Goal: Task Accomplishment & Management: Use online tool/utility

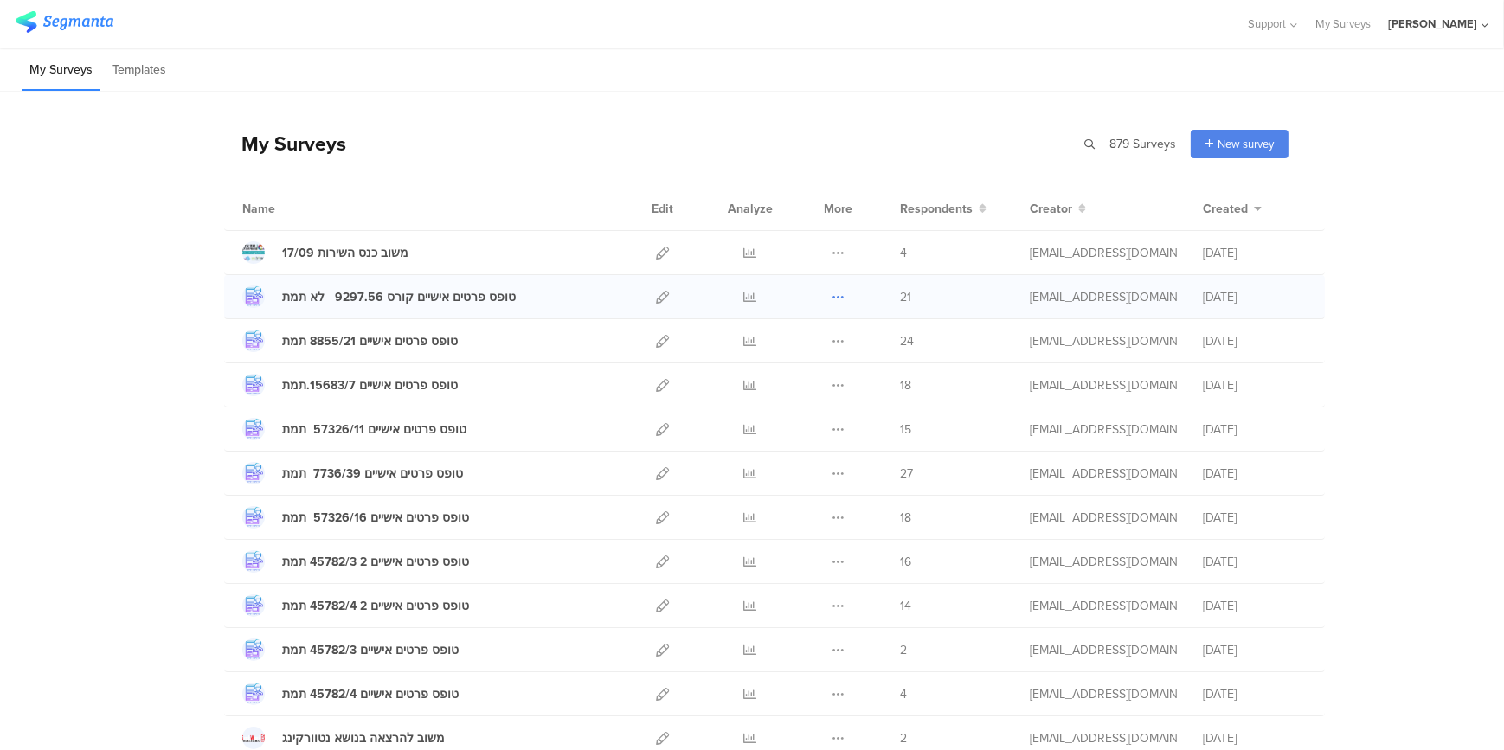
click at [831, 292] on icon at bounding box center [837, 297] width 13 height 13
click at [804, 370] on link "Export" at bounding box center [803, 371] width 95 height 31
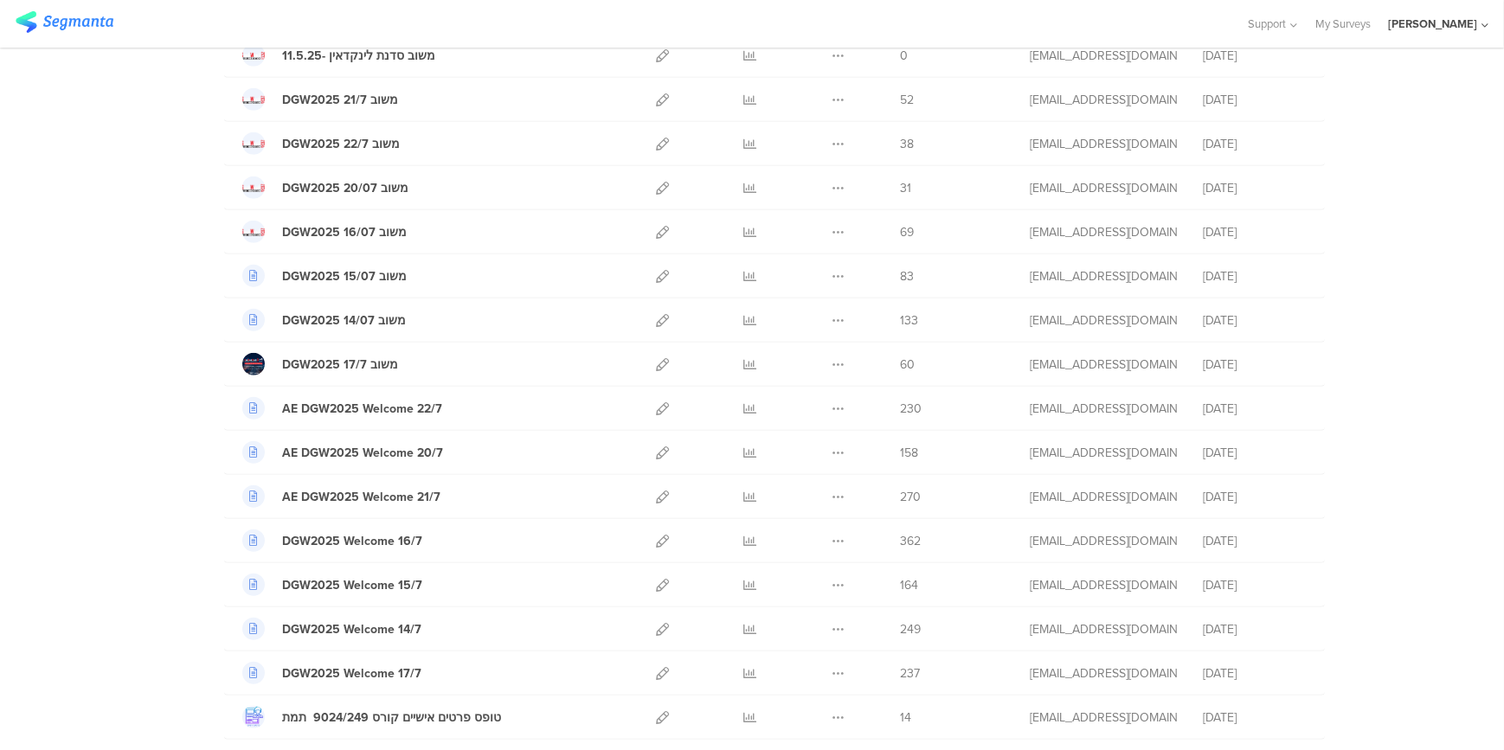
scroll to position [1864, 0]
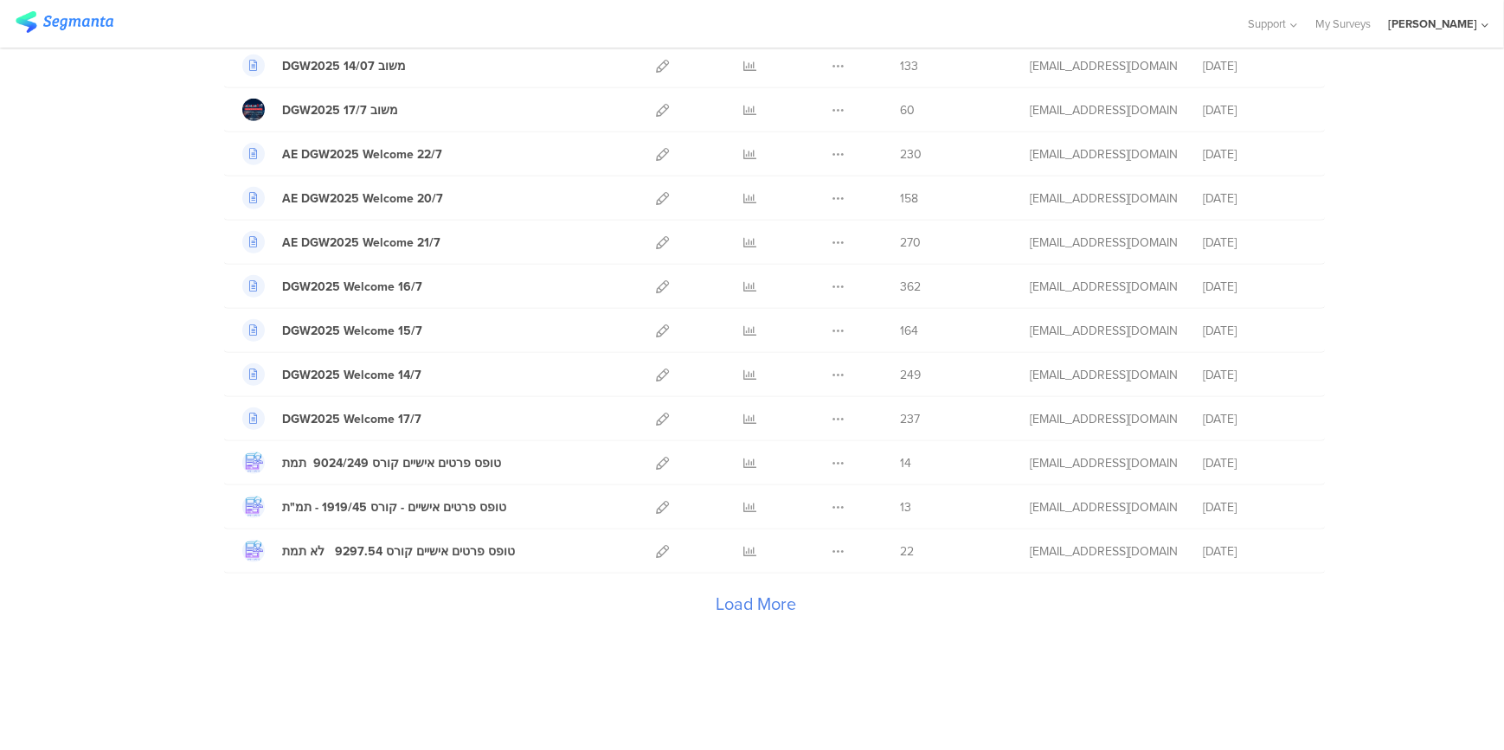
click at [741, 600] on div "Load More" at bounding box center [756, 608] width 1064 height 69
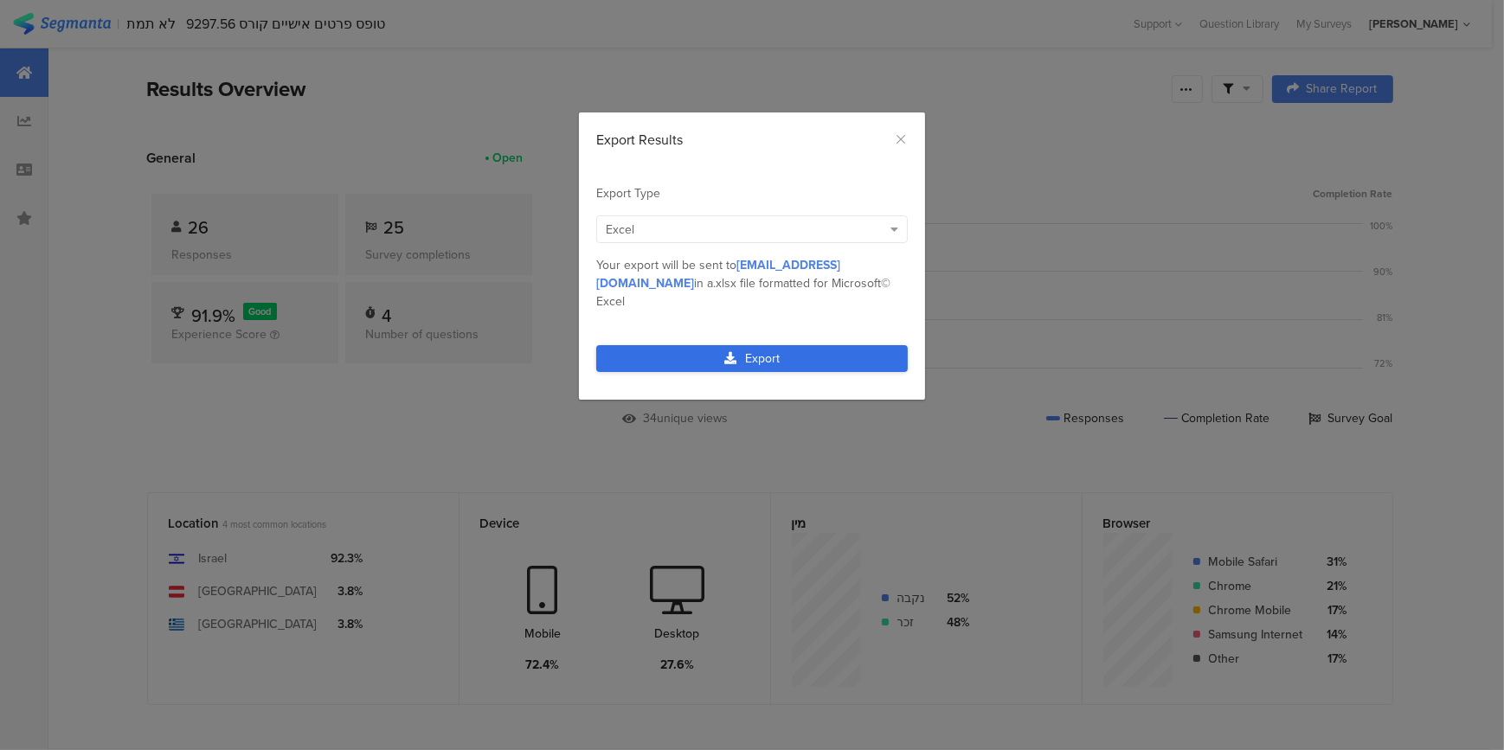
click at [713, 345] on link "Export" at bounding box center [751, 358] width 311 height 27
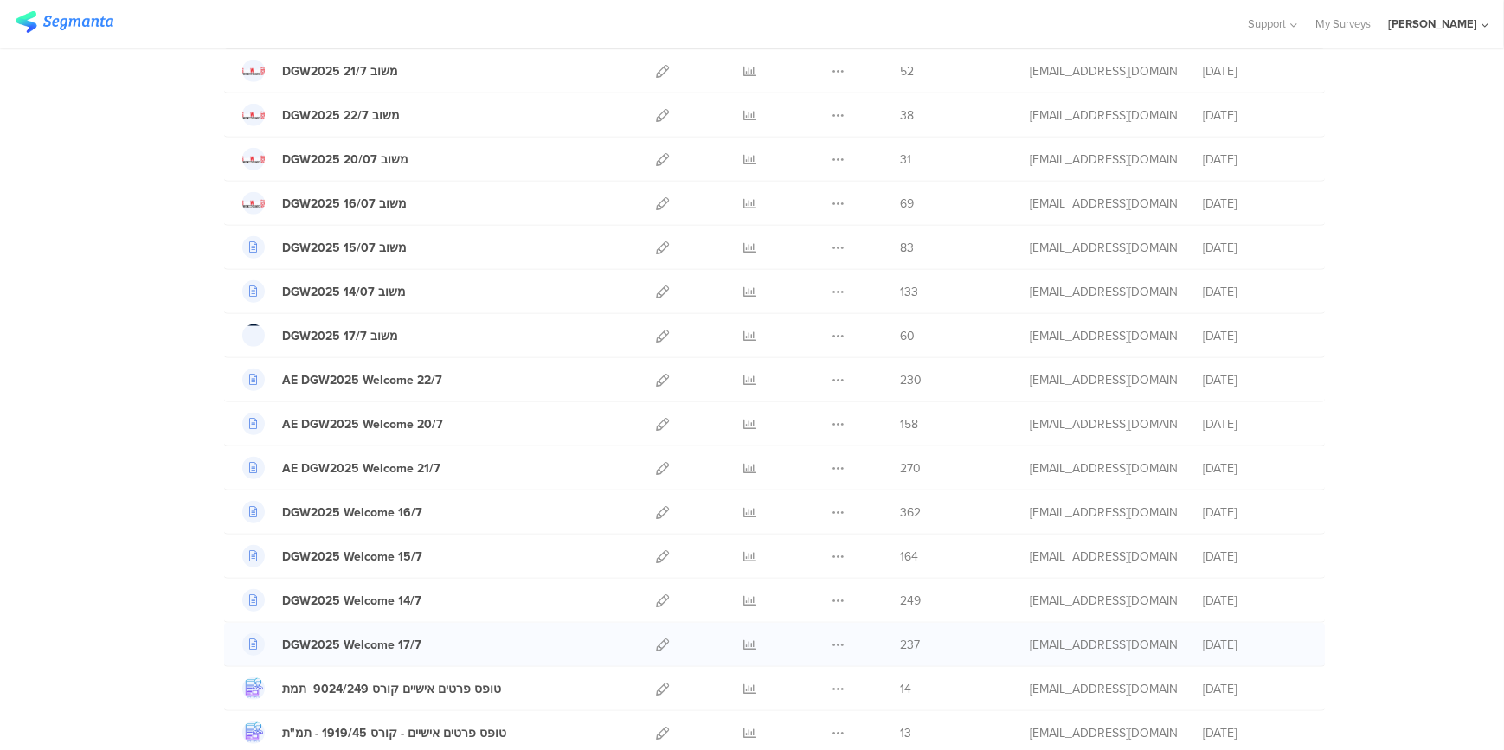
scroll to position [1864, 0]
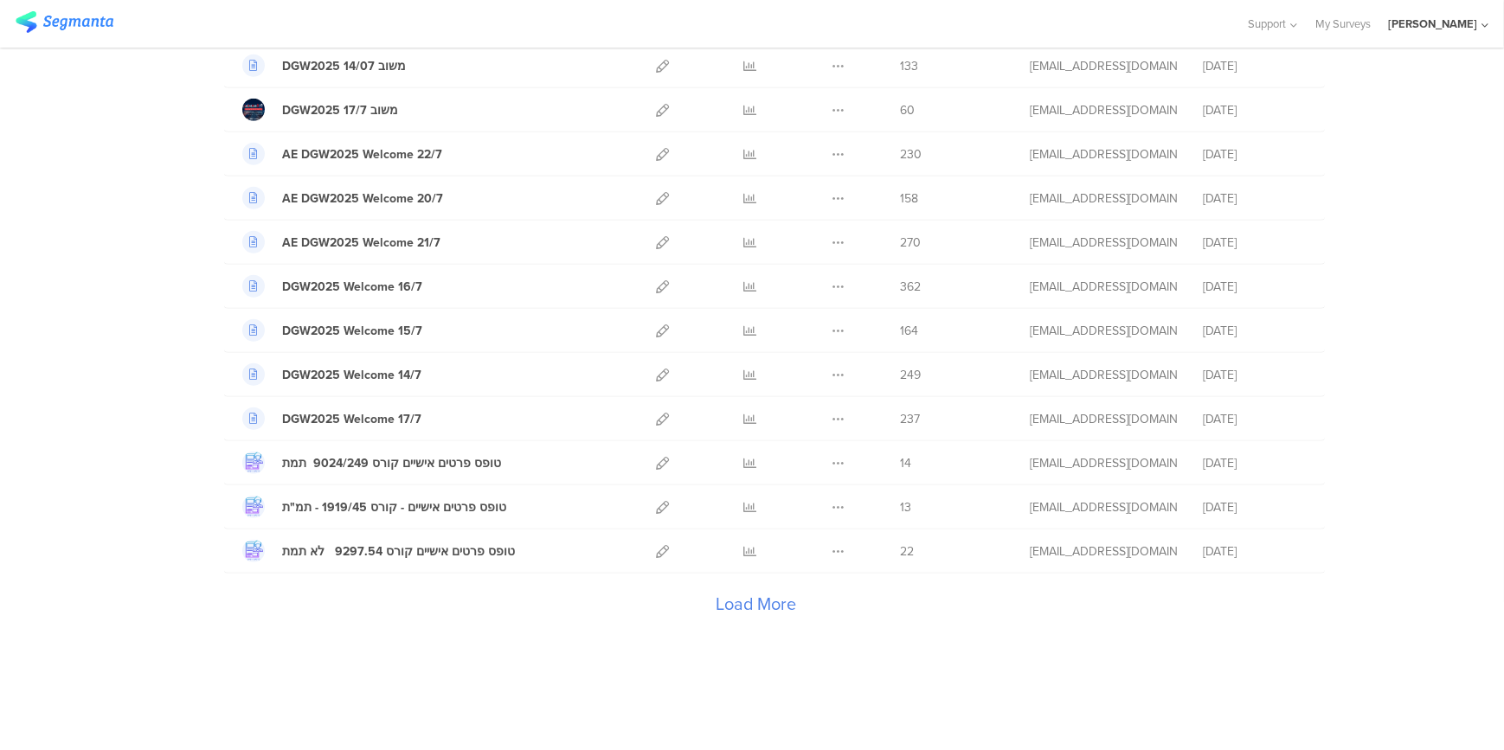
click at [760, 603] on div "Load More" at bounding box center [756, 608] width 1064 height 69
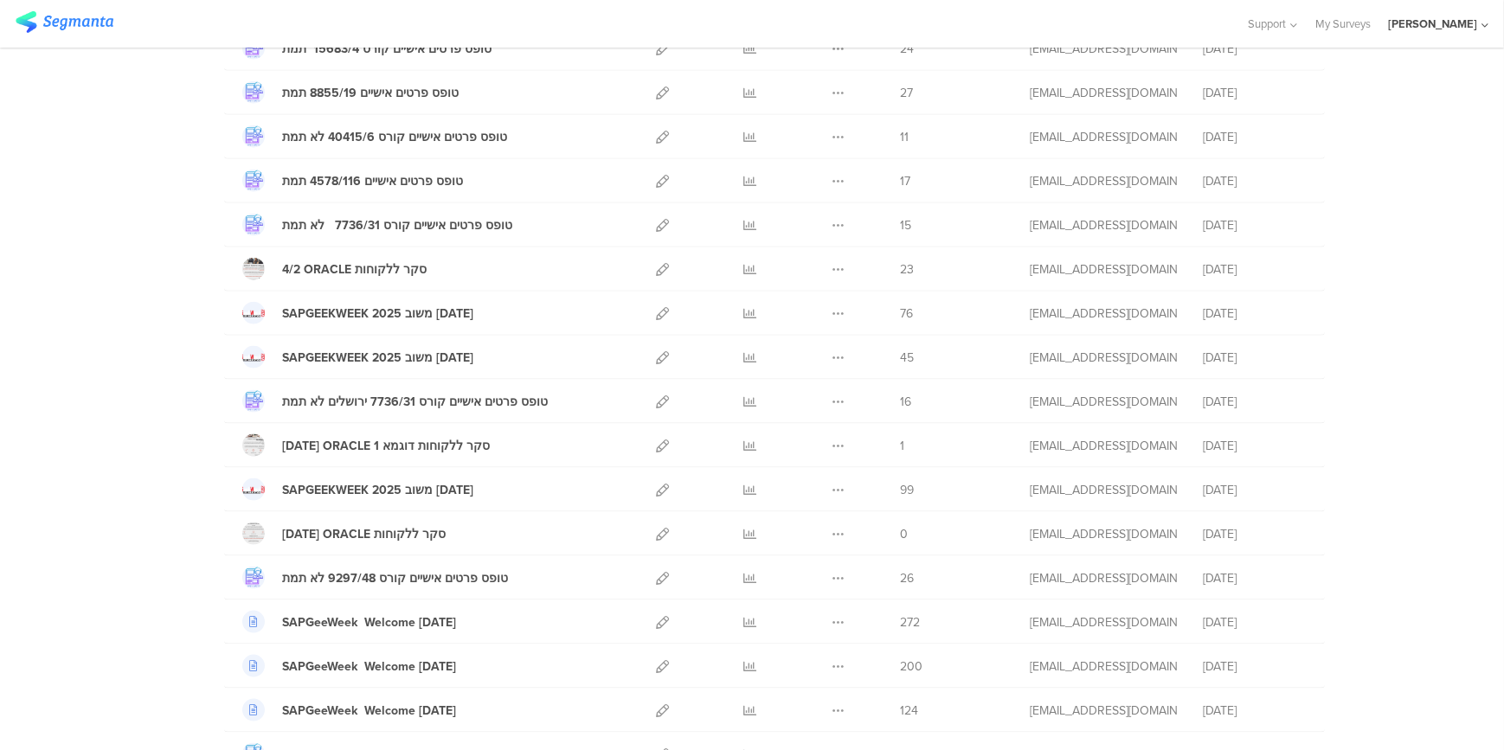
scroll to position [3358, 0]
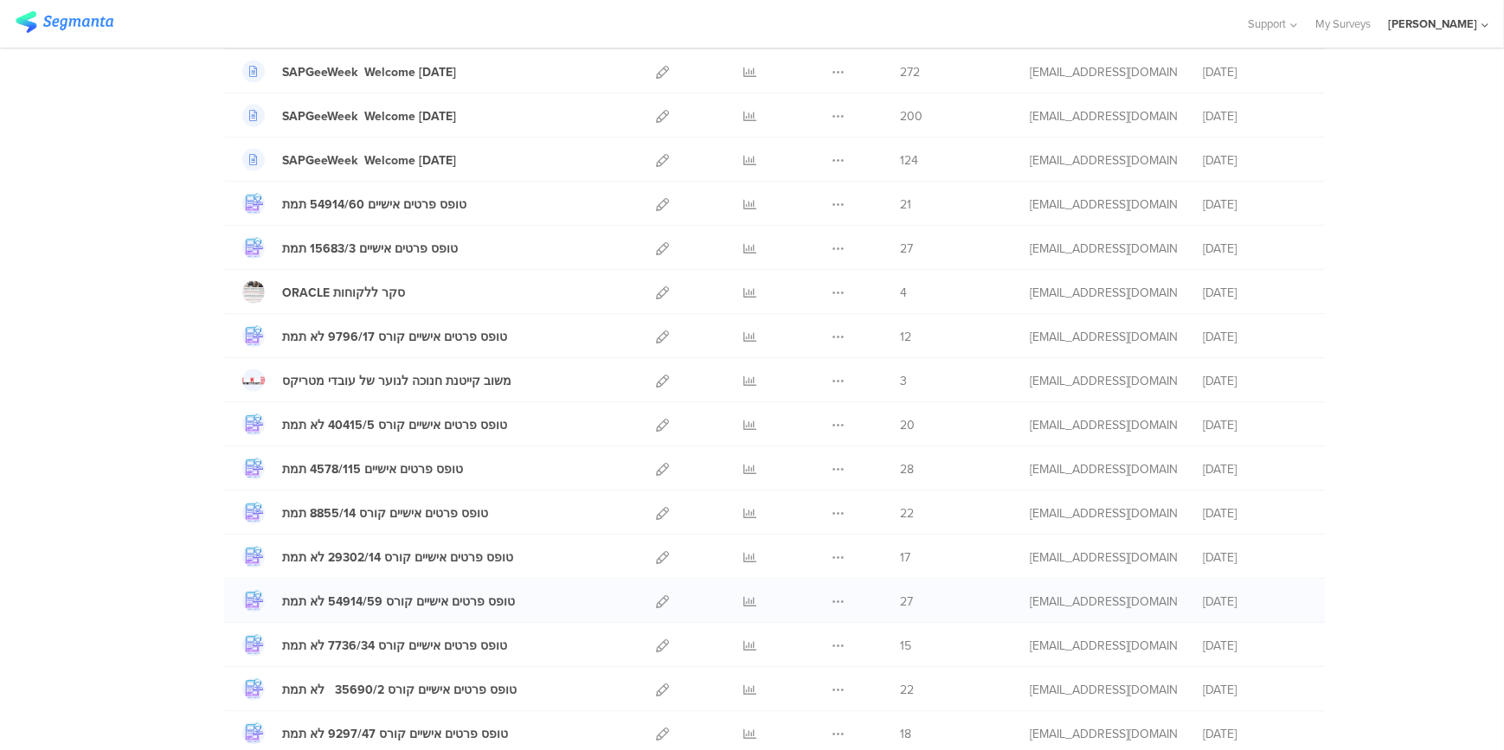
click at [760, 597] on div at bounding box center [750, 601] width 52 height 43
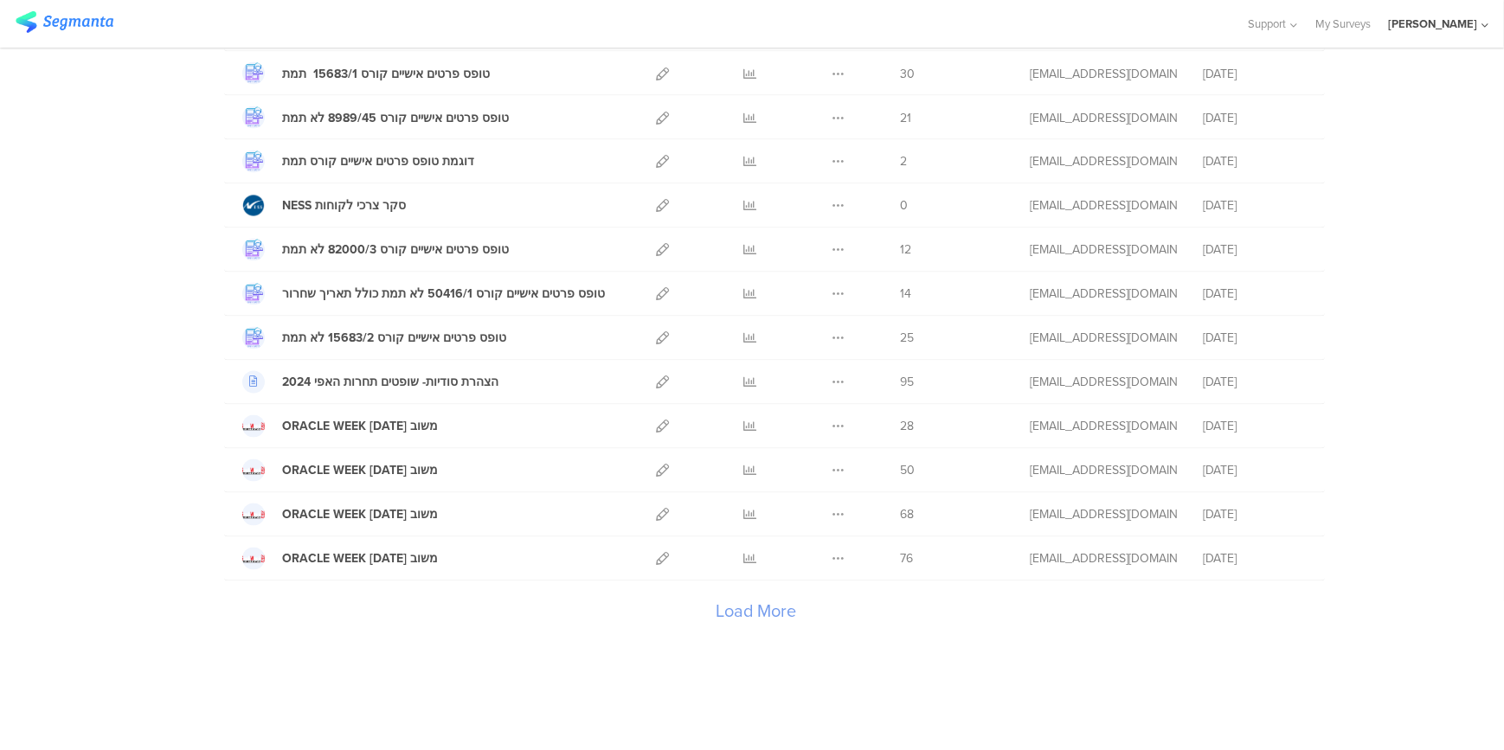
scroll to position [4066, 0]
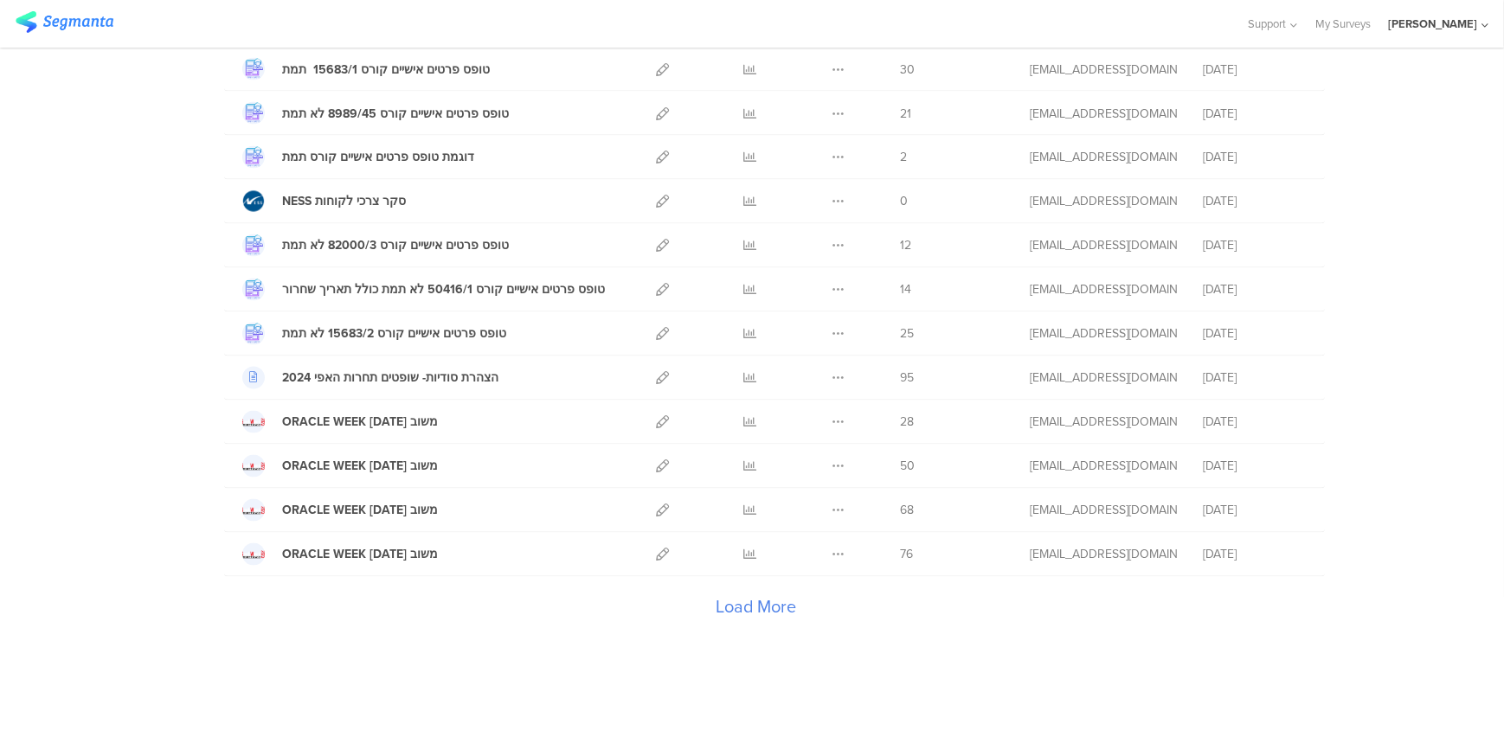
click at [762, 594] on div "Load More" at bounding box center [756, 611] width 1064 height 69
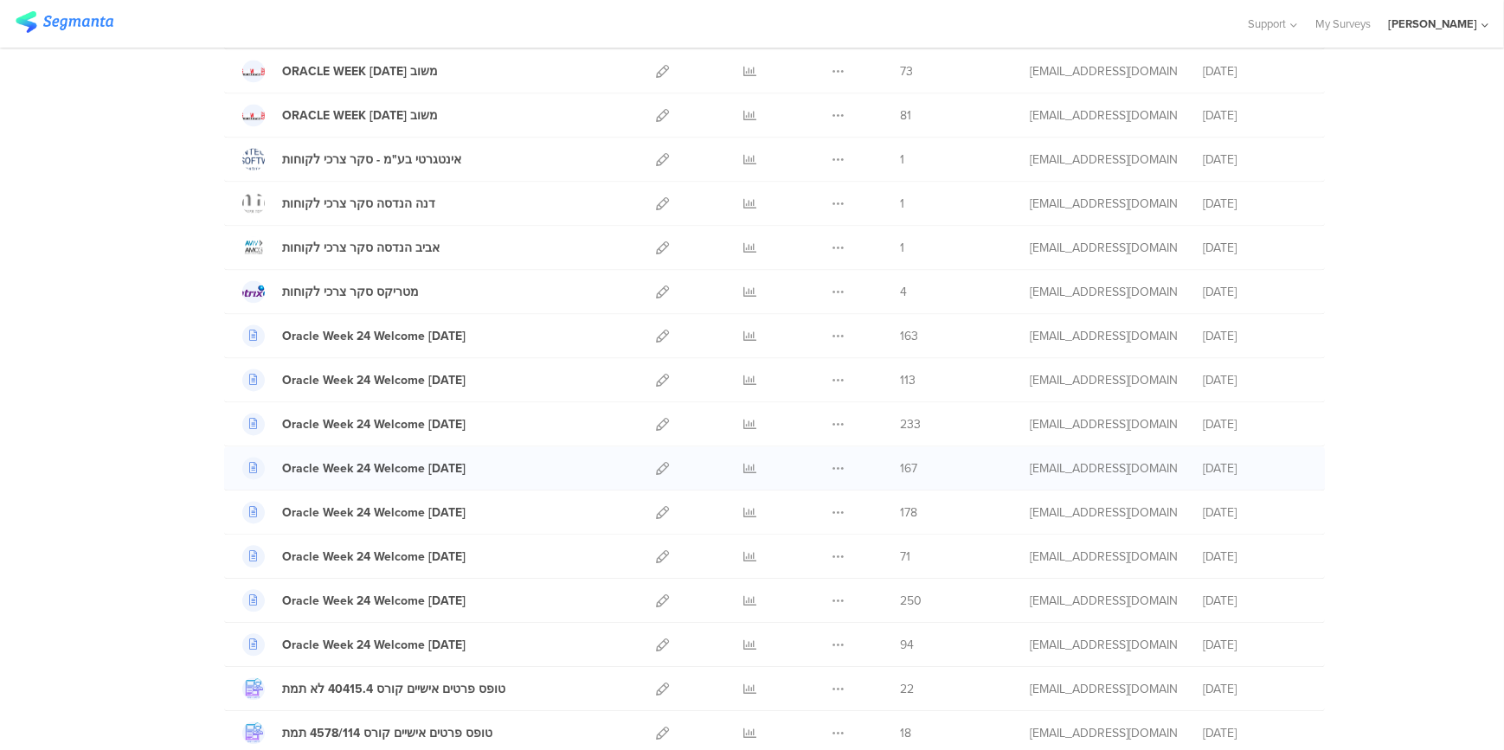
scroll to position [4774, 0]
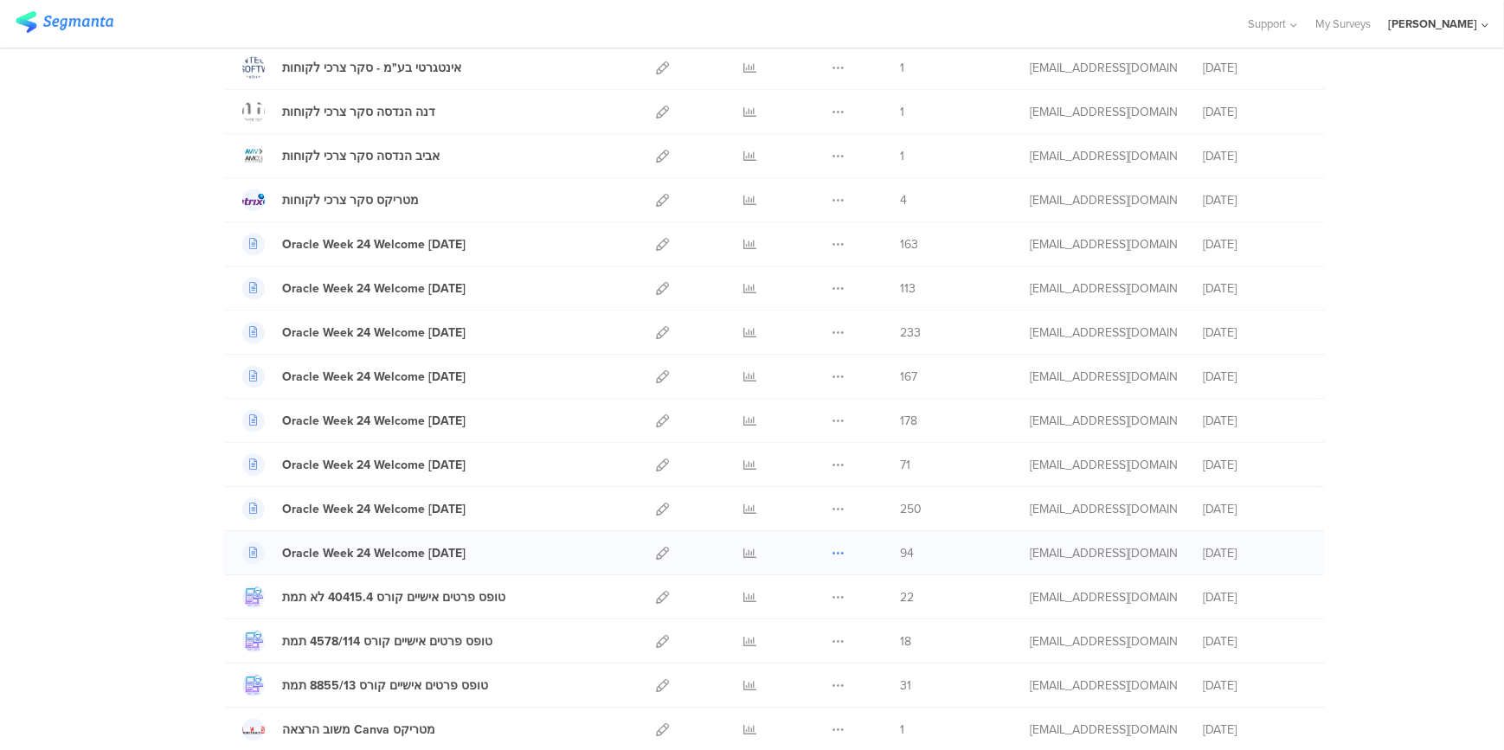
click at [831, 547] on icon at bounding box center [837, 553] width 13 height 13
click at [812, 584] on button "Duplicate" at bounding box center [803, 596] width 95 height 31
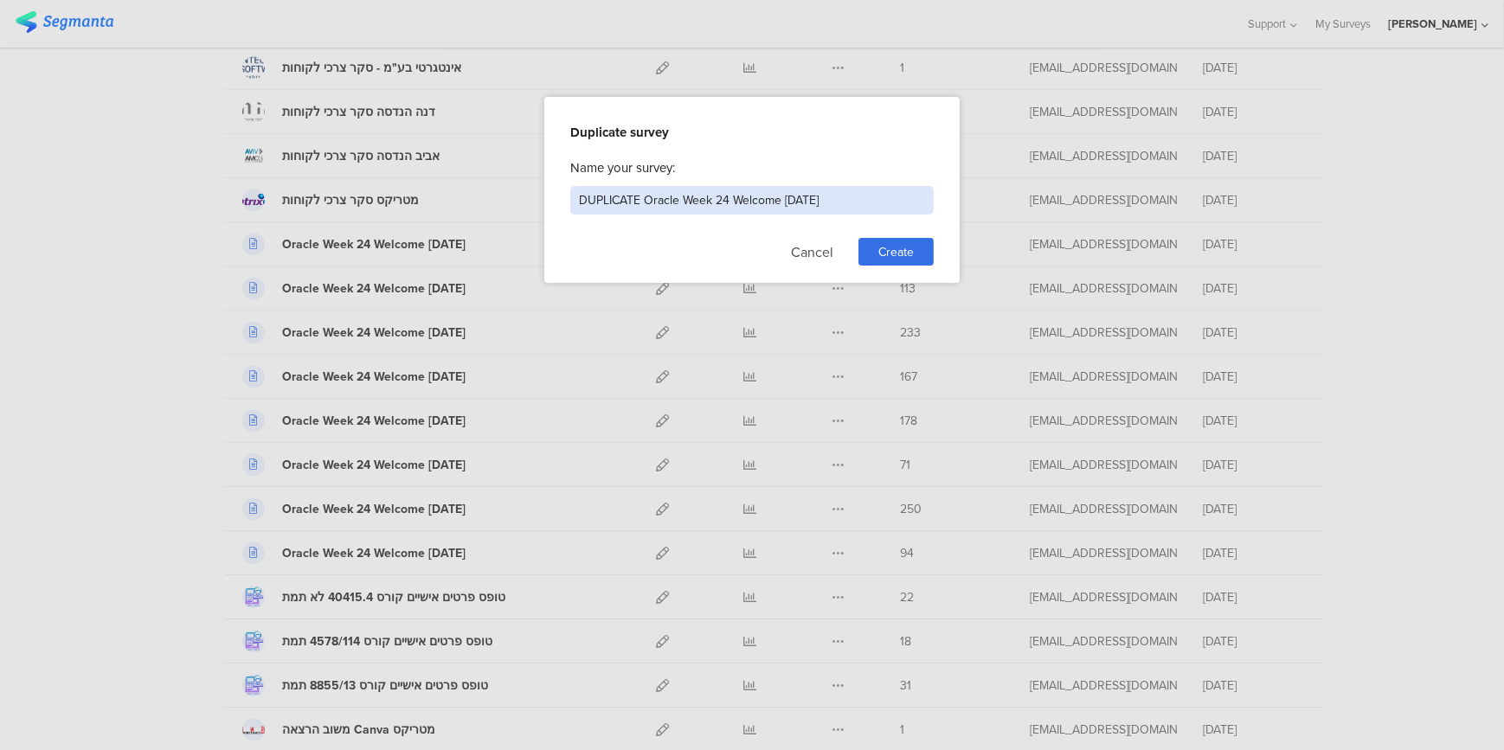
drag, startPoint x: 643, startPoint y: 201, endPoint x: 566, endPoint y: 209, distance: 77.4
click at [566, 209] on div "Duplicate survey Name your survey: DUPLICATE Oracle Week 24 Welcome 24/11/24 Ca…" at bounding box center [751, 190] width 415 height 186
click at [619, 205] on input "Oracle Week 24 Welcome 24/11/24" at bounding box center [751, 200] width 363 height 29
drag, startPoint x: 617, startPoint y: 202, endPoint x: 646, endPoint y: 201, distance: 29.5
click at [646, 201] on input "Oracle Week 24 Welcome 24/11/24" at bounding box center [751, 200] width 363 height 29
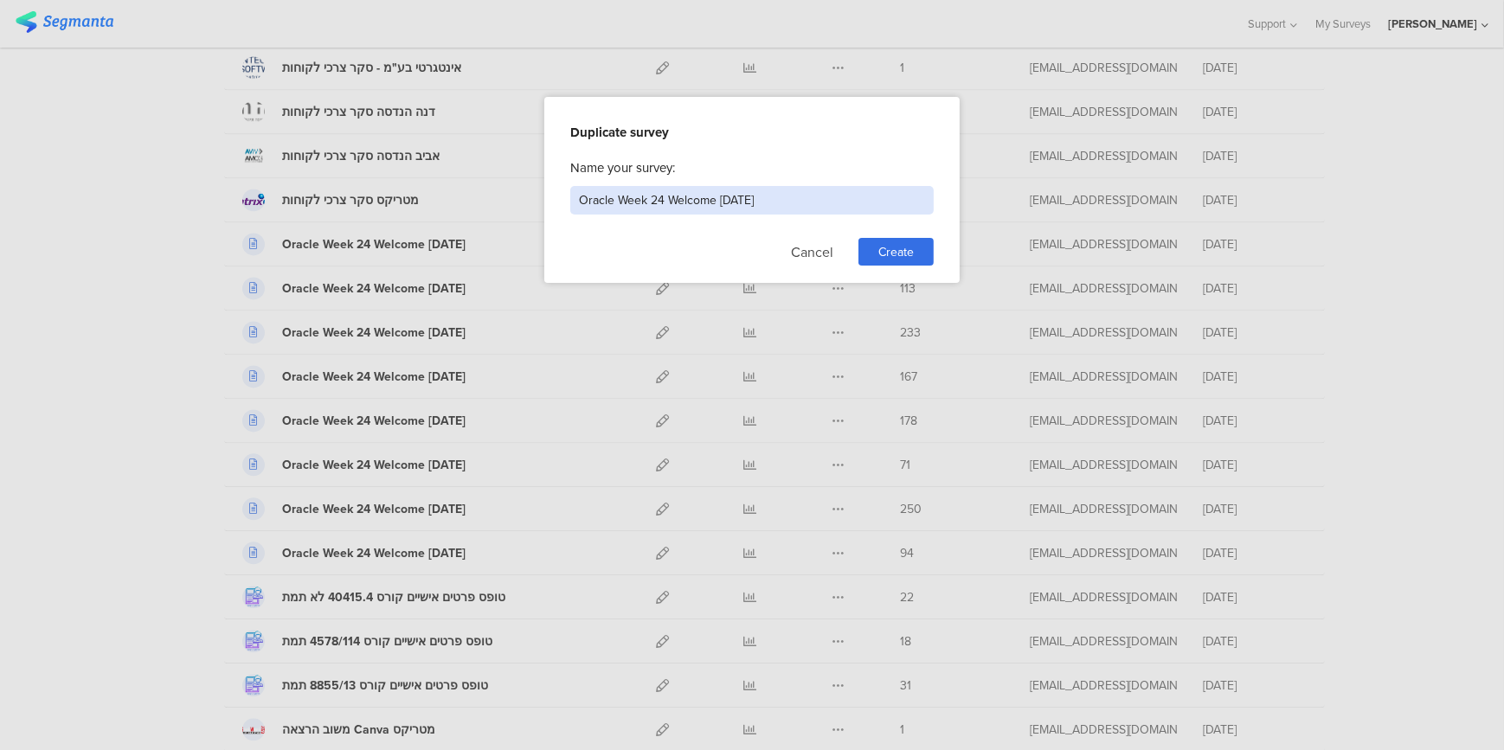
click at [659, 196] on input "Oracle Week 24 Welcome 24/11/24" at bounding box center [751, 200] width 363 height 29
click at [735, 196] on input "Oracle Week 25 Welcome 24/11/24" at bounding box center [751, 200] width 363 height 29
click at [617, 209] on input "Oracle Week 25 Welcome 23/11/24" at bounding box center [751, 200] width 363 height 29
drag, startPoint x: 693, startPoint y: 202, endPoint x: 718, endPoint y: 194, distance: 26.3
click at [718, 194] on input "Oracle AI Tech Days Week 25 Welcome 23/11/24" at bounding box center [751, 200] width 363 height 29
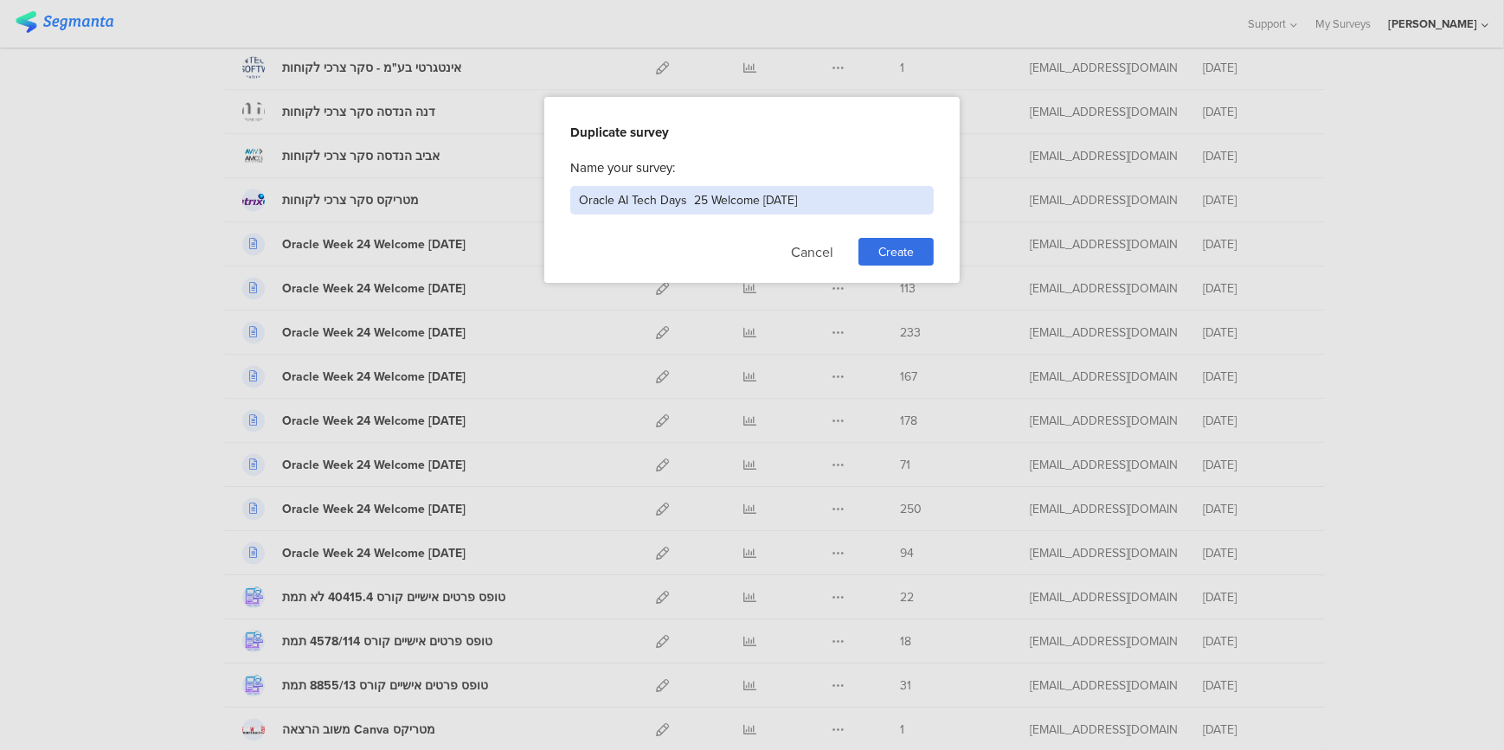
drag, startPoint x: 686, startPoint y: 201, endPoint x: 686, endPoint y: 213, distance: 12.1
click at [686, 205] on input "Oracle AI Tech Days 25 Welcome 23/11/24" at bounding box center [751, 200] width 363 height 29
type input "Oracle AI Tech Days 25 Welcome 23/11/24"
click at [882, 252] on span "Create" at bounding box center [895, 252] width 35 height 18
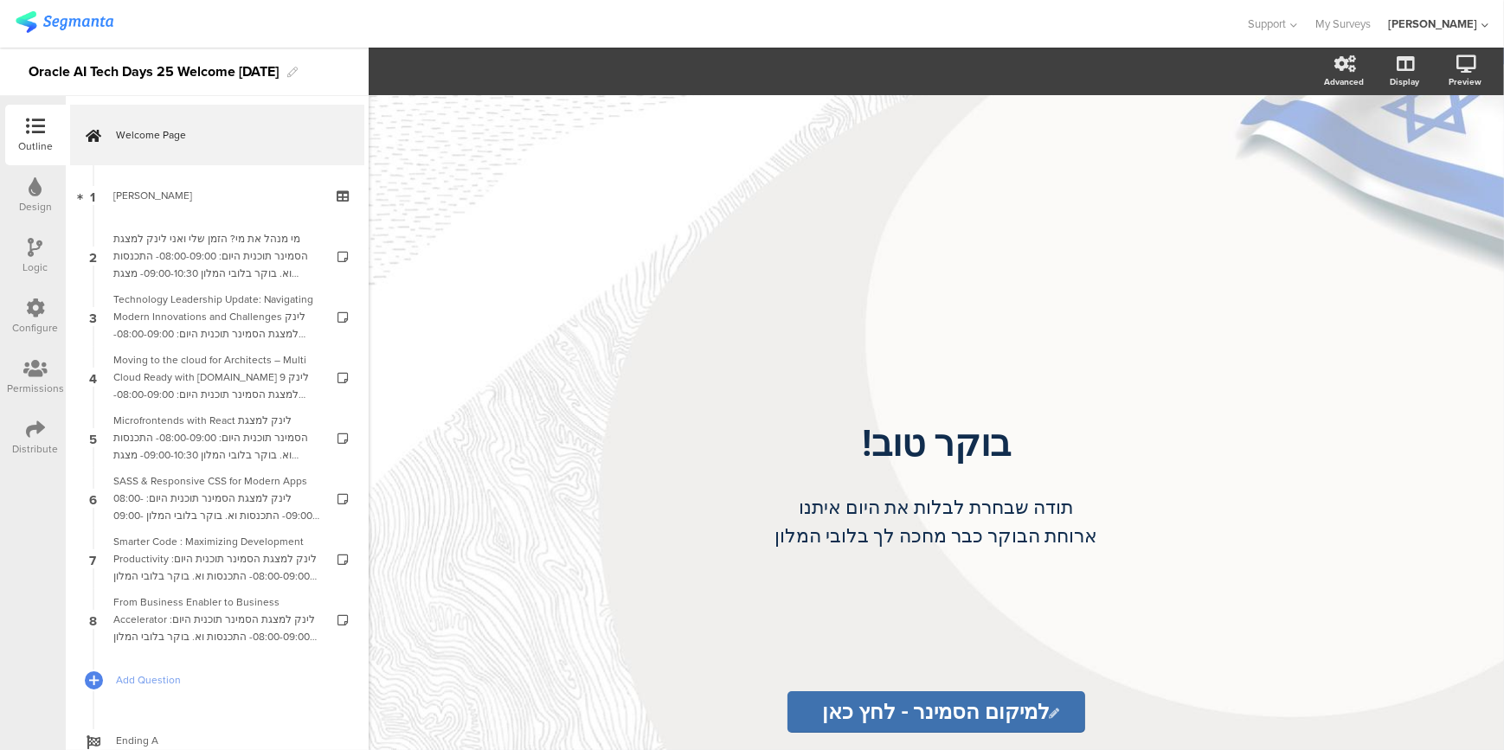
click at [279, 76] on div "Oracle AI Tech Days 25 Welcome 23/11/24" at bounding box center [154, 72] width 250 height 28
click at [279, 69] on div "Oracle AI Tech Days 25 Welcome 23/11/24" at bounding box center [154, 72] width 250 height 28
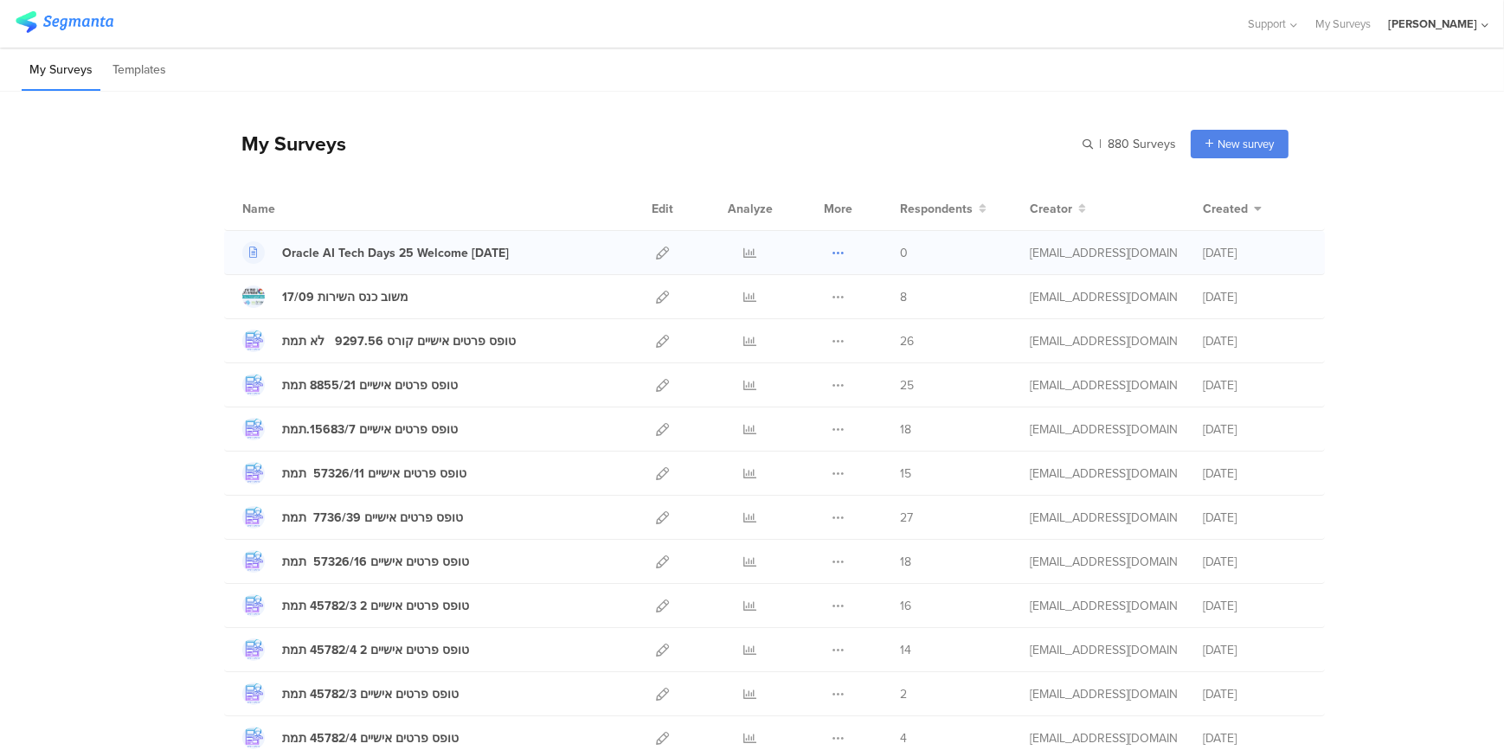
click at [831, 253] on icon at bounding box center [837, 253] width 13 height 13
click at [807, 292] on button "Duplicate" at bounding box center [803, 296] width 95 height 31
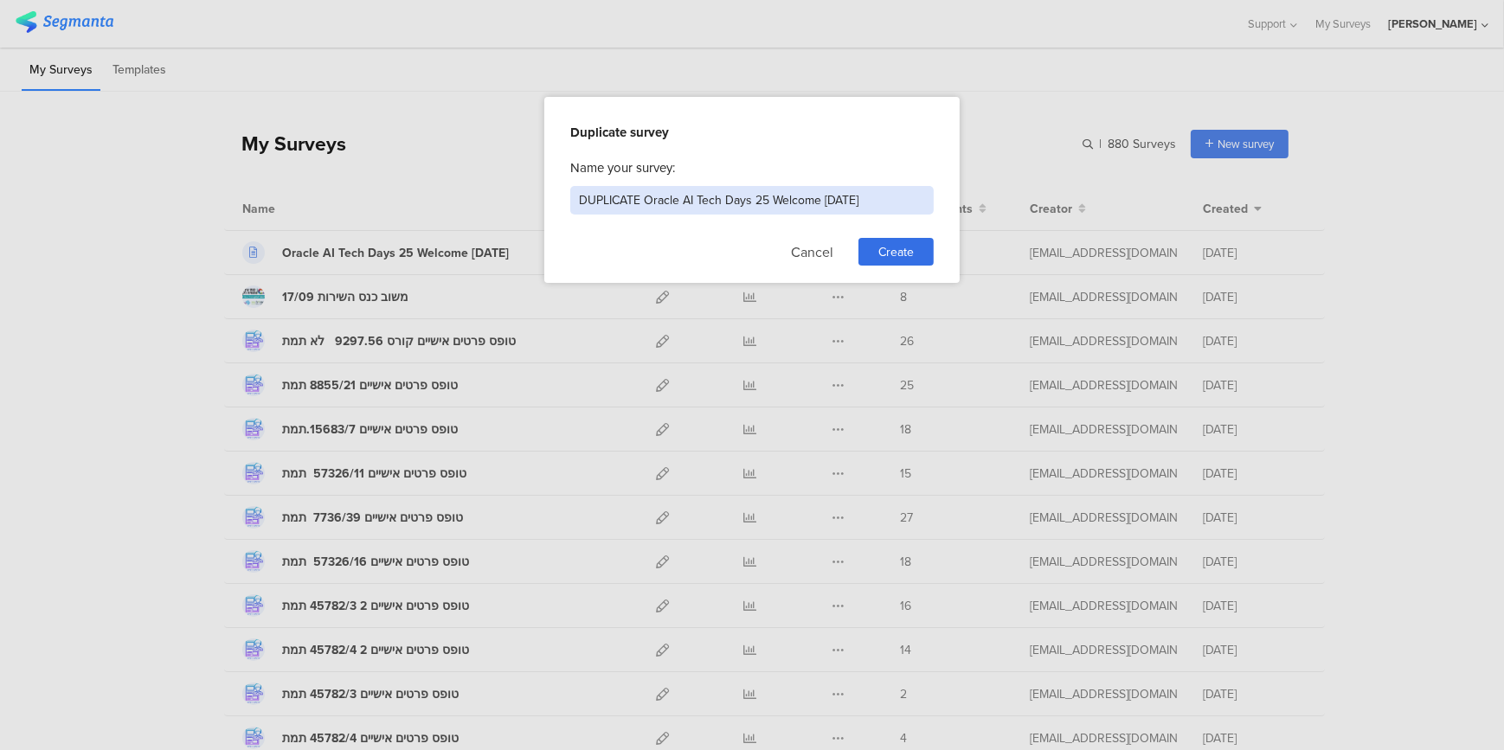
click at [836, 202] on input "DUPLICATE Oracle AI Tech Days 25 Welcome 23/11/25" at bounding box center [751, 200] width 363 height 29
type input "DUPLICATE Oracle AI Tech Days 25 Welcome 24/11/25"
click at [883, 251] on span "Create" at bounding box center [895, 252] width 35 height 18
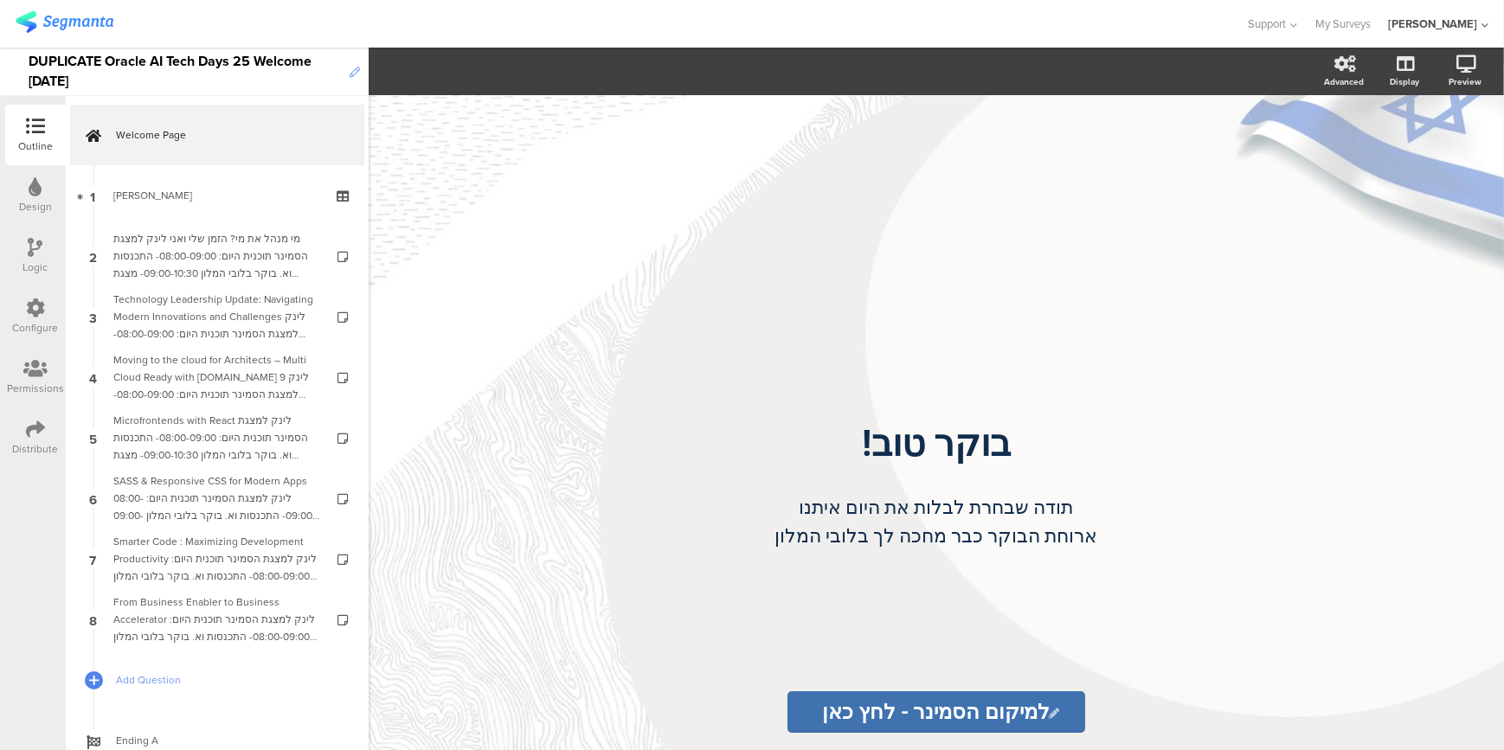
click at [356, 70] on icon at bounding box center [355, 72] width 10 height 10
drag, startPoint x: 102, startPoint y: 64, endPoint x: 12, endPoint y: 61, distance: 90.0
click at [12, 61] on div "DUPLICATE Oracle AI Tech Days 25 Welcome 24/11/25" at bounding box center [184, 72] width 369 height 48
click at [552, 569] on div "/ בוקר טוב! בוקר טוב! תודה שבחרת לבלות את היום איתנו ארוחת הבוקר כבר מחכה לך בל…" at bounding box center [936, 422] width 1135 height 655
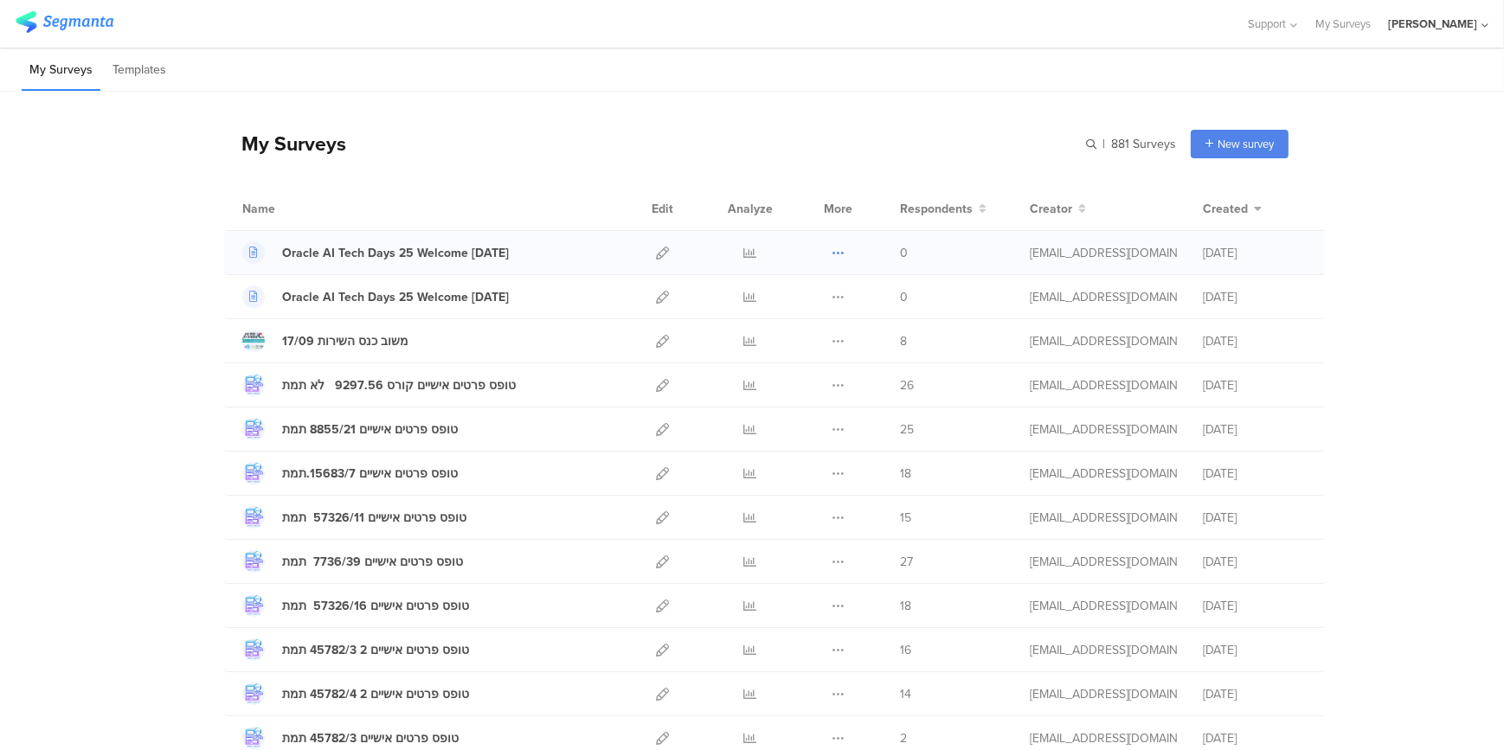
click at [831, 247] on icon at bounding box center [837, 253] width 13 height 13
click at [813, 295] on button "Duplicate" at bounding box center [803, 296] width 95 height 31
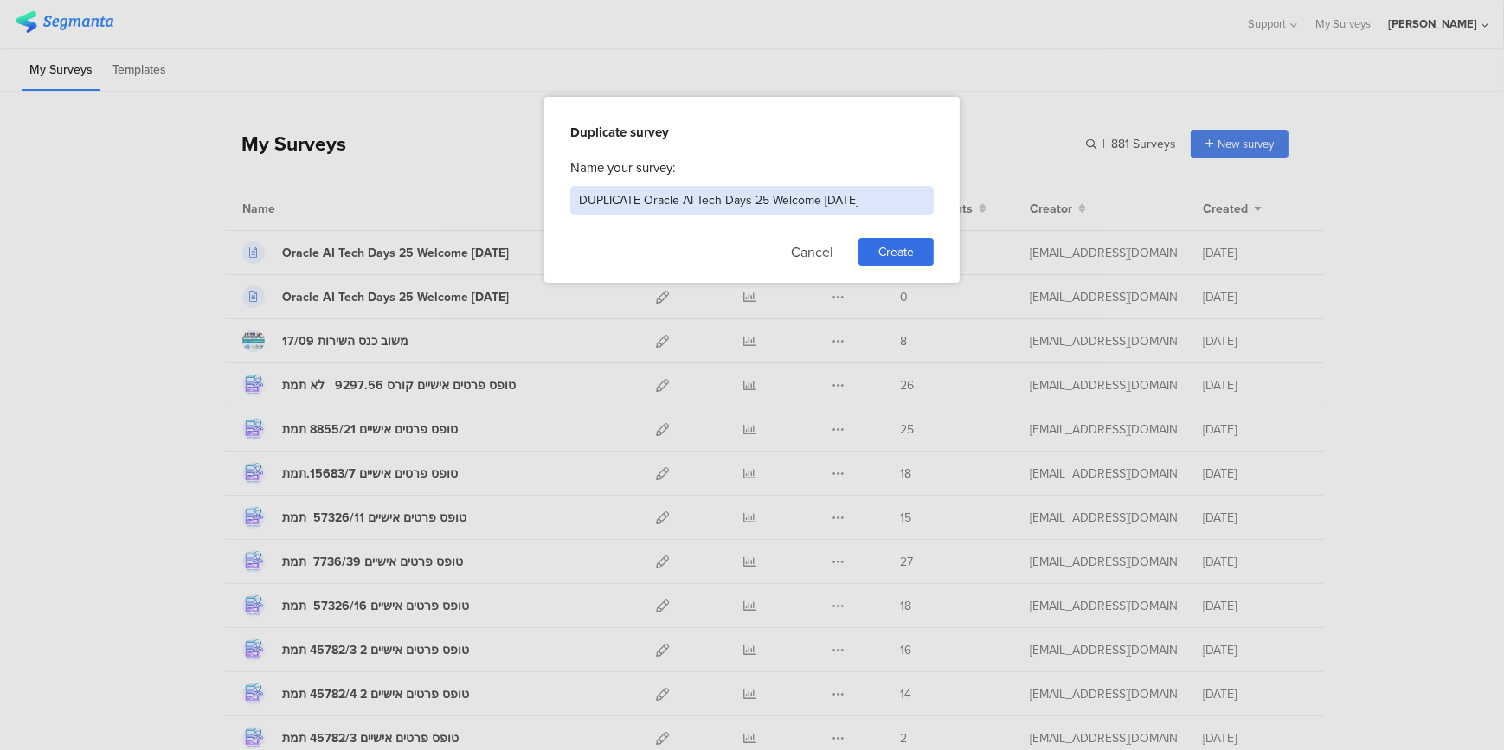
click at [635, 198] on input "DUPLICATE Oracle AI Tech Days 25 Welcome 24/11/25" at bounding box center [751, 200] width 363 height 29
drag, startPoint x: 640, startPoint y: 197, endPoint x: 541, endPoint y: 199, distance: 99.5
click at [541, 199] on div "Duplicate survey Name your survey: DUPLICATE Oracle AI Tech Days 25 Welcome 24/…" at bounding box center [752, 375] width 1504 height 750
click at [773, 201] on input "Oracle AI Tech Days 25 Welcome 24/11/25" at bounding box center [751, 200] width 363 height 29
type input "Oracle AI Tech Days 25 Welcome 25/11/25"
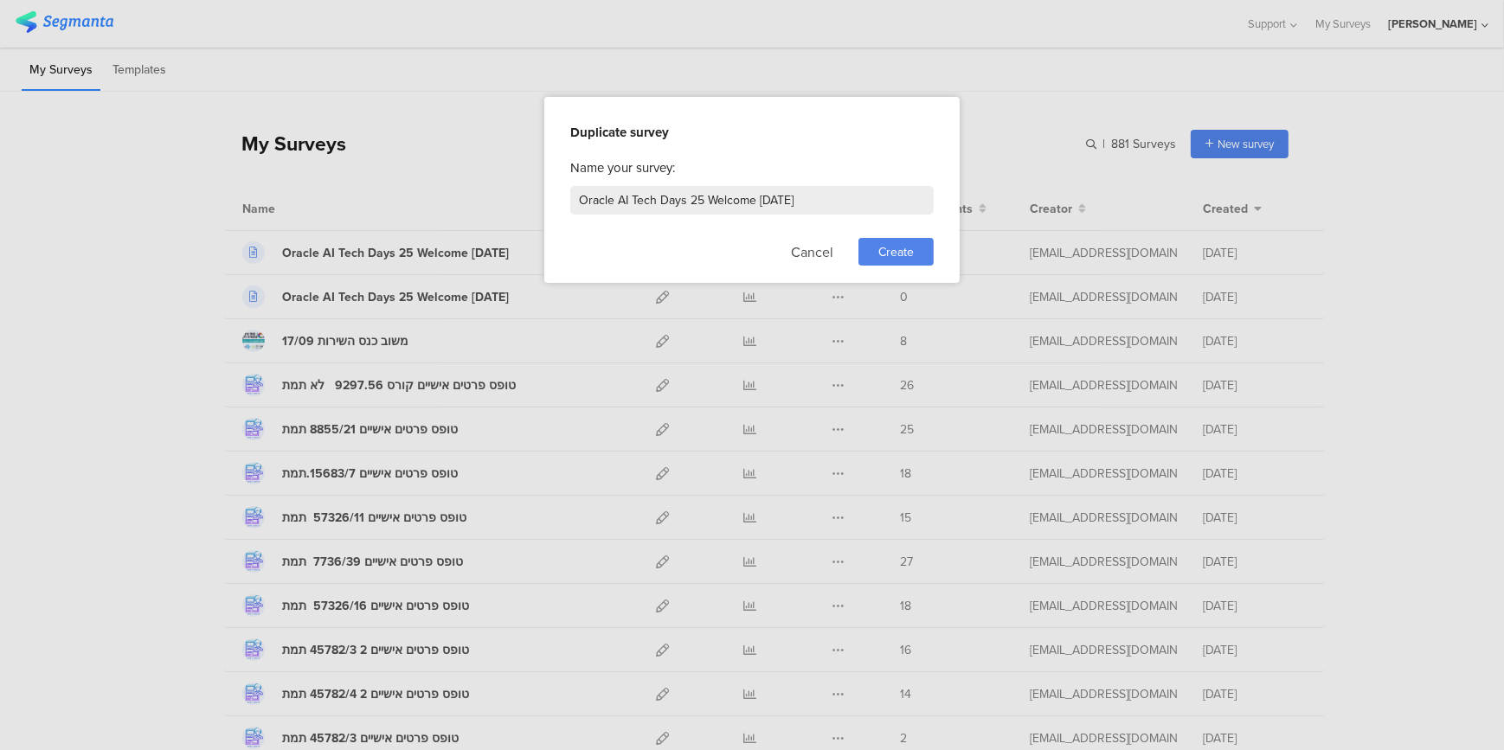
click at [903, 245] on span "Create" at bounding box center [895, 252] width 35 height 18
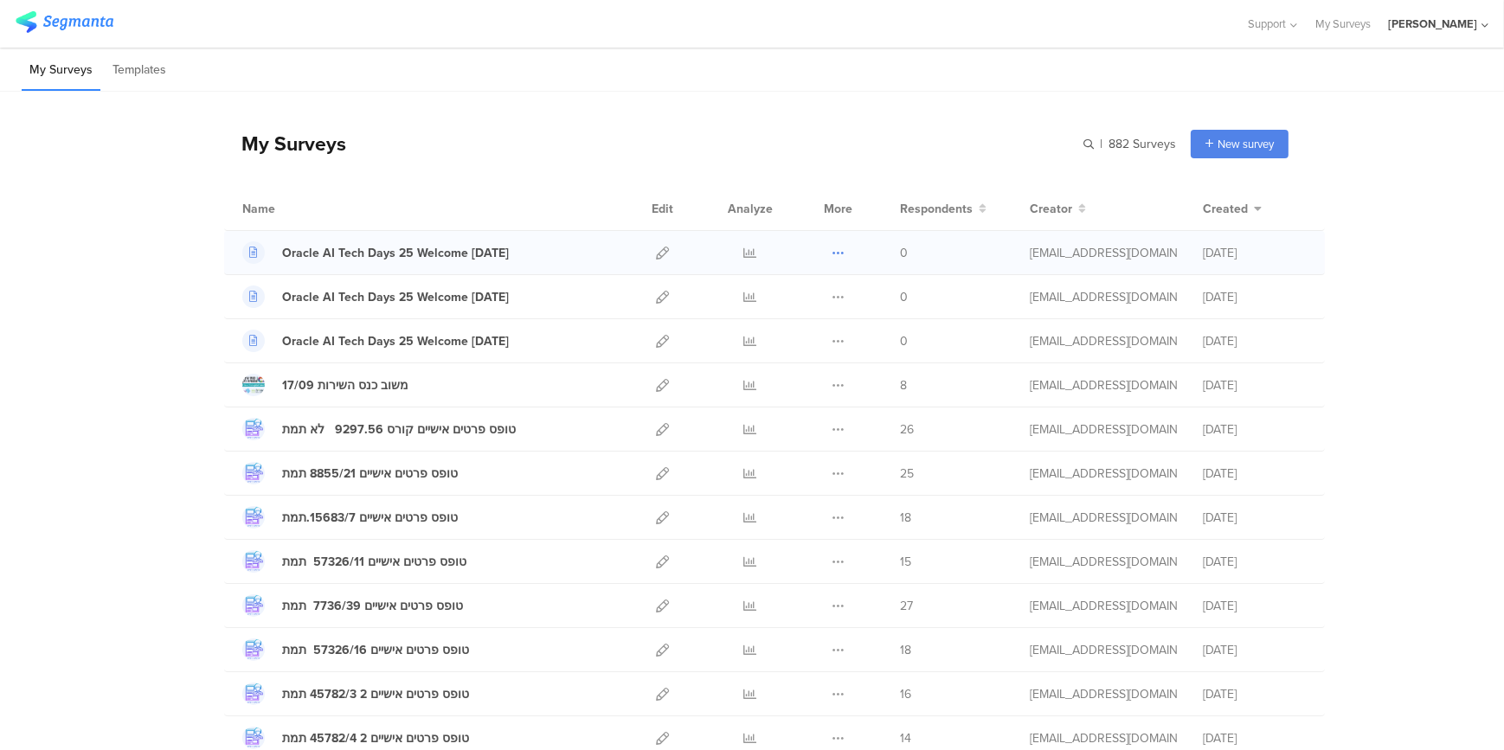
click at [831, 247] on icon at bounding box center [837, 253] width 13 height 13
click at [831, 298] on button "Duplicate" at bounding box center [803, 296] width 95 height 31
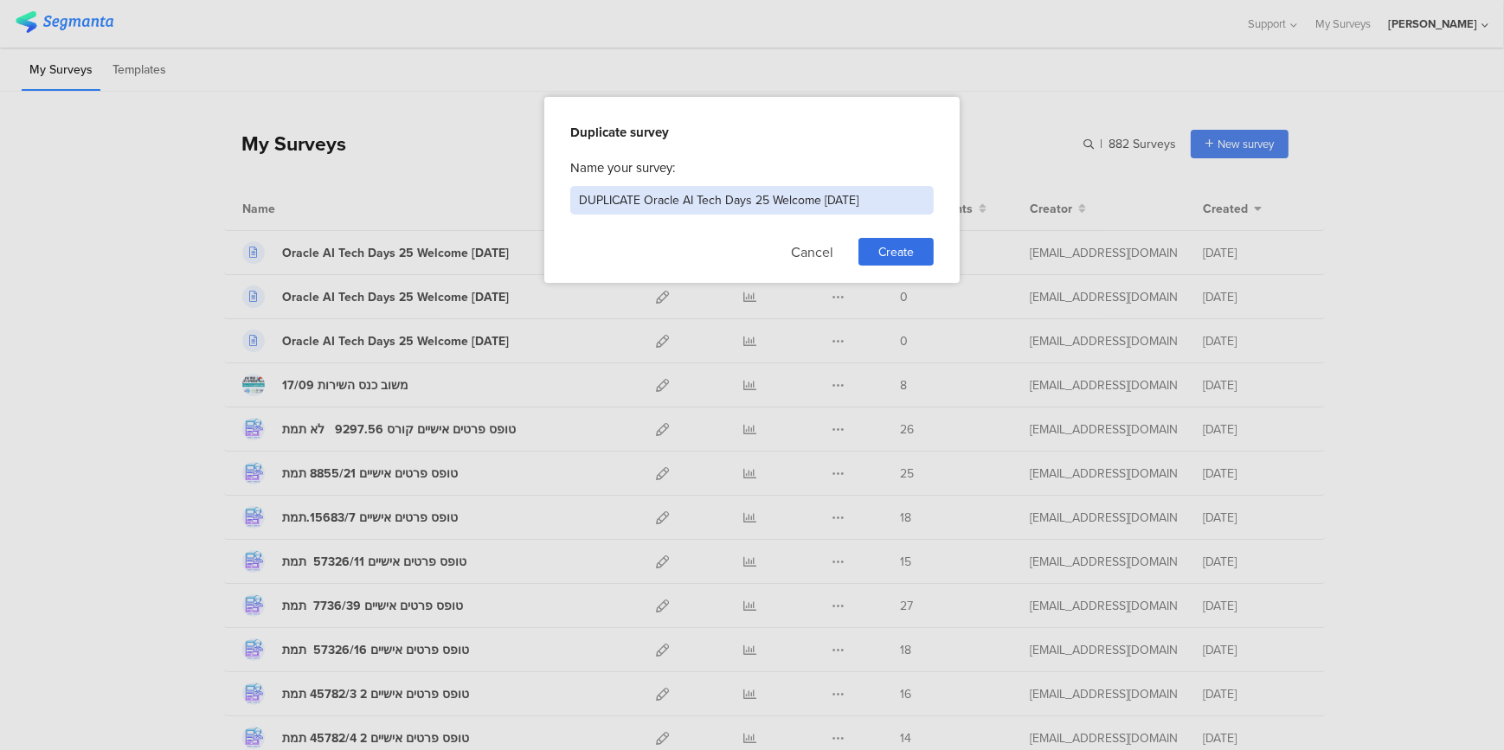
click at [836, 200] on input "DUPLICATE Oracle AI Tech Days 25 Welcome 25/11/25" at bounding box center [751, 200] width 363 height 29
click at [635, 195] on input "DUPLICATE Oracle AI Tech Days 25 Welcome 26/11/25" at bounding box center [751, 200] width 363 height 29
drag, startPoint x: 643, startPoint y: 197, endPoint x: 528, endPoint y: 181, distance: 116.2
click at [528, 181] on div "Duplicate survey Name your survey: DUPLICATE Oracle AI Tech Days 25 Welcome 26/…" at bounding box center [752, 375] width 1504 height 750
type input "Oracle AI Tech Days 25 Welcome 26/11/25"
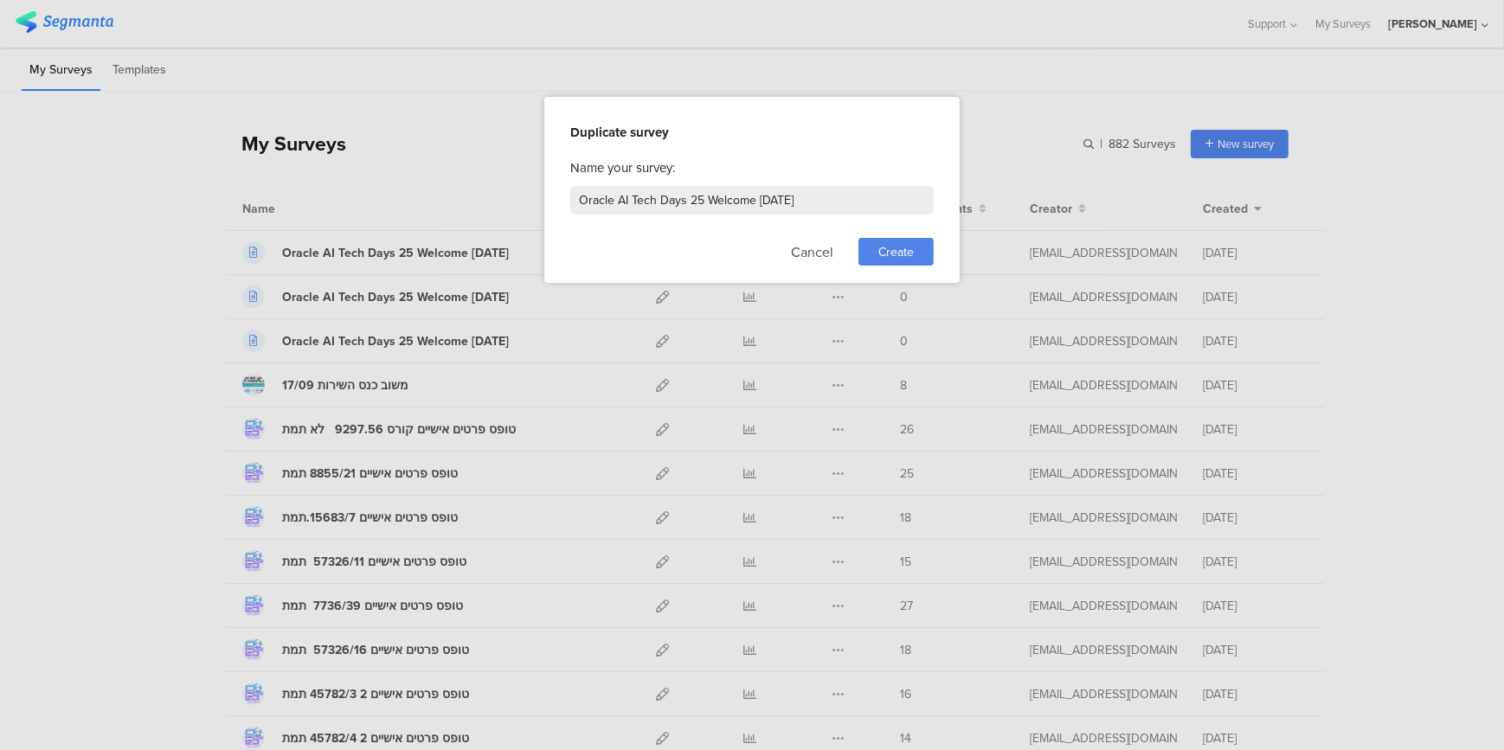
click at [893, 249] on span "Create" at bounding box center [895, 252] width 35 height 18
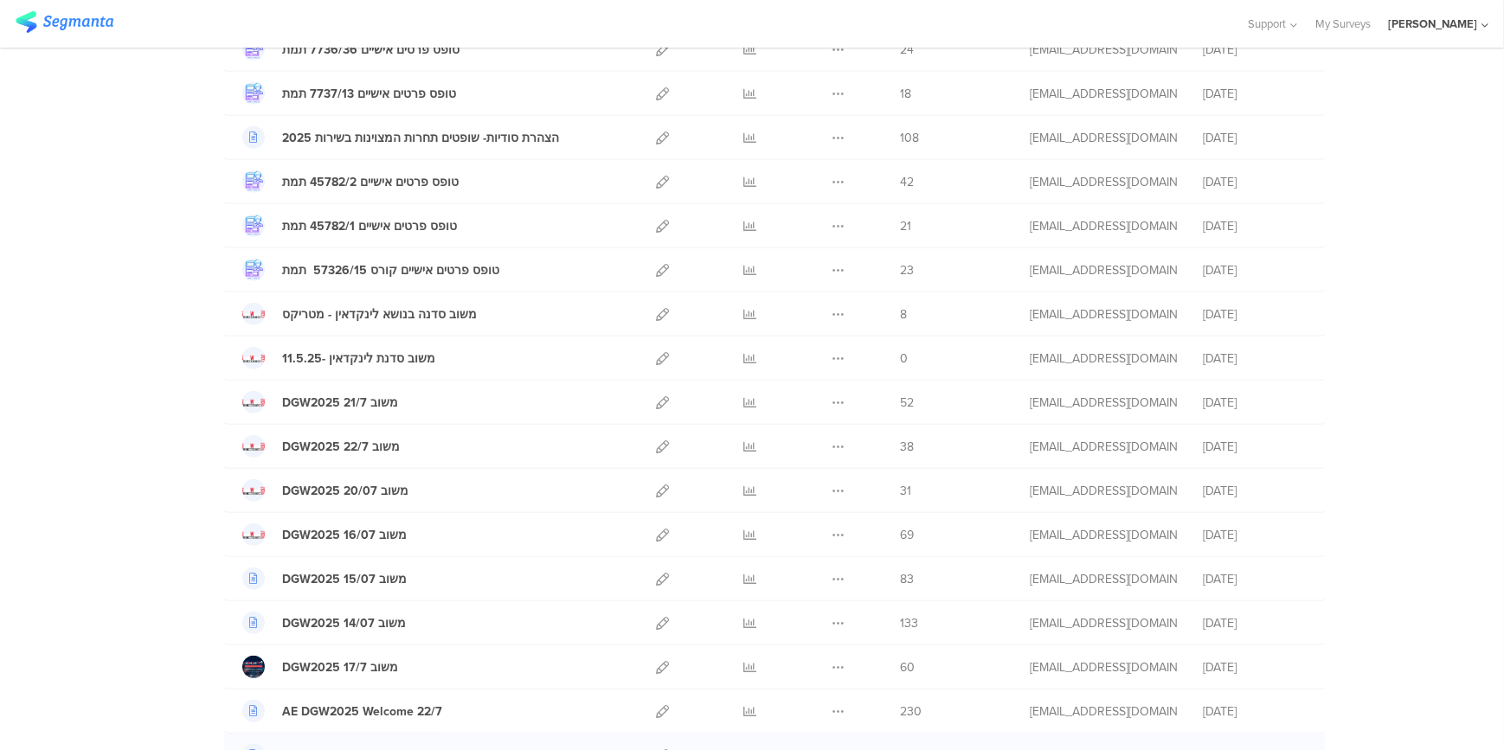
scroll to position [1864, 0]
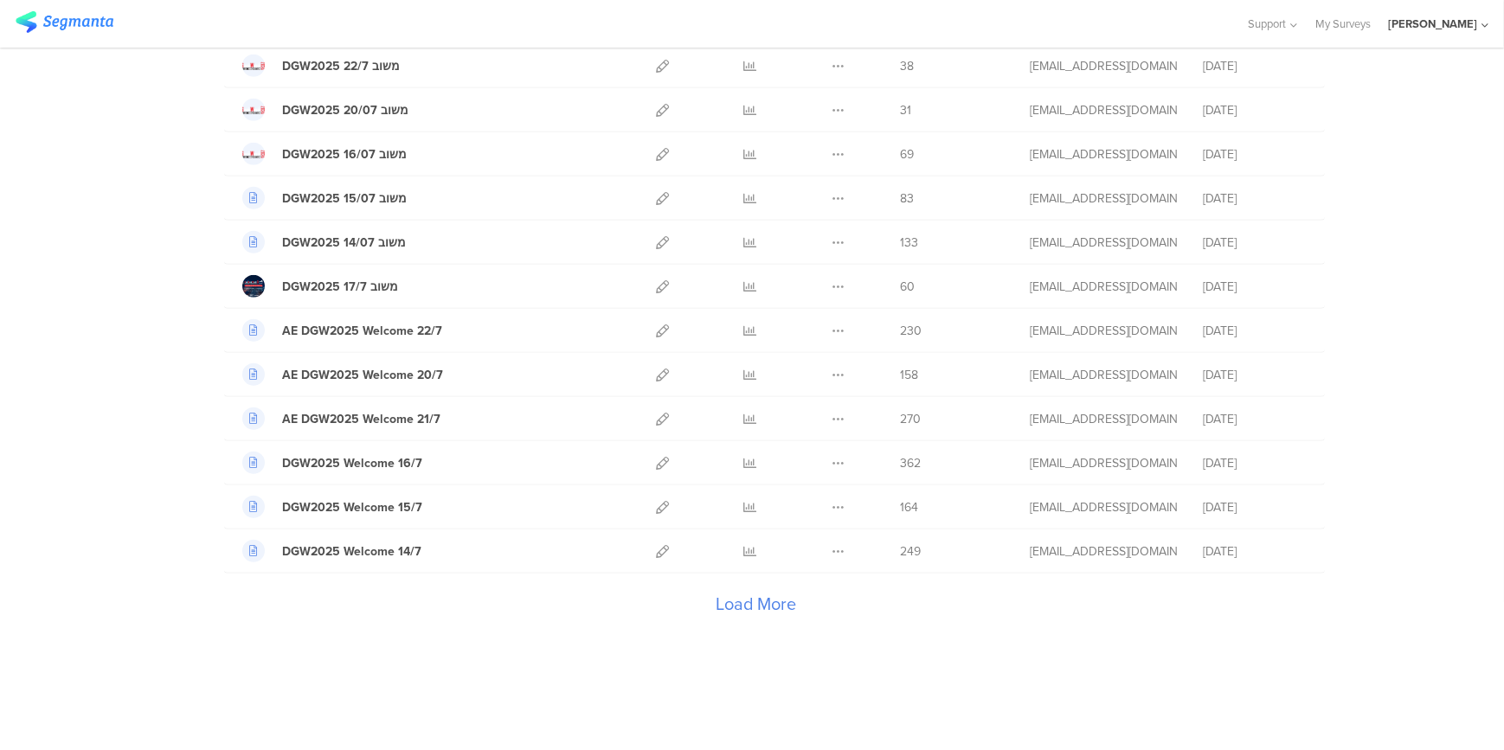
click at [738, 599] on div "Load More" at bounding box center [756, 608] width 1064 height 69
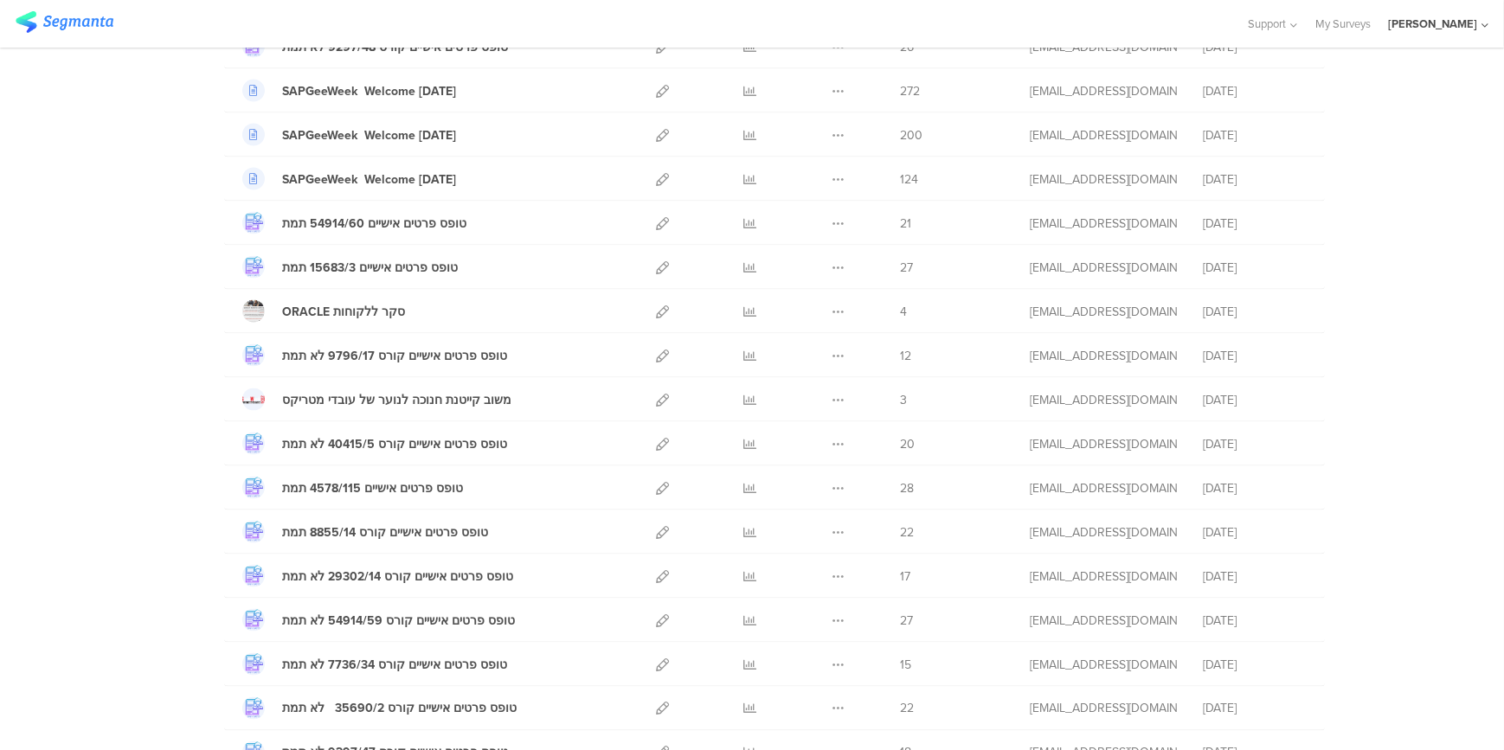
scroll to position [4066, 0]
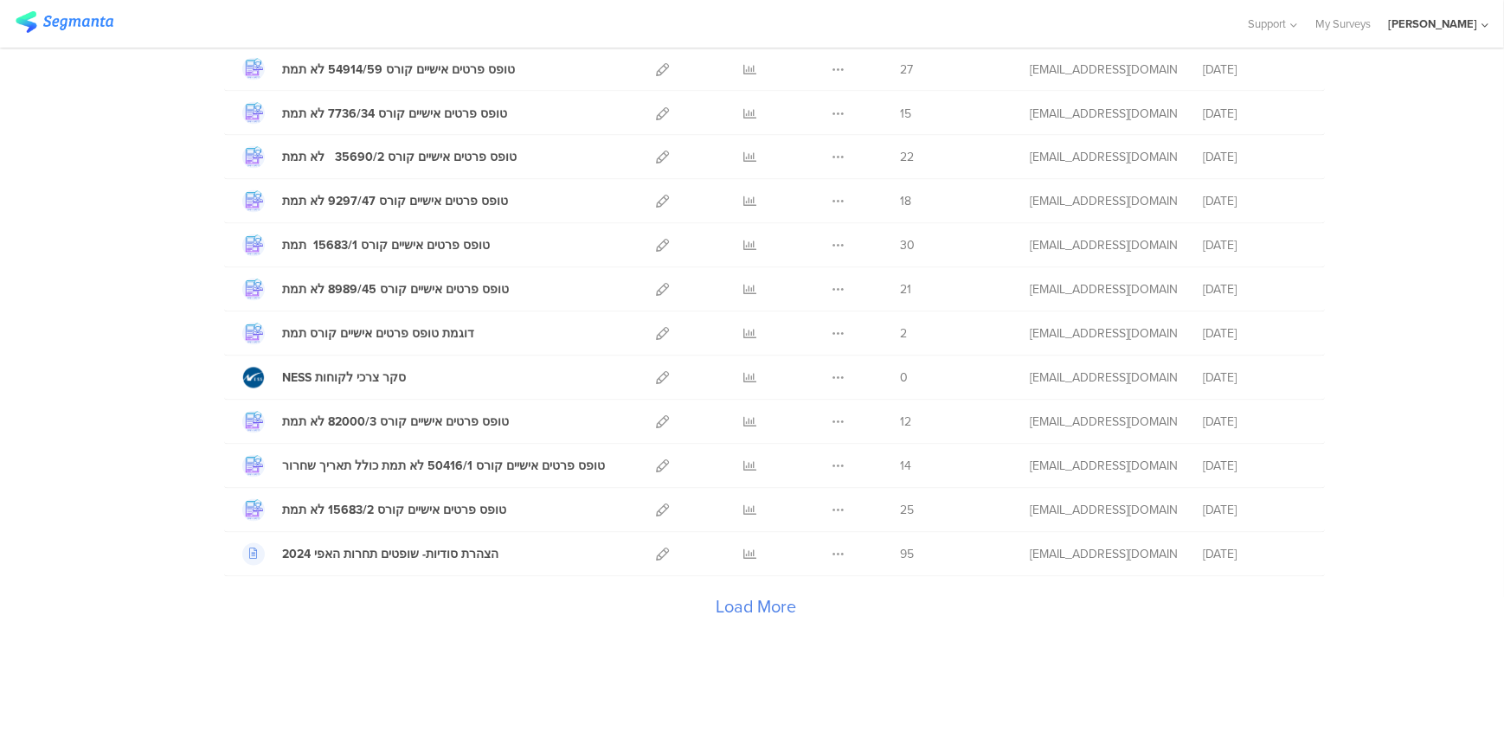
click at [741, 597] on div "Load More" at bounding box center [756, 611] width 1064 height 69
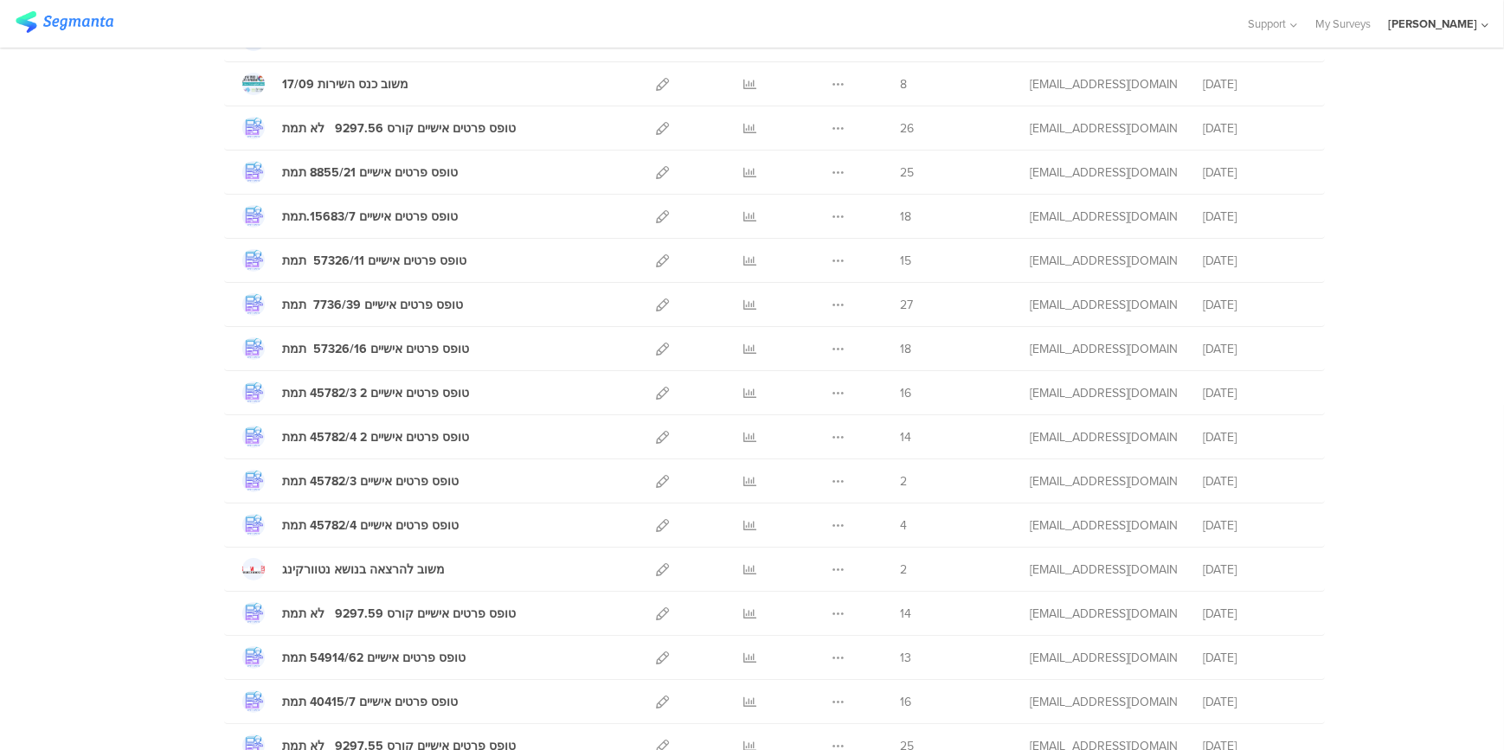
scroll to position [0, 0]
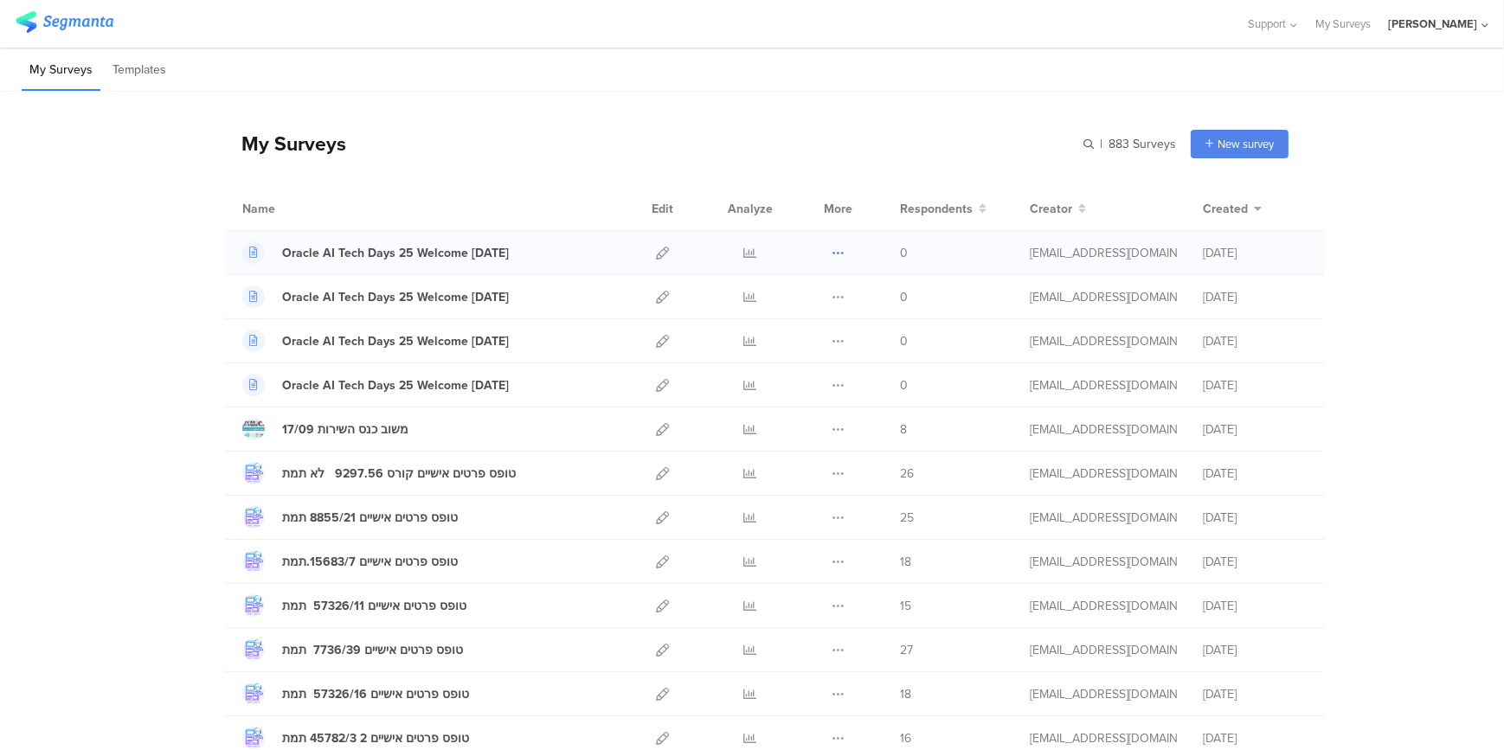
click at [831, 250] on icon at bounding box center [837, 253] width 13 height 13
click at [815, 297] on button "Duplicate" at bounding box center [803, 296] width 95 height 31
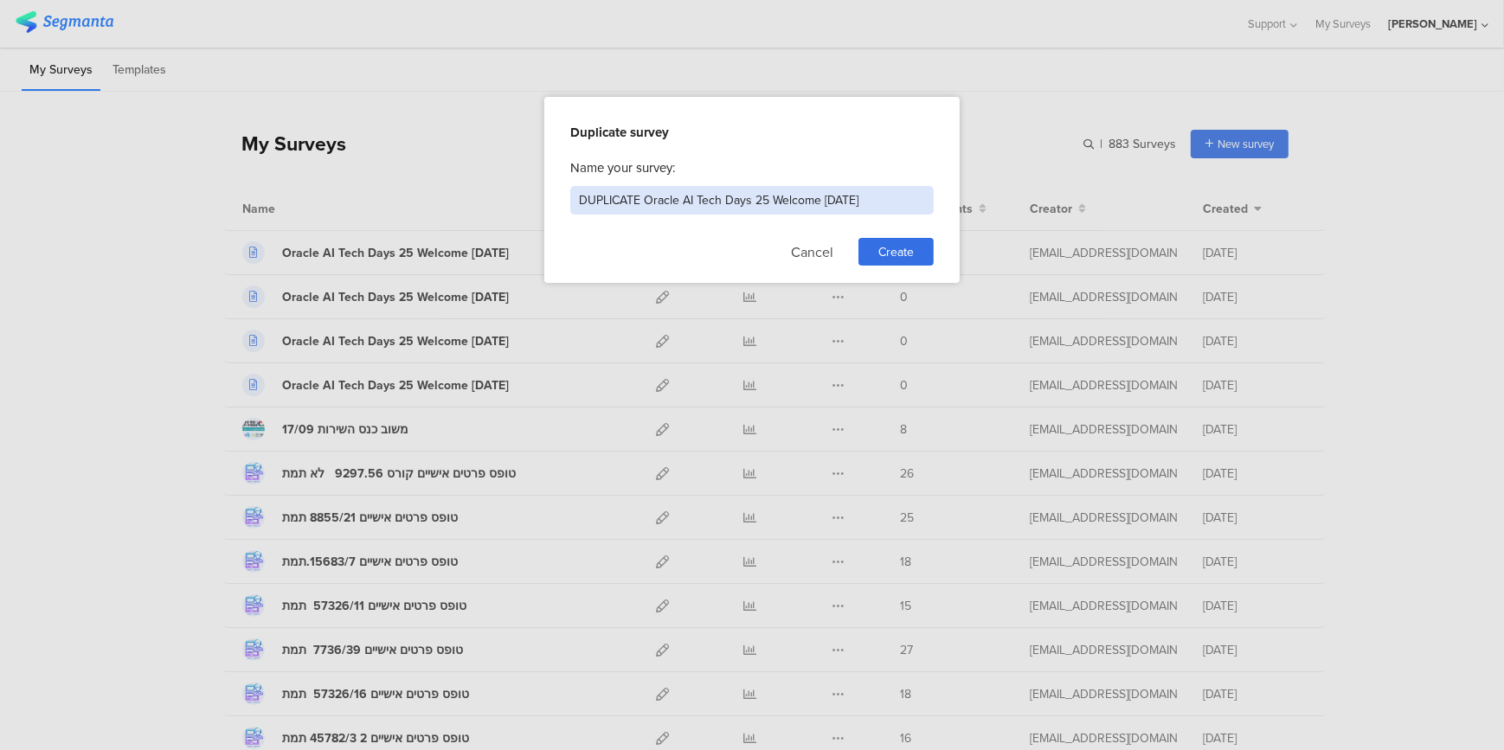
drag, startPoint x: 641, startPoint y: 196, endPoint x: 550, endPoint y: 192, distance: 90.9
click at [550, 192] on div "Duplicate survey Name your survey: DUPLICATE Oracle AI Tech Days 25 Welcome 26/…" at bounding box center [751, 190] width 415 height 186
drag, startPoint x: 775, startPoint y: 198, endPoint x: 765, endPoint y: 200, distance: 10.5
click at [765, 200] on input "Oracle AI Tech Days 25 Welcome 26/11/25" at bounding box center [751, 200] width 363 height 29
type input "Oracle AI Tech Days 25 Welcome 30/11/25"
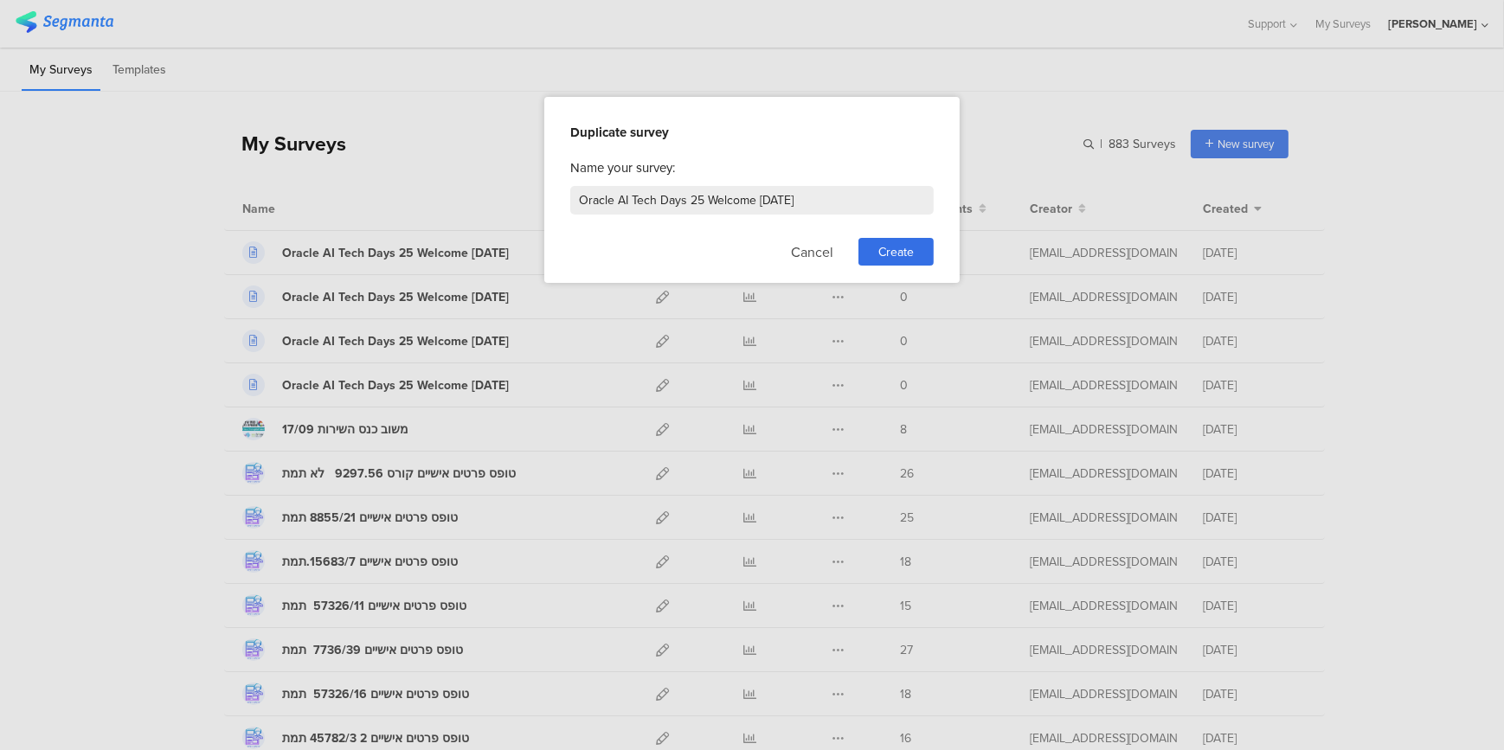
click at [939, 243] on div "Duplicate survey Name your survey: Oracle AI Tech Days 25 Welcome 30/11/25 Canc…" at bounding box center [751, 190] width 415 height 186
click at [905, 256] on span "Create" at bounding box center [895, 252] width 35 height 18
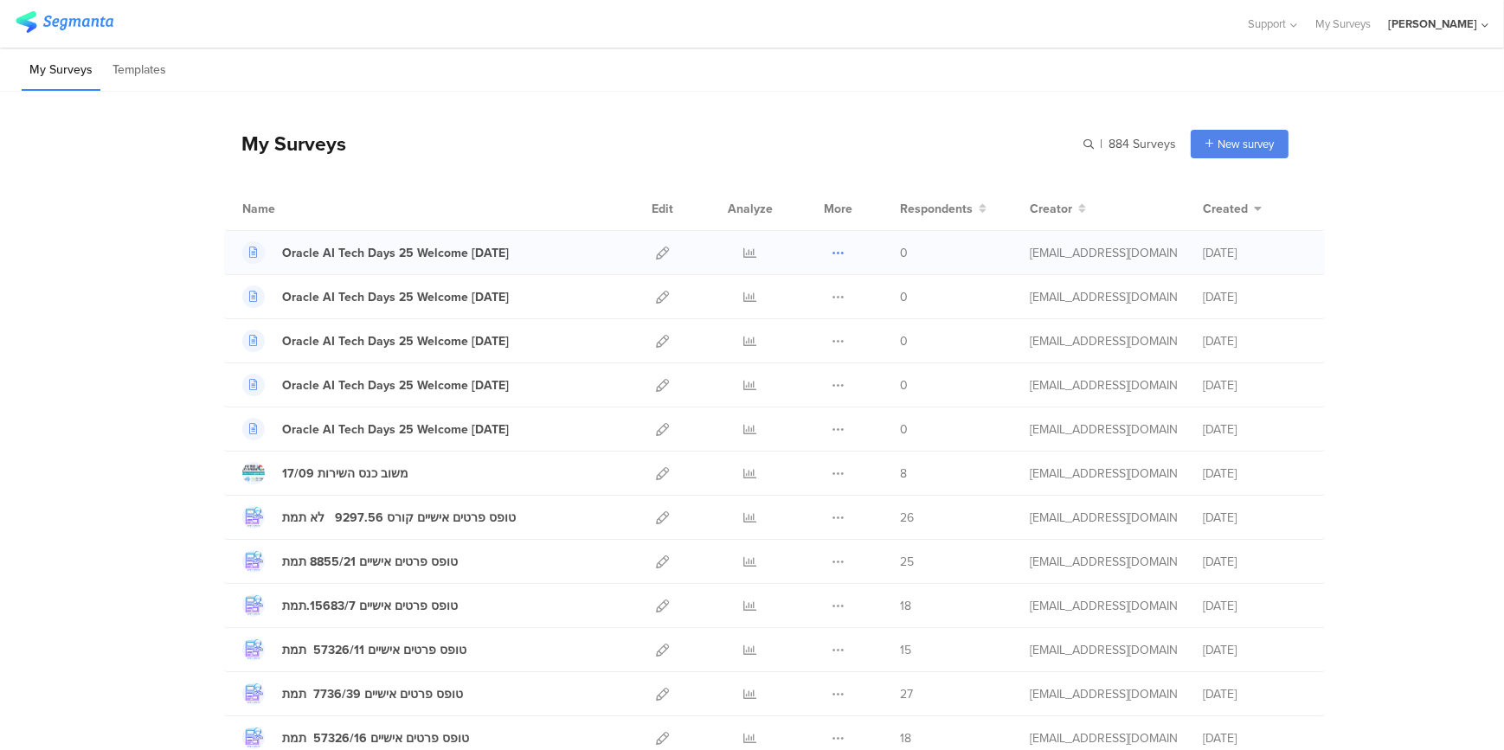
click at [831, 244] on button at bounding box center [837, 252] width 13 height 43
click at [831, 285] on button "Duplicate" at bounding box center [803, 296] width 95 height 31
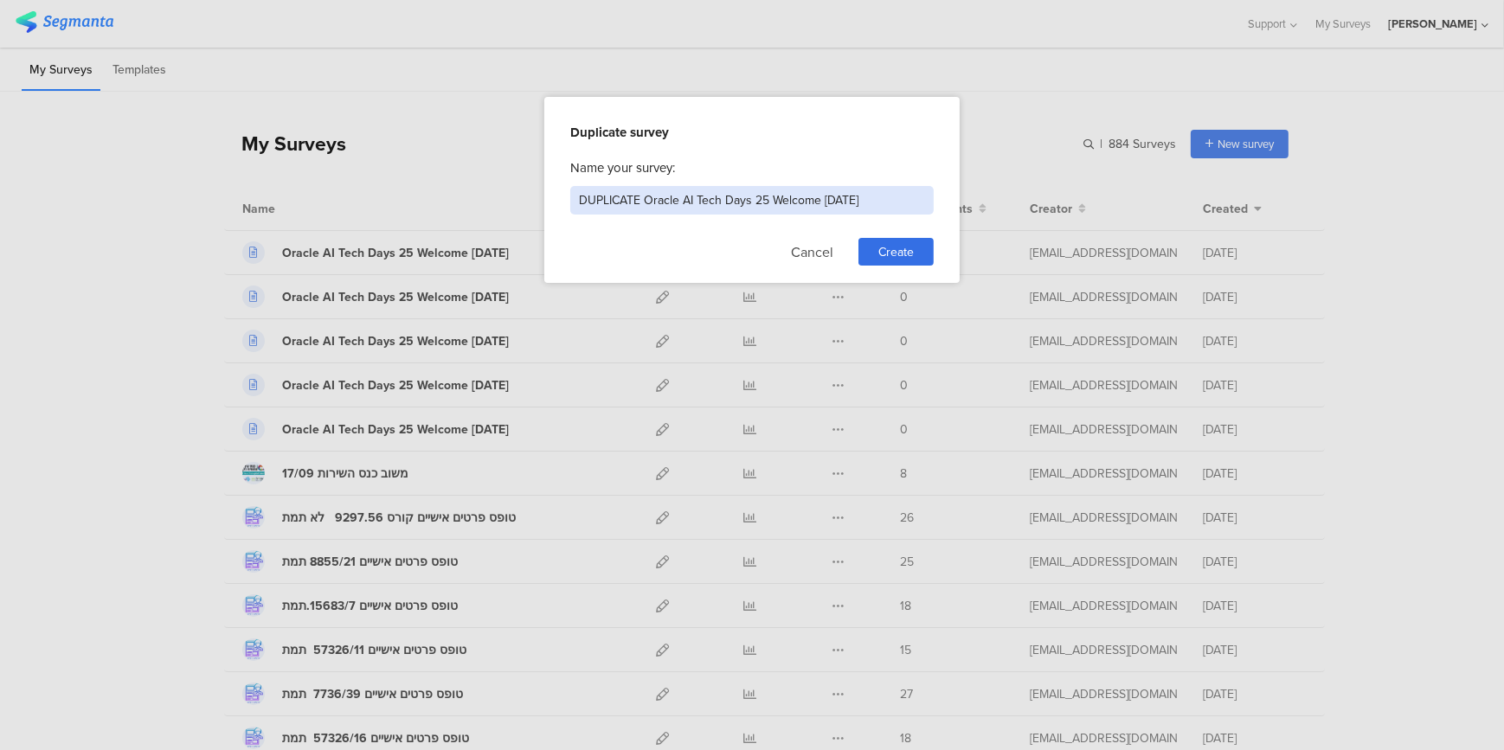
drag, startPoint x: 646, startPoint y: 201, endPoint x: 562, endPoint y: 208, distance: 84.2
click at [562, 208] on div "Duplicate survey Name your survey: DUPLICATE Oracle AI Tech Days 25 Welcome 30/…" at bounding box center [751, 190] width 415 height 186
drag, startPoint x: 763, startPoint y: 195, endPoint x: 773, endPoint y: 197, distance: 10.7
click at [773, 197] on input "Oracle AI Tech Days 25 Welcome 30/11/25" at bounding box center [751, 200] width 363 height 29
drag, startPoint x: 759, startPoint y: 206, endPoint x: 772, endPoint y: 203, distance: 13.2
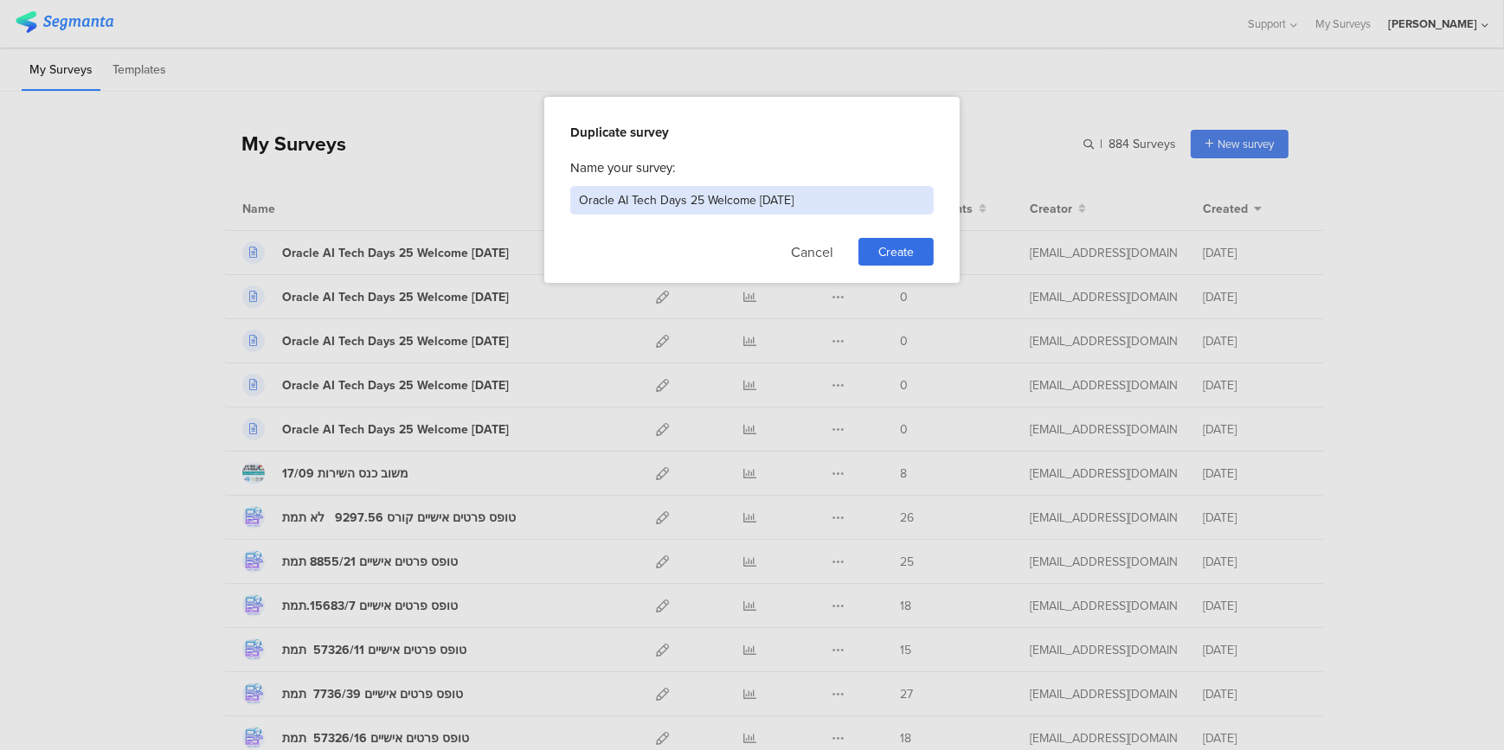
click at [772, 203] on input "Oracle AI Tech Days 25 Welcome 30/11/25" at bounding box center [751, 200] width 363 height 29
click at [780, 198] on input "Oracle AI Tech Days 25 Welcome 01/11/25" at bounding box center [751, 200] width 363 height 29
type input "Oracle AI Tech Days 25 Welcome 01/12/25"
click at [873, 249] on div "Create" at bounding box center [895, 252] width 75 height 28
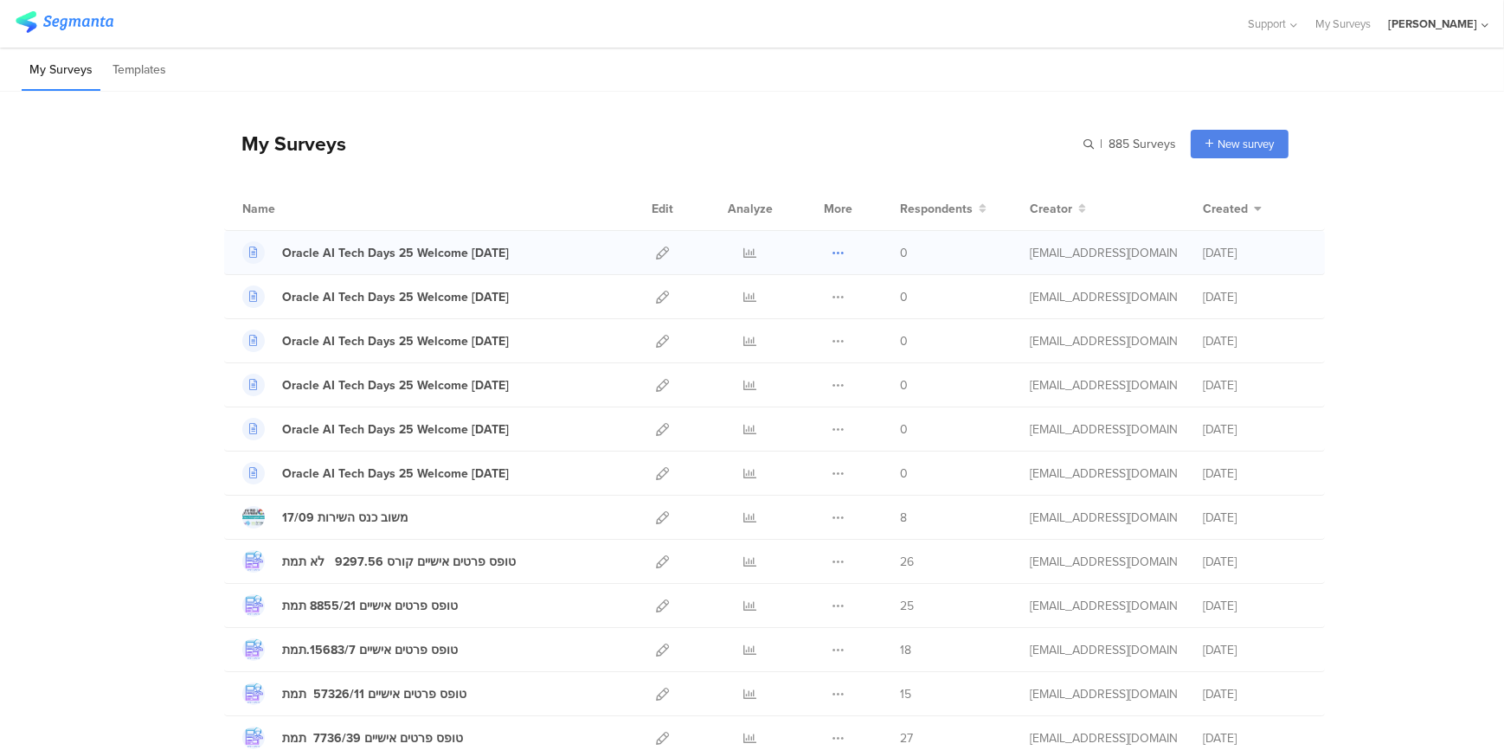
click at [833, 248] on icon at bounding box center [837, 253] width 13 height 13
click at [815, 298] on button "Duplicate" at bounding box center [803, 296] width 95 height 31
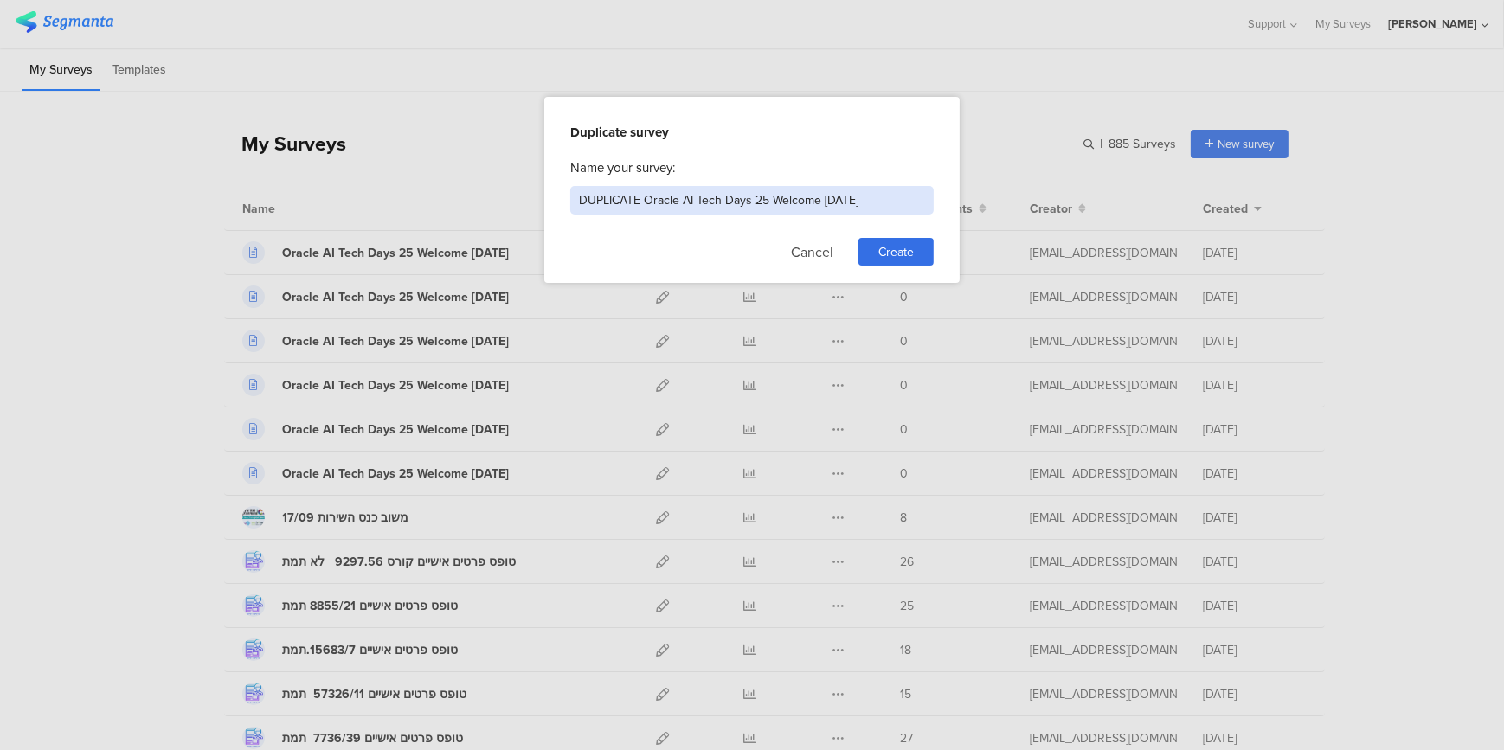
click at [835, 200] on input "DUPLICATE Oracle AI Tech Days 25 Welcome 01/12/25" at bounding box center [751, 200] width 363 height 29
drag, startPoint x: 638, startPoint y: 198, endPoint x: 516, endPoint y: 185, distance: 122.7
click at [516, 185] on div "Duplicate survey Name your survey: DUPLICATE Oracle AI Tech Days 25 Welcome 02/…" at bounding box center [752, 375] width 1504 height 750
type input "Oracle AI Tech Days 25 Welcome 02/12/25"
click at [876, 246] on div "Create" at bounding box center [895, 252] width 75 height 28
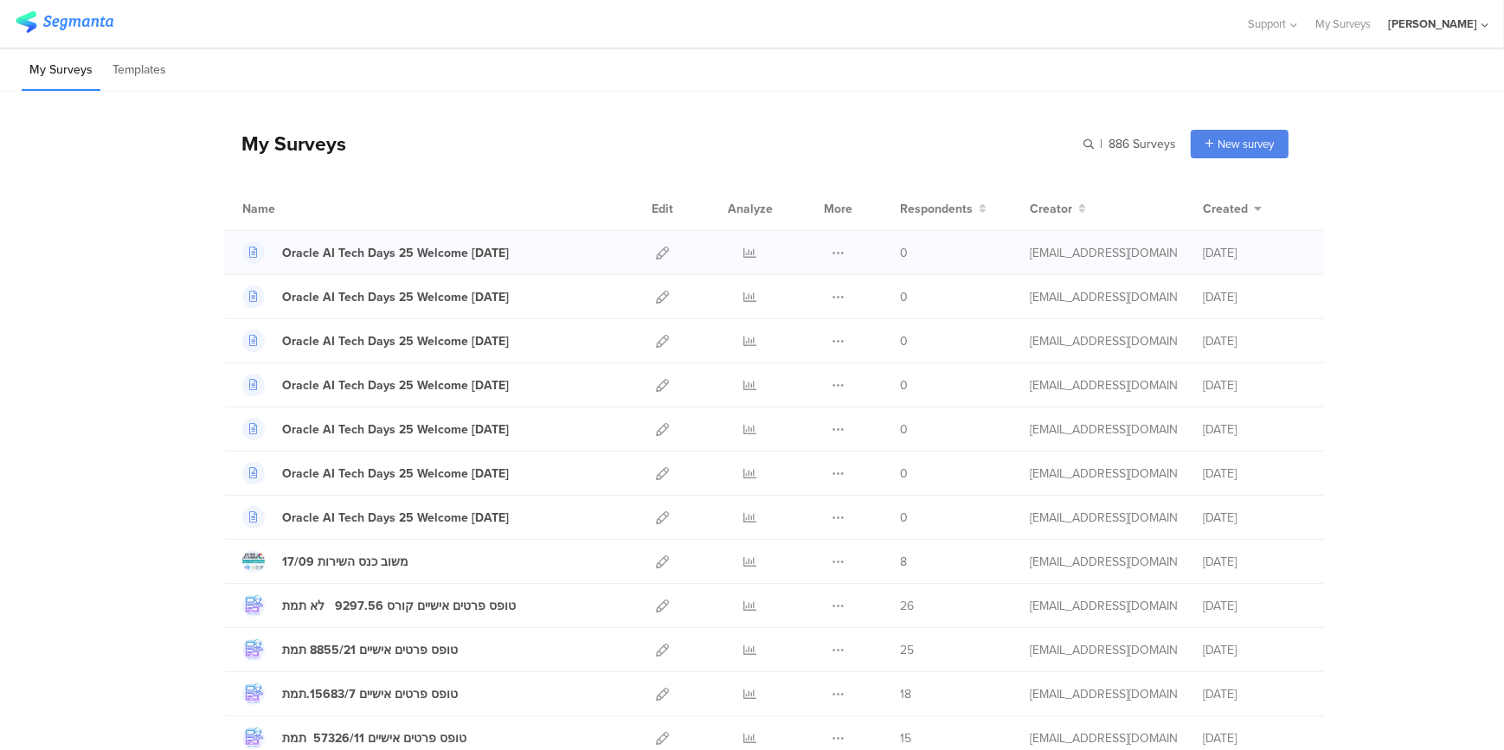
click at [840, 253] on div "Duplicate Export Delete" at bounding box center [837, 252] width 37 height 43
click at [831, 253] on icon at bounding box center [837, 253] width 13 height 13
click at [813, 298] on button "Duplicate" at bounding box center [803, 296] width 95 height 31
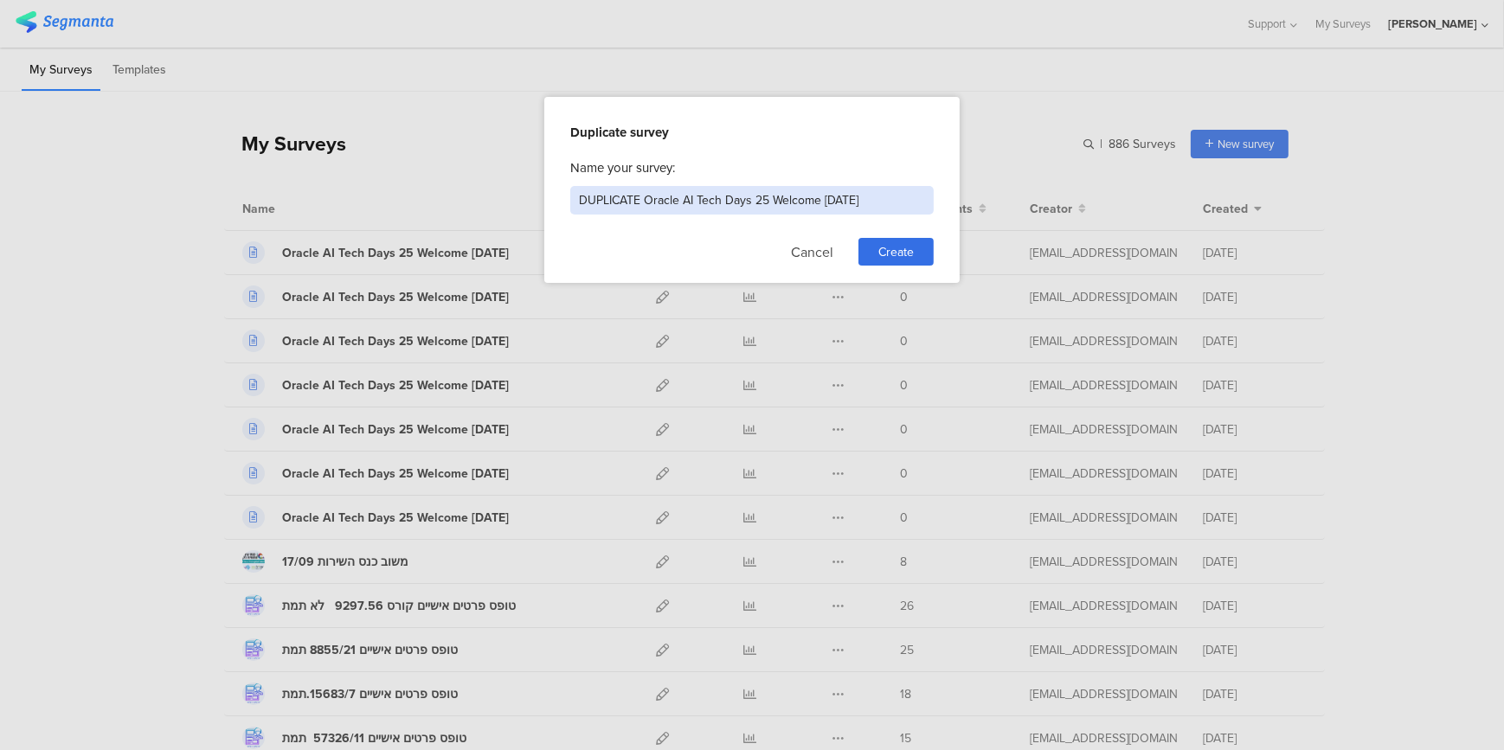
click at [838, 206] on input "DUPLICATE Oracle AI Tech Days 25 Welcome 02/12/25" at bounding box center [751, 200] width 363 height 29
drag, startPoint x: 638, startPoint y: 198, endPoint x: 575, endPoint y: 195, distance: 63.3
click at [575, 195] on input "DUPLICATE Oracle AI Tech Days 25 Welcome 03/12/25" at bounding box center [751, 200] width 363 height 29
type input "Oracle AI Tech Days 25 Welcome [DATE]"
click at [900, 251] on span "Create" at bounding box center [895, 252] width 35 height 18
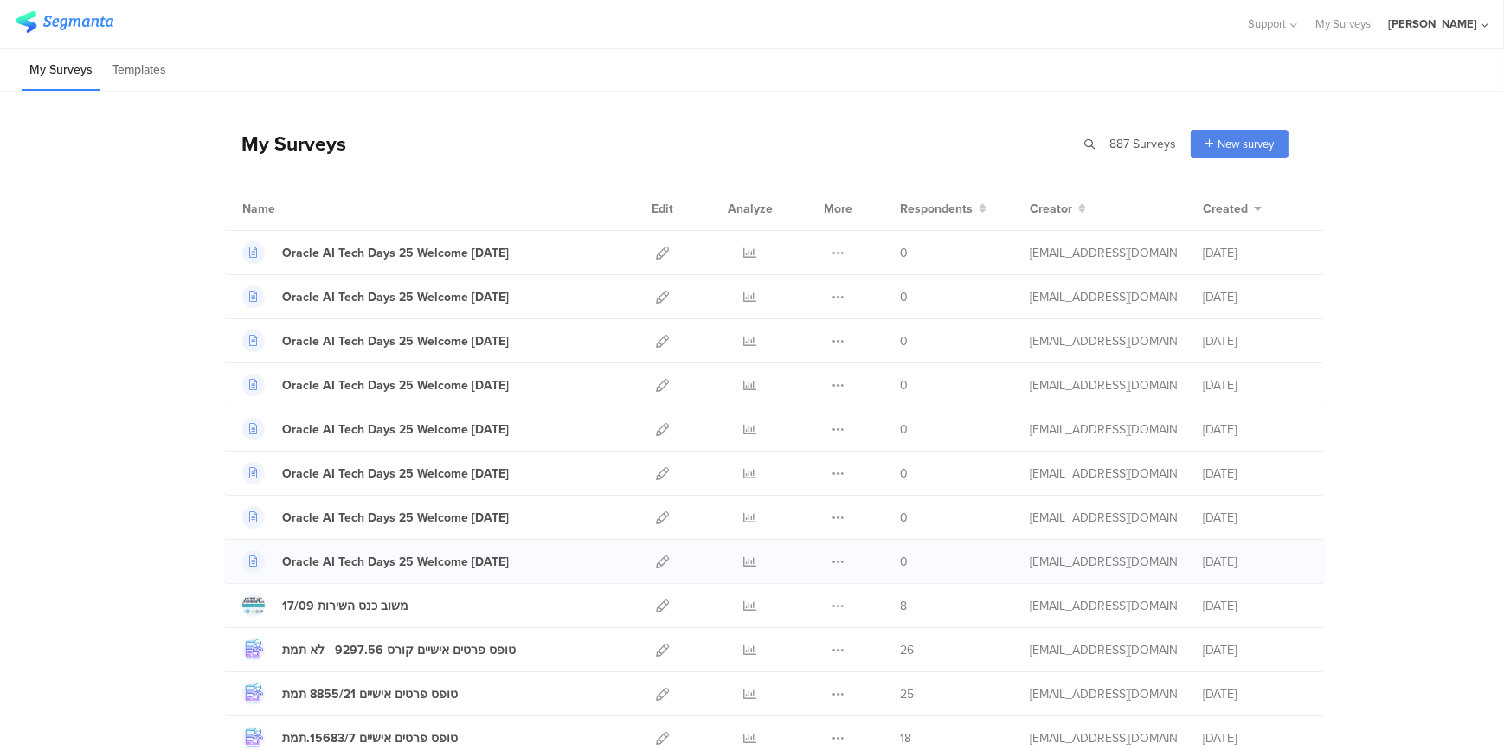
click at [666, 561] on div at bounding box center [662, 561] width 37 height 43
click at [656, 558] on icon at bounding box center [662, 561] width 13 height 13
click at [658, 381] on icon at bounding box center [662, 385] width 13 height 13
click at [657, 337] on icon at bounding box center [662, 341] width 13 height 13
click at [656, 293] on icon at bounding box center [662, 297] width 13 height 13
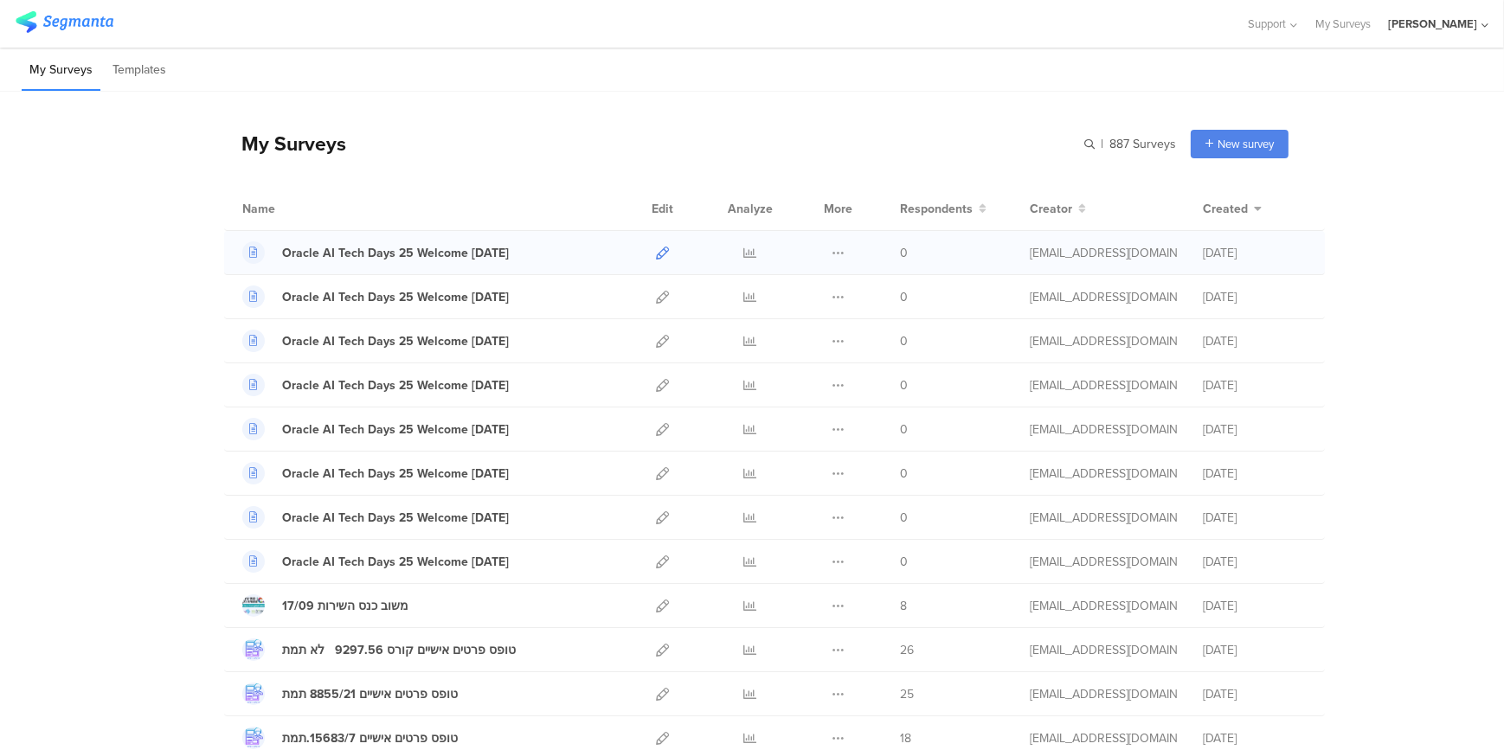
click at [656, 249] on icon at bounding box center [662, 253] width 13 height 13
click at [666, 249] on div at bounding box center [662, 252] width 37 height 43
click at [660, 250] on icon at bounding box center [662, 253] width 13 height 13
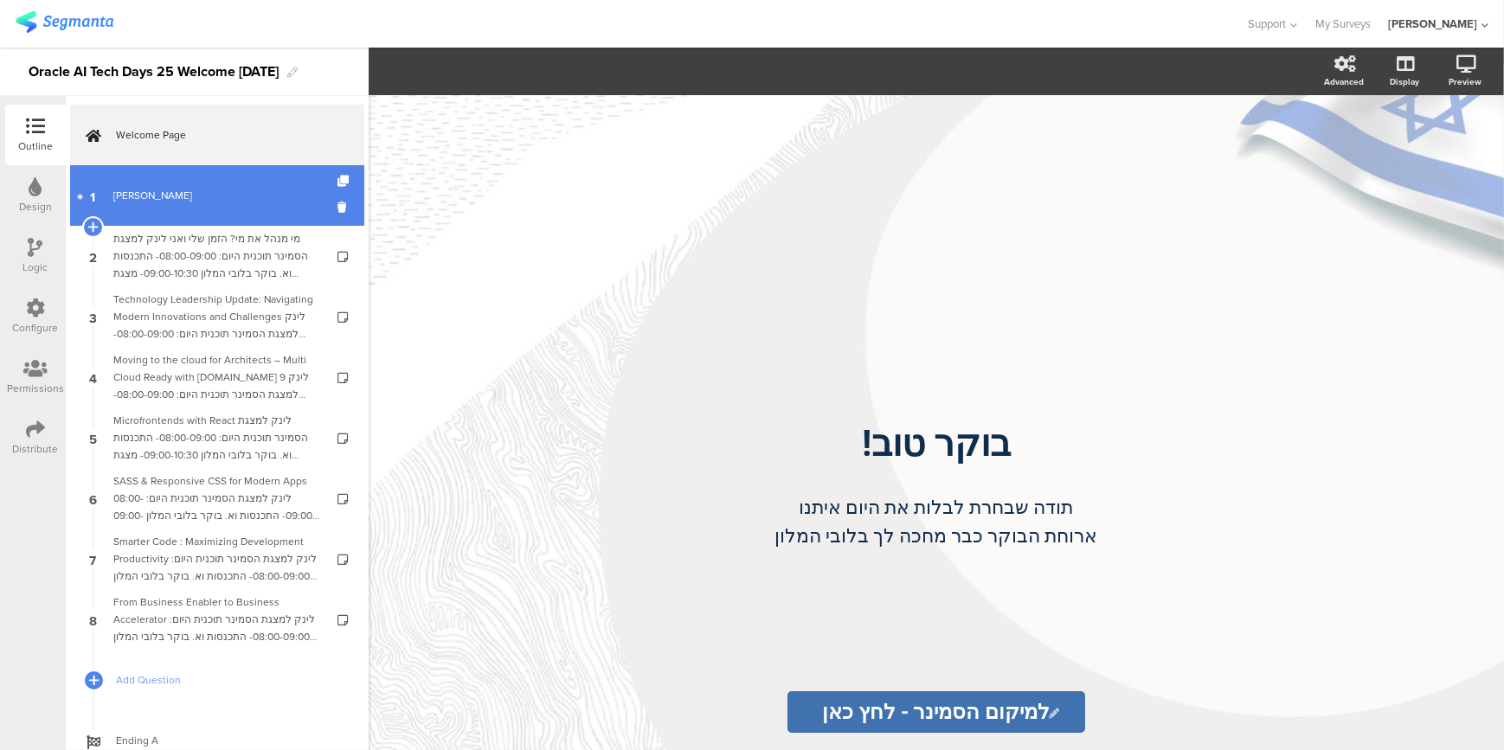
click at [160, 189] on div "[PERSON_NAME]" at bounding box center [216, 195] width 207 height 17
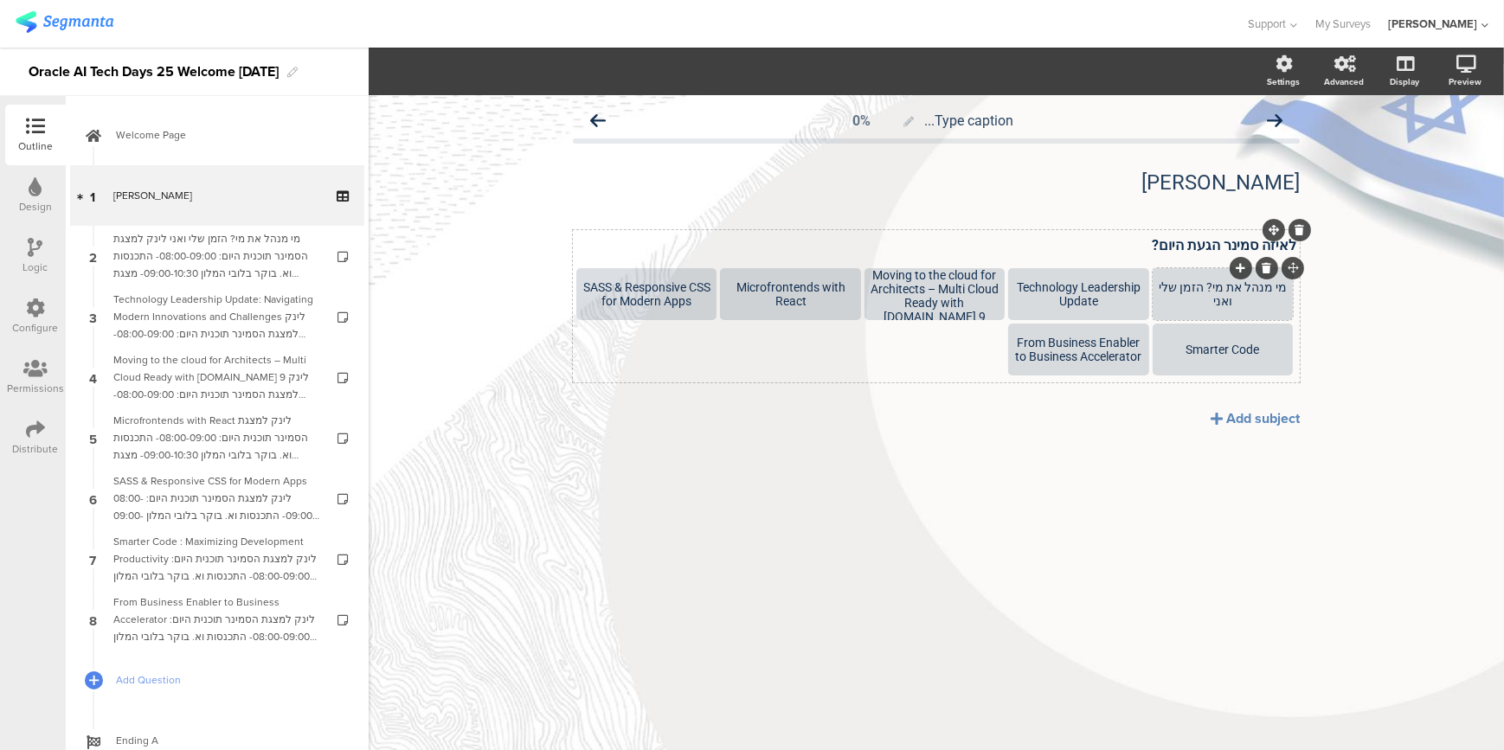
click at [1192, 288] on div "מי מנהל את מי? הזמן שלי ואני" at bounding box center [1222, 294] width 135 height 28
drag, startPoint x: 1158, startPoint y: 297, endPoint x: 1272, endPoint y: 303, distance: 114.4
click at [1272, 303] on div "מי מנהל את מי? הזמן שלי ואני" at bounding box center [1222, 294] width 135 height 52
drag, startPoint x: 1029, startPoint y: 288, endPoint x: 1096, endPoint y: 300, distance: 68.6
click at [1096, 300] on div "Technology Leadership Update" at bounding box center [1078, 294] width 135 height 28
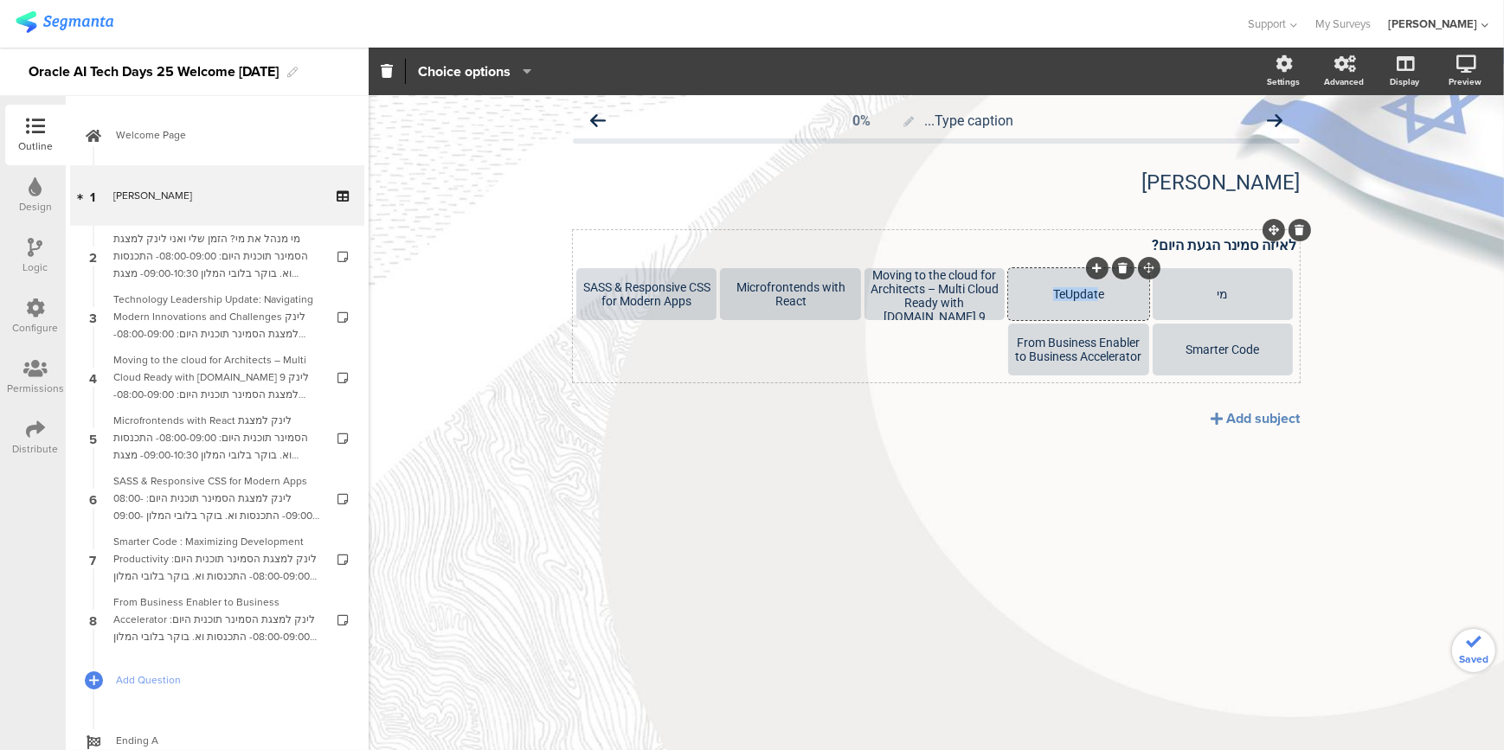
drag, startPoint x: 1055, startPoint y: 297, endPoint x: 1100, endPoint y: 293, distance: 45.1
click at [1100, 293] on div "TeUpdate" at bounding box center [1078, 294] width 135 height 14
drag, startPoint x: 990, startPoint y: 309, endPoint x: 883, endPoint y: 280, distance: 110.2
click at [883, 280] on div "Moving to the cloud for Architects – Multi Cloud Ready with [DOMAIN_NAME] 9" at bounding box center [934, 295] width 135 height 55
click at [982, 265] on icon at bounding box center [979, 268] width 10 height 10
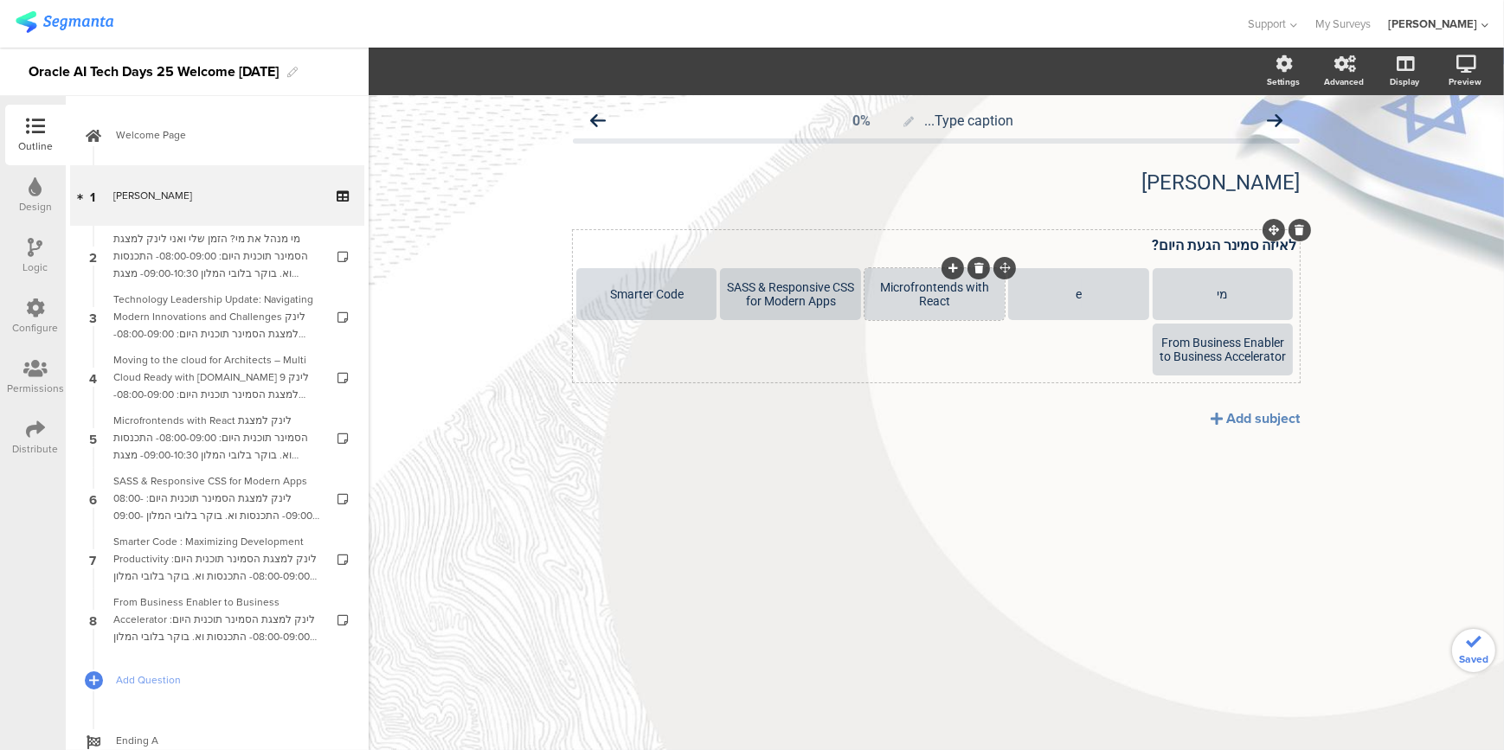
click at [985, 268] on div at bounding box center [978, 268] width 22 height 22
click at [975, 268] on icon at bounding box center [979, 268] width 10 height 10
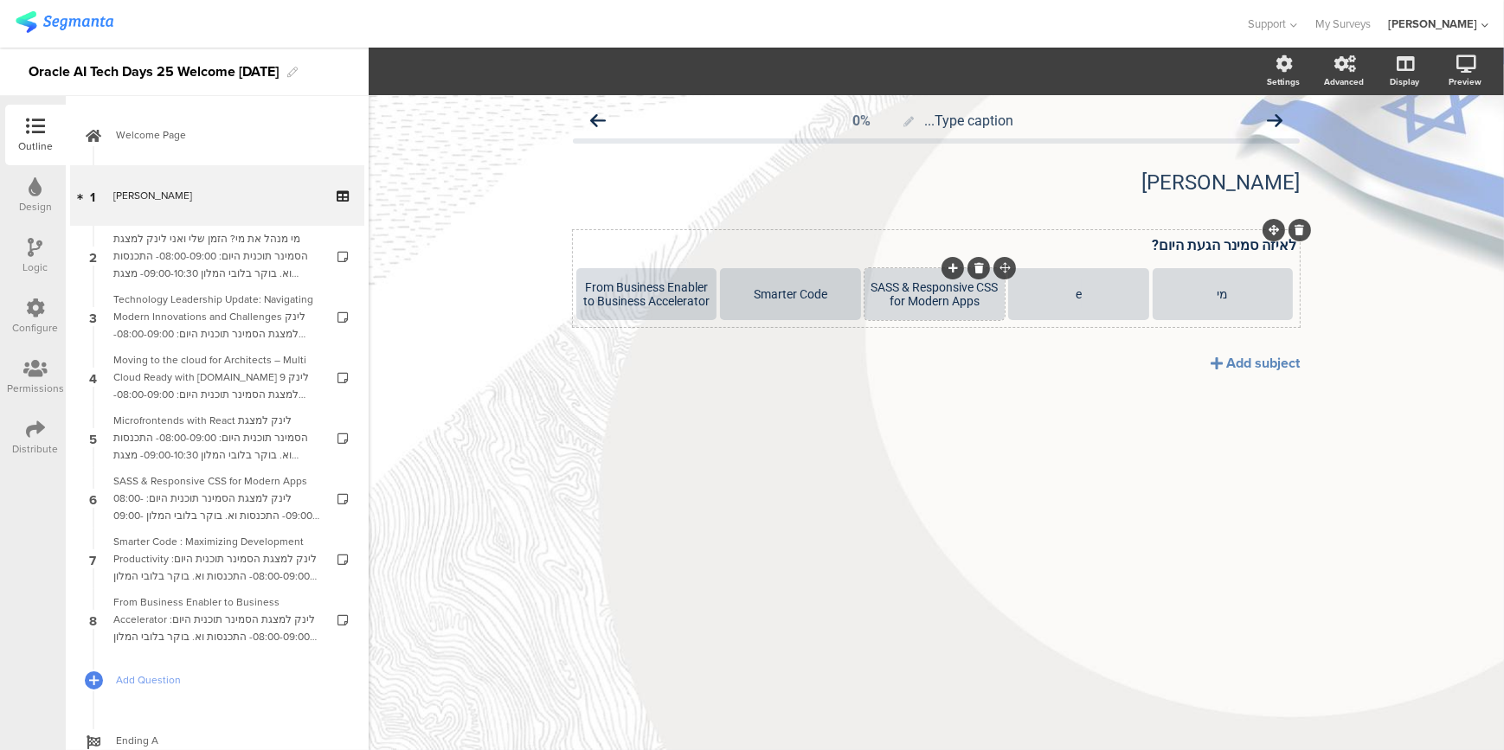
click at [980, 259] on div at bounding box center [978, 268] width 22 height 22
click at [981, 266] on icon at bounding box center [979, 268] width 10 height 10
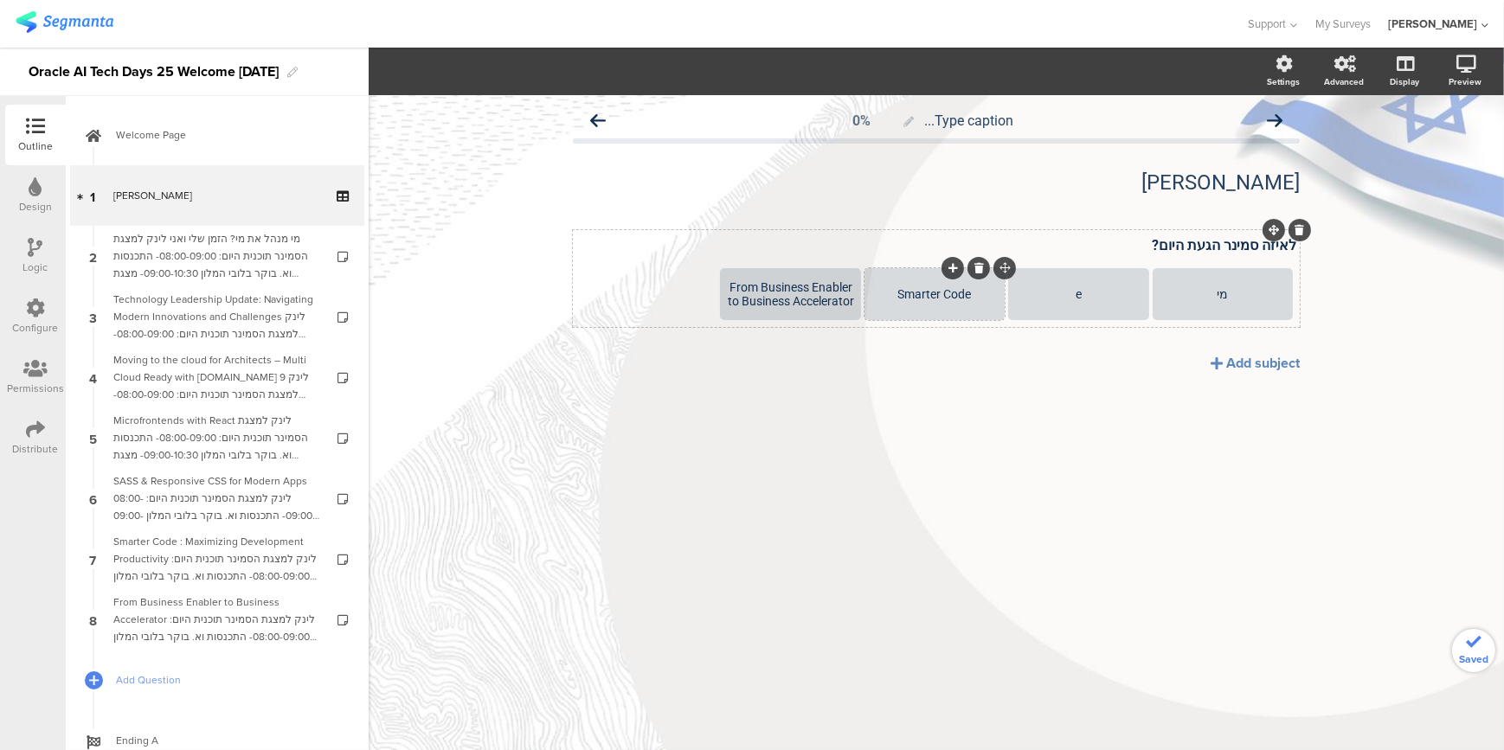
click at [978, 268] on icon at bounding box center [979, 268] width 10 height 10
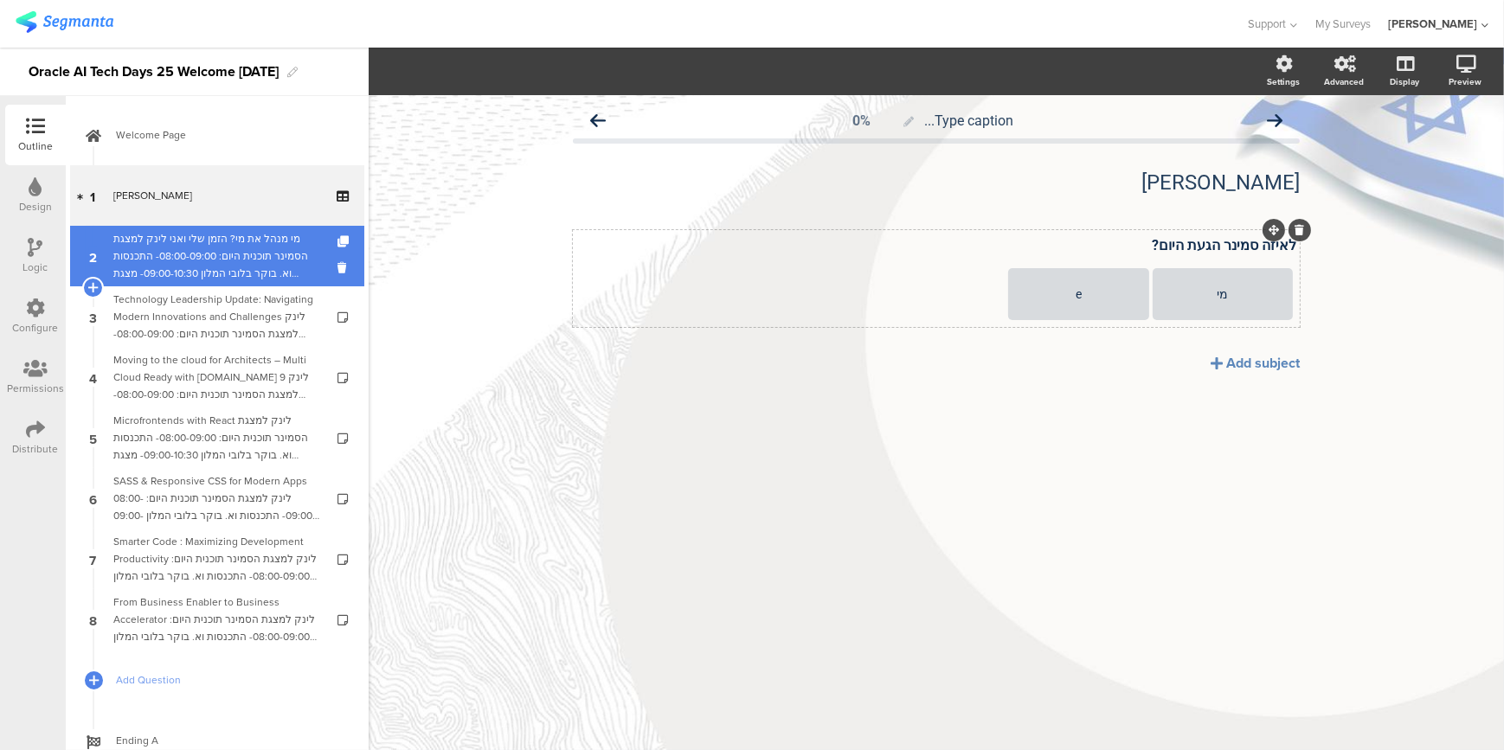
click at [175, 266] on div "מי מנהל את מי? הזמן שלי ואני לינק ל﻿מצגת הסמינר תוכנית היום: 08:00-09:00- התכנס…" at bounding box center [216, 256] width 207 height 52
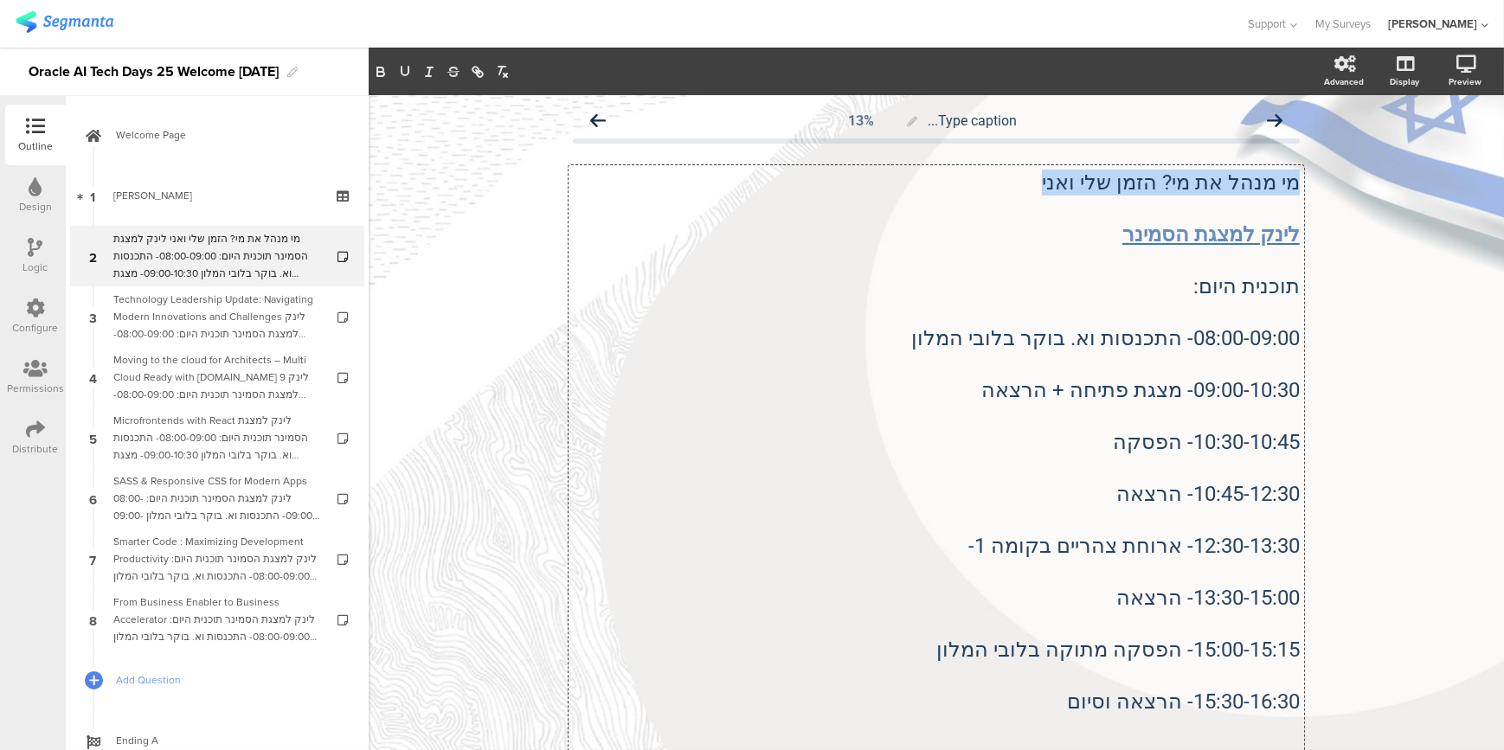
drag, startPoint x: 1070, startPoint y: 185, endPoint x: 1390, endPoint y: 178, distance: 320.2
click at [1390, 178] on div "Type caption... 13% מי מנהל את מי? הזמן שלי ואני לינק ל﻿מצגת הסמינר תוכנית היום…" at bounding box center [936, 547] width 1135 height 905
click at [952, 330] on p "08:00-09:00- התכנסות וא. בוקר בלובי המלון" at bounding box center [936, 338] width 727 height 26
drag, startPoint x: 1174, startPoint y: 380, endPoint x: 1154, endPoint y: 268, distance: 113.4
click at [1192, 384] on p "099:00-10:30- מצגת פתיחה + הרצאה" at bounding box center [936, 390] width 727 height 26
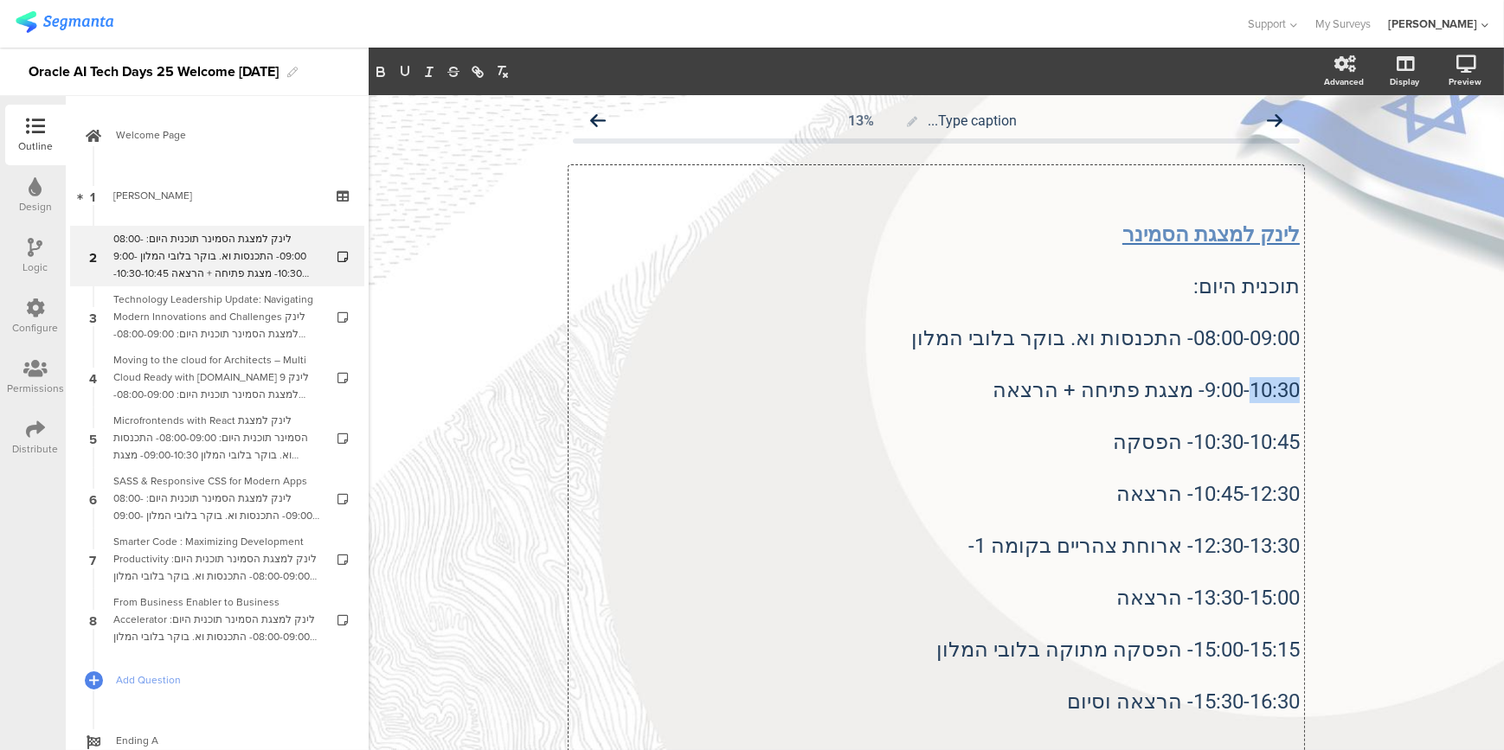
drag, startPoint x: 1245, startPoint y: 388, endPoint x: 1306, endPoint y: 388, distance: 61.4
click at [1306, 388] on div "Type caption... 13% לינק ל﻿מצגת הסמינר תוכנית היום: 08:00-09:00- התכנסות וא. בו…" at bounding box center [935, 547] width 761 height 905
click at [1194, 337] on p "08:00-09:00- התכנסות וא. בוקר בלובי המלון" at bounding box center [936, 338] width 727 height 26
drag, startPoint x: 1252, startPoint y: 335, endPoint x: 1242, endPoint y: 337, distance: 9.9
click at [1242, 337] on p "8:00-09:00- התכנסות וא. בוקר בלובי המלון" at bounding box center [936, 338] width 727 height 26
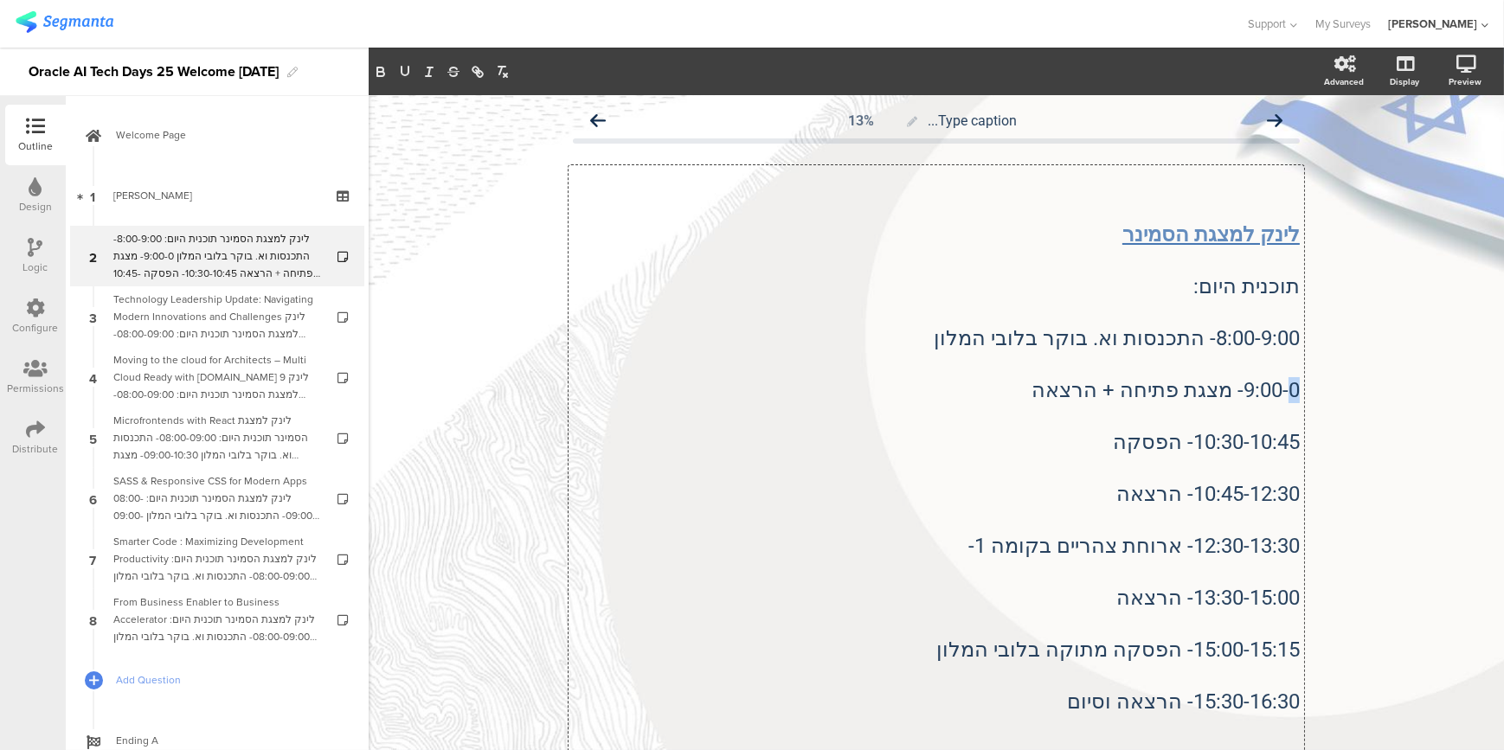
click at [1292, 388] on p "9:00-0- מצגת פתיחה + הרצאה" at bounding box center [936, 390] width 727 height 26
drag, startPoint x: 1015, startPoint y: 391, endPoint x: 1191, endPoint y: 395, distance: 176.5
click at [1191, 395] on p "9:00-9:45- מצגת פתיחה + הרצאה" at bounding box center [936, 390] width 727 height 26
drag, startPoint x: 1197, startPoint y: 395, endPoint x: 883, endPoint y: 182, distance: 378.7
click at [997, 383] on p "9:00-9:45- מצגת פתיחה + הרצאה" at bounding box center [936, 390] width 727 height 26
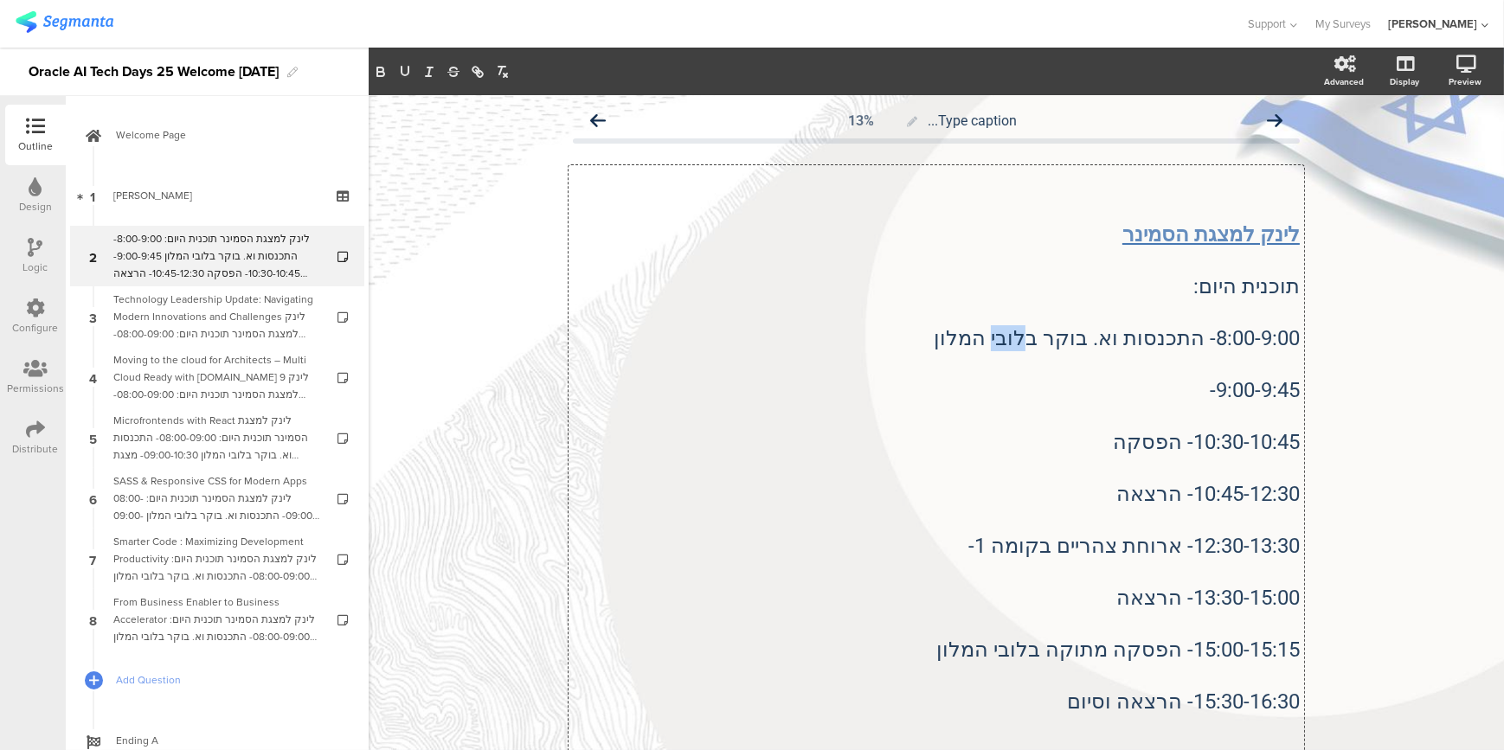
drag, startPoint x: 1025, startPoint y: 339, endPoint x: 949, endPoint y: 474, distance: 155.0
click at [1058, 343] on p "8:00-9:00- התכנסות וא. בוקר בלובי המלון" at bounding box center [936, 338] width 727 height 26
drag, startPoint x: 953, startPoint y: 343, endPoint x: 993, endPoint y: 337, distance: 41.0
click at [993, 337] on p "8:00-9:00- התכנסות וא. בוקר בקומה 2 המלון" at bounding box center [936, 338] width 727 height 26
click at [1152, 386] on p "9:00-9:45-" at bounding box center [936, 390] width 727 height 26
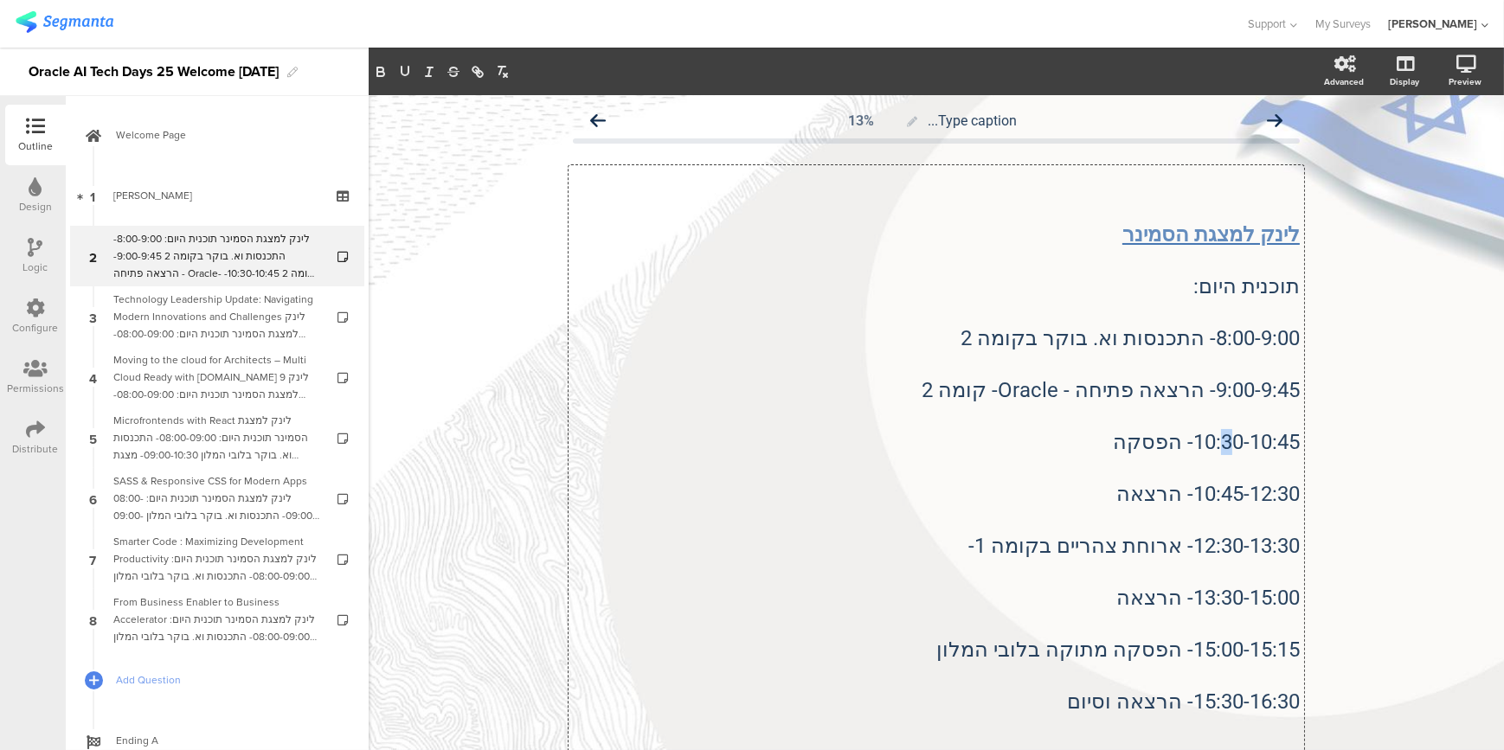
drag, startPoint x: 1214, startPoint y: 448, endPoint x: 1194, endPoint y: 375, distance: 76.2
click at [1221, 429] on p "10:30-10:45- הפסקה" at bounding box center [936, 442] width 727 height 26
click at [911, 395] on p "9:00-9:45- הרצאה פתיחה - Oracle- קומה 2" at bounding box center [936, 390] width 727 height 26
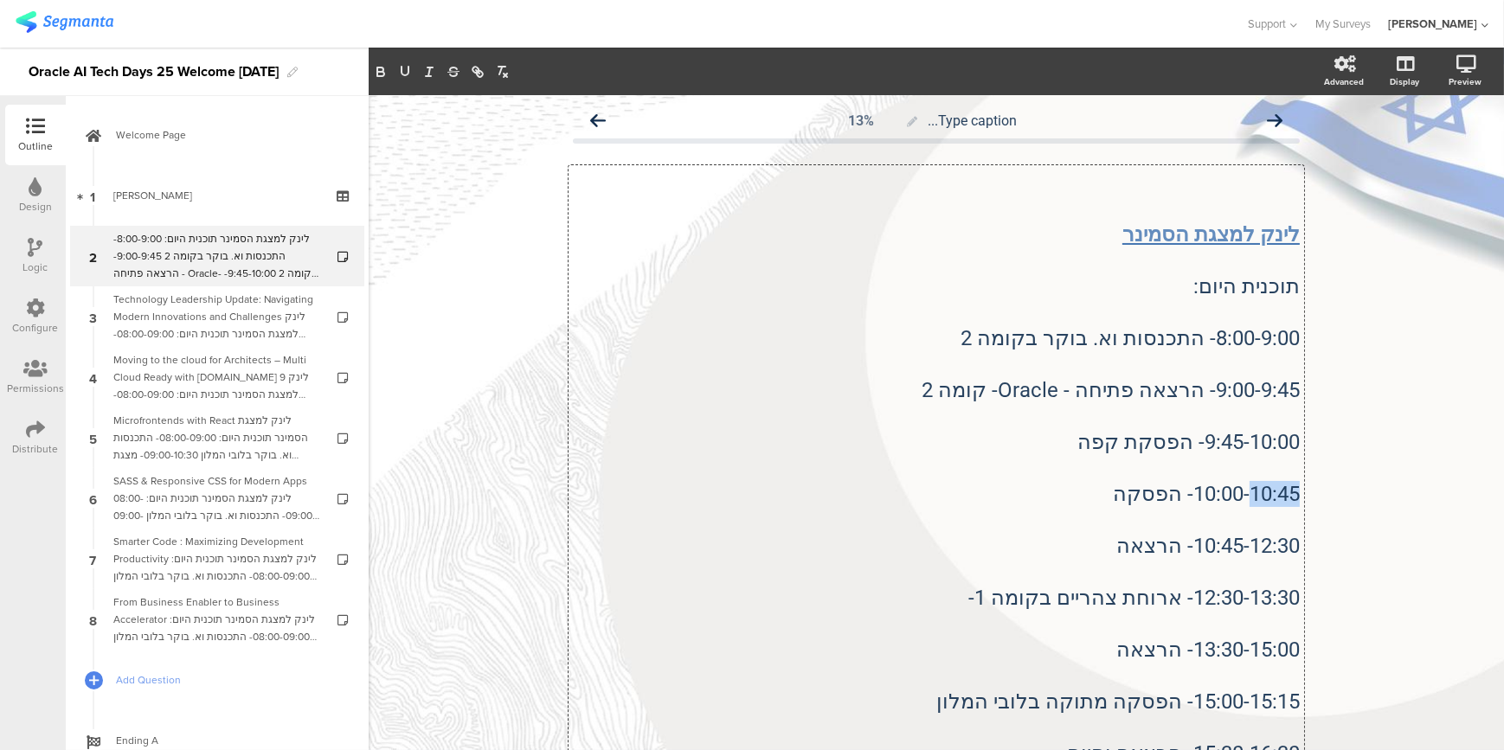
drag, startPoint x: 1246, startPoint y: 494, endPoint x: 1332, endPoint y: 485, distance: 86.9
click at [1330, 491] on div "Type caption... 13% לינק ל﻿מצגת הסמינר תוכנית היום: 8:00-9:00- התכנסות וא. בוקר…" at bounding box center [936, 573] width 1135 height 957
drag, startPoint x: 1131, startPoint y: 495, endPoint x: 1165, endPoint y: 492, distance: 33.8
click at [1165, 492] on p "10:00-12:30- הפסקה" at bounding box center [936, 494] width 727 height 26
click at [1098, 388] on p "9:00-9:45- הרצאה פתיחה - Oracle- קומה 2" at bounding box center [936, 390] width 727 height 26
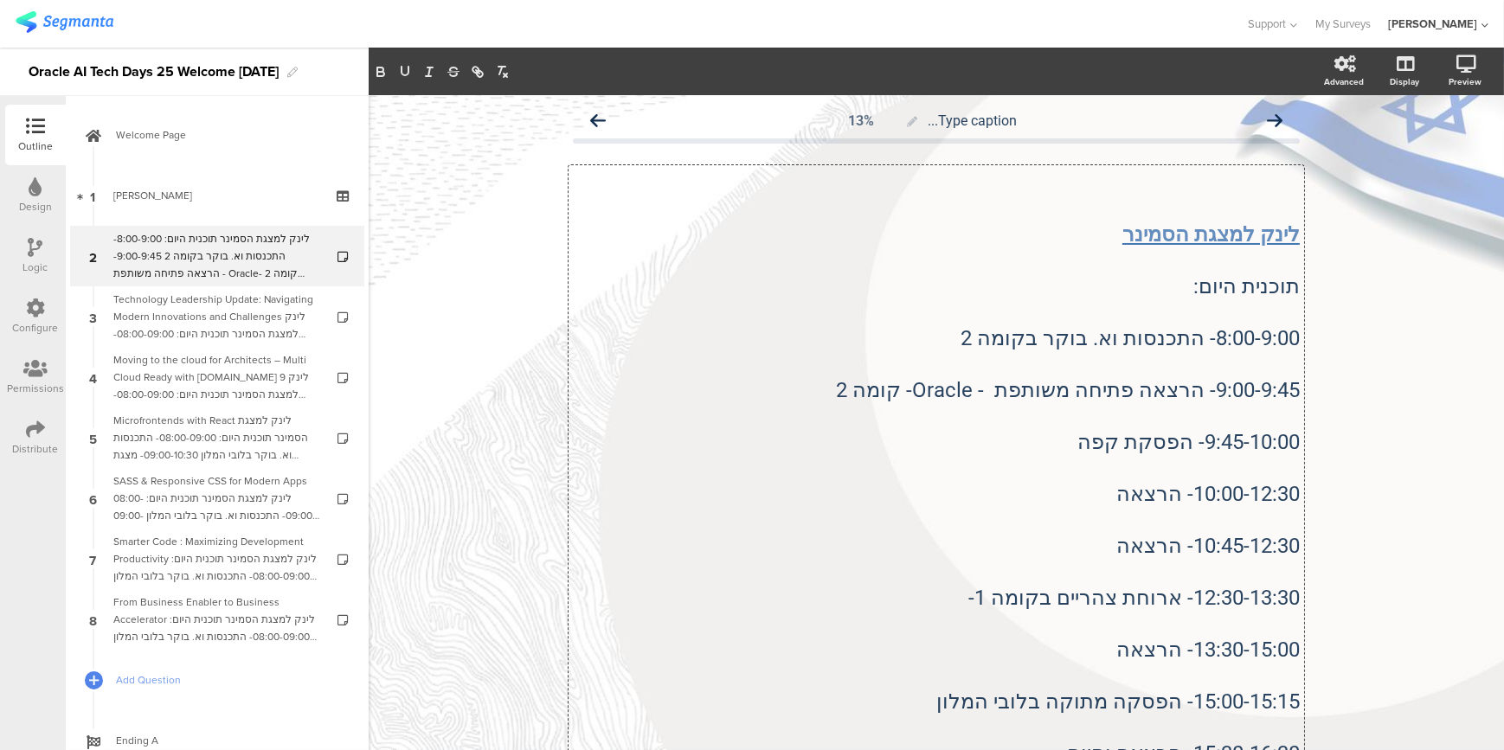
click at [1017, 388] on p "9:00-9:45- הרצאה פתיחה משותפת - Oracle- קומה 2" at bounding box center [936, 390] width 727 height 26
click at [1083, 518] on p at bounding box center [936, 520] width 727 height 26
click at [1080, 487] on p "10:00-12:30- הרצאה" at bounding box center [936, 494] width 727 height 26
drag, startPoint x: 1105, startPoint y: 550, endPoint x: 1347, endPoint y: 547, distance: 242.3
click at [1347, 547] on div "Type caption... 13% לינק ל﻿מצגת הסמינר תוכנית היום: 8:00-9:00- התכנסות וא. בוקר…" at bounding box center [936, 573] width 1135 height 957
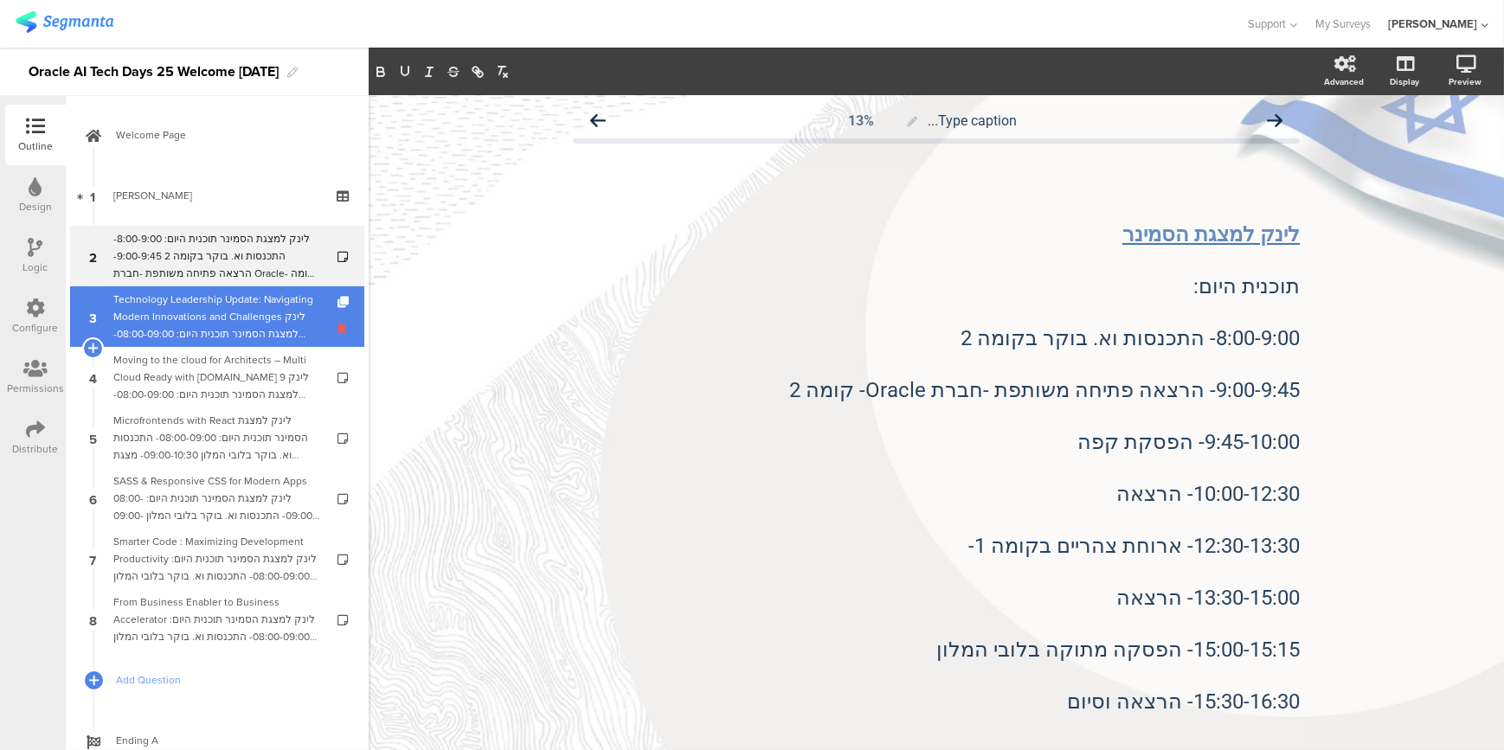
click at [337, 330] on icon at bounding box center [344, 328] width 15 height 16
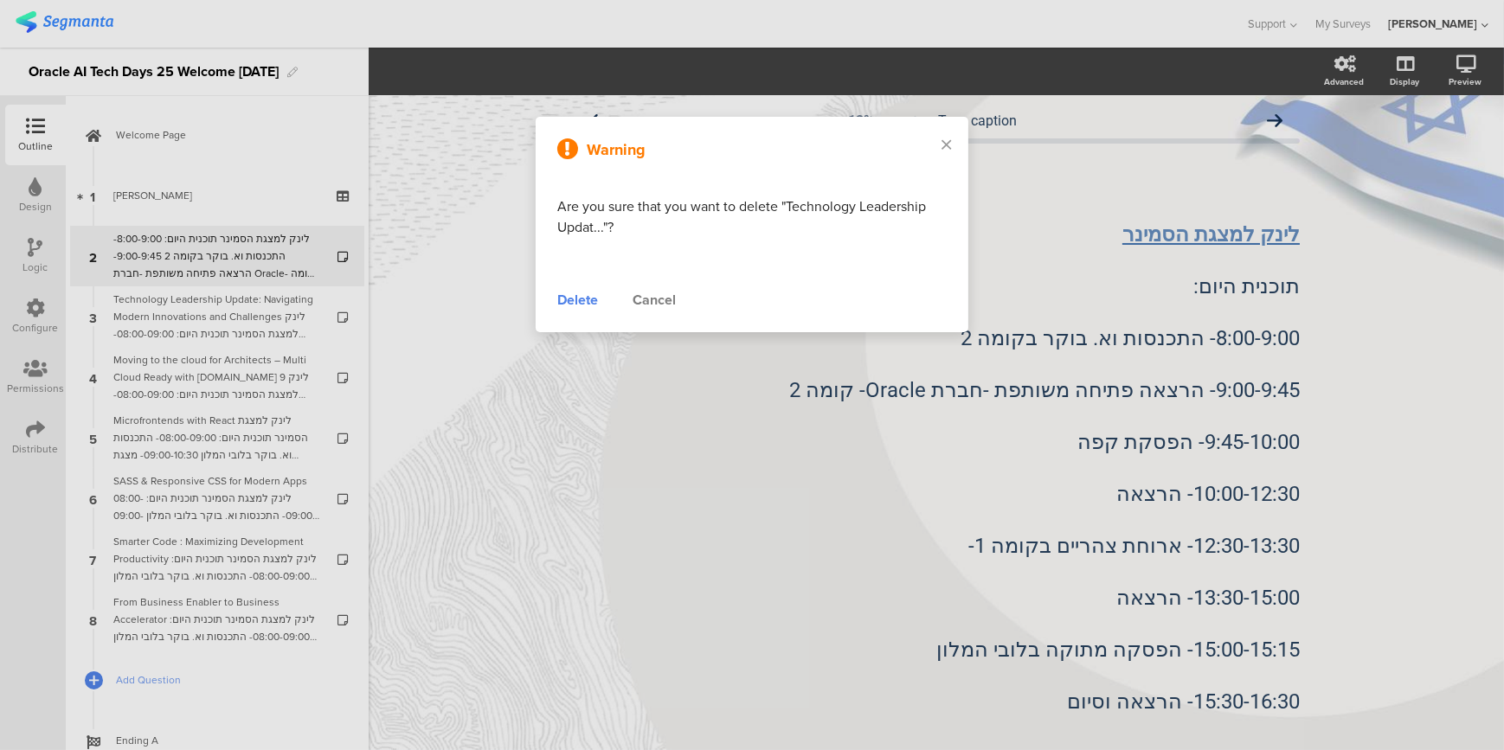
click at [582, 298] on div "Delete" at bounding box center [577, 300] width 41 height 21
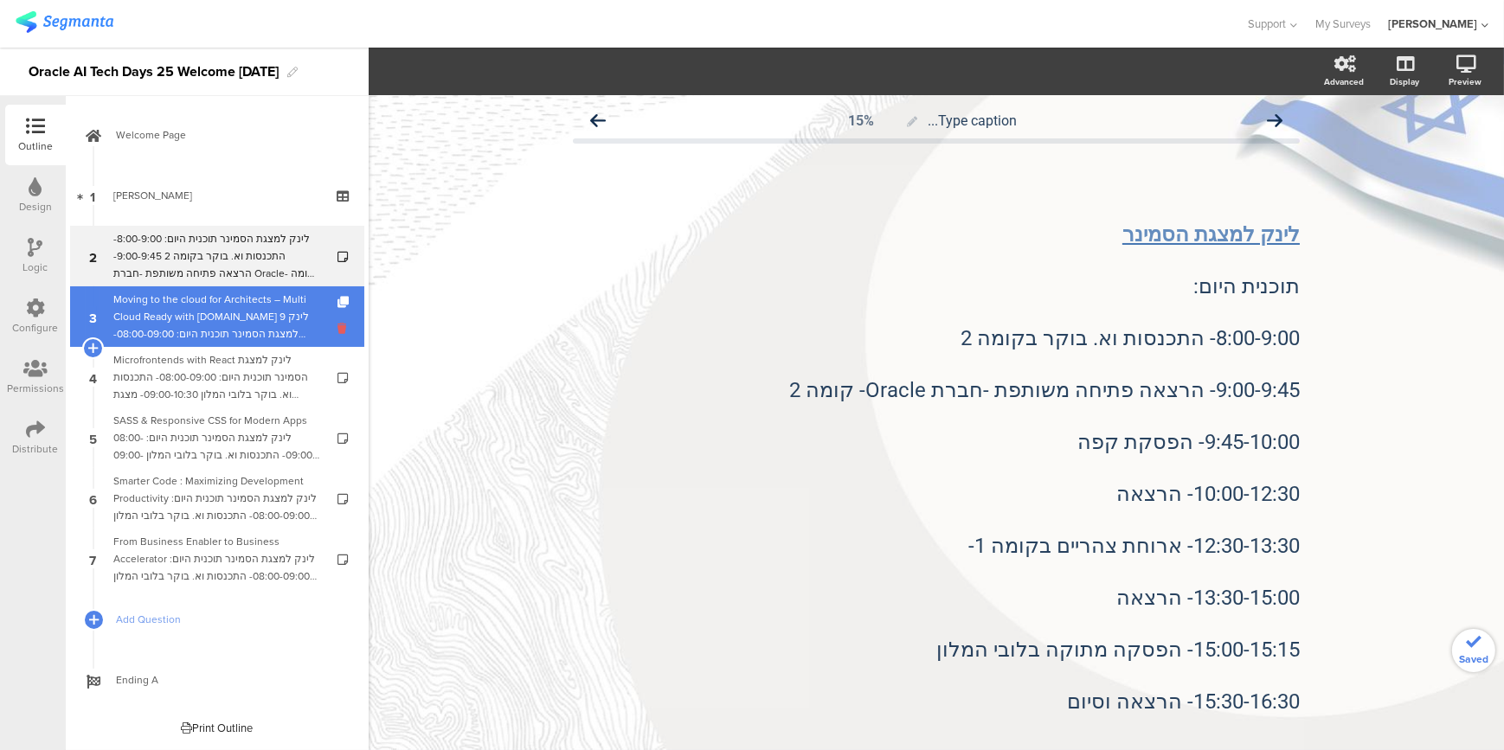
click at [342, 329] on icon at bounding box center [344, 328] width 15 height 16
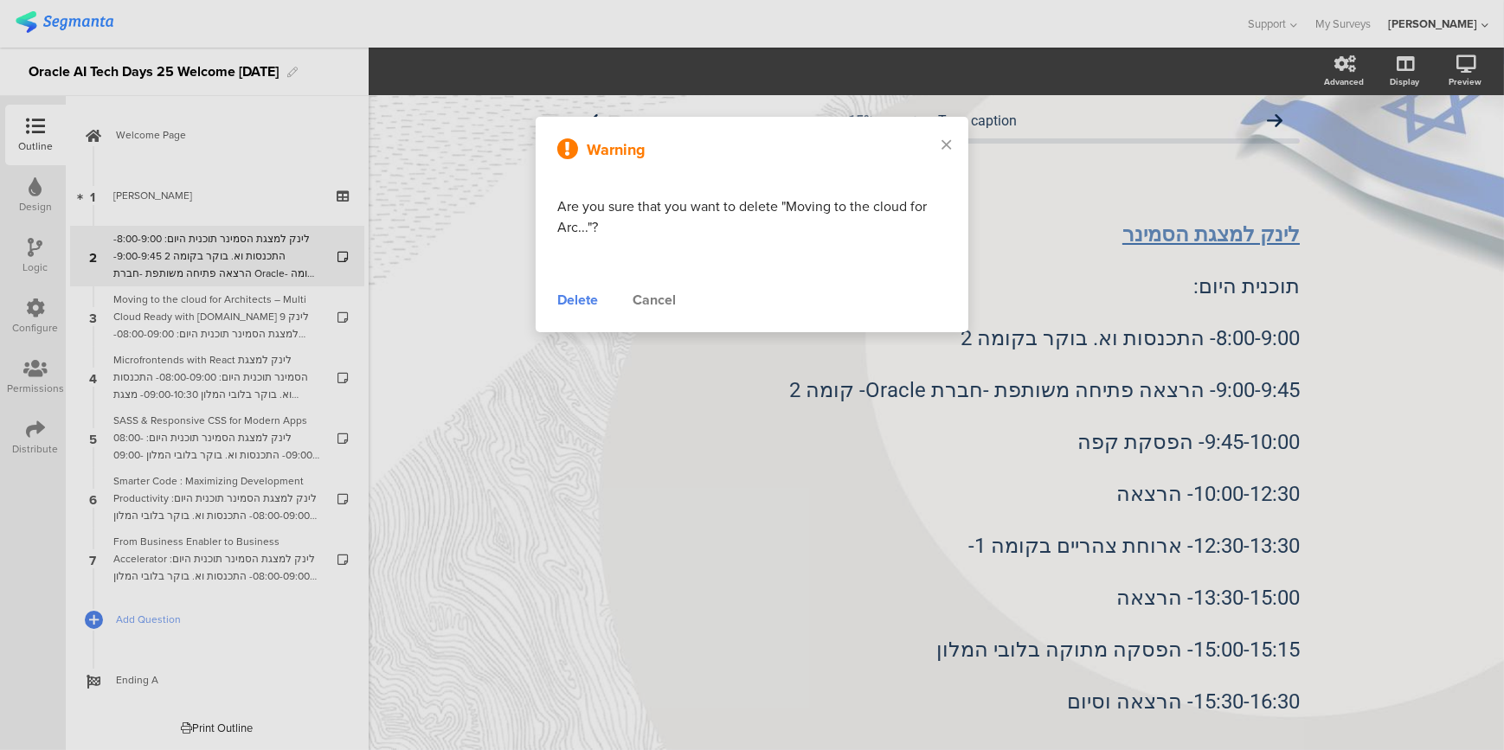
click at [578, 302] on div "Delete" at bounding box center [577, 300] width 41 height 21
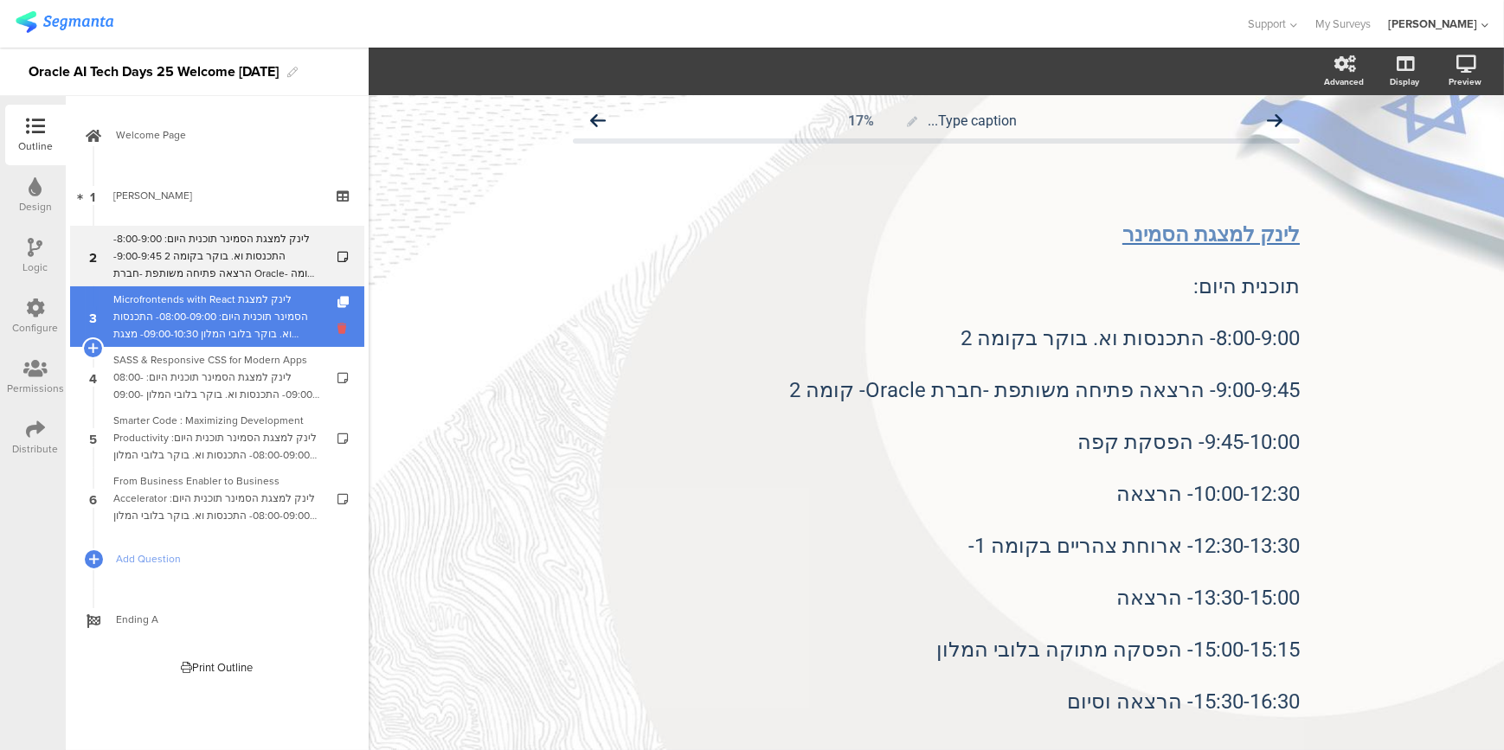
click at [339, 330] on icon at bounding box center [344, 328] width 15 height 16
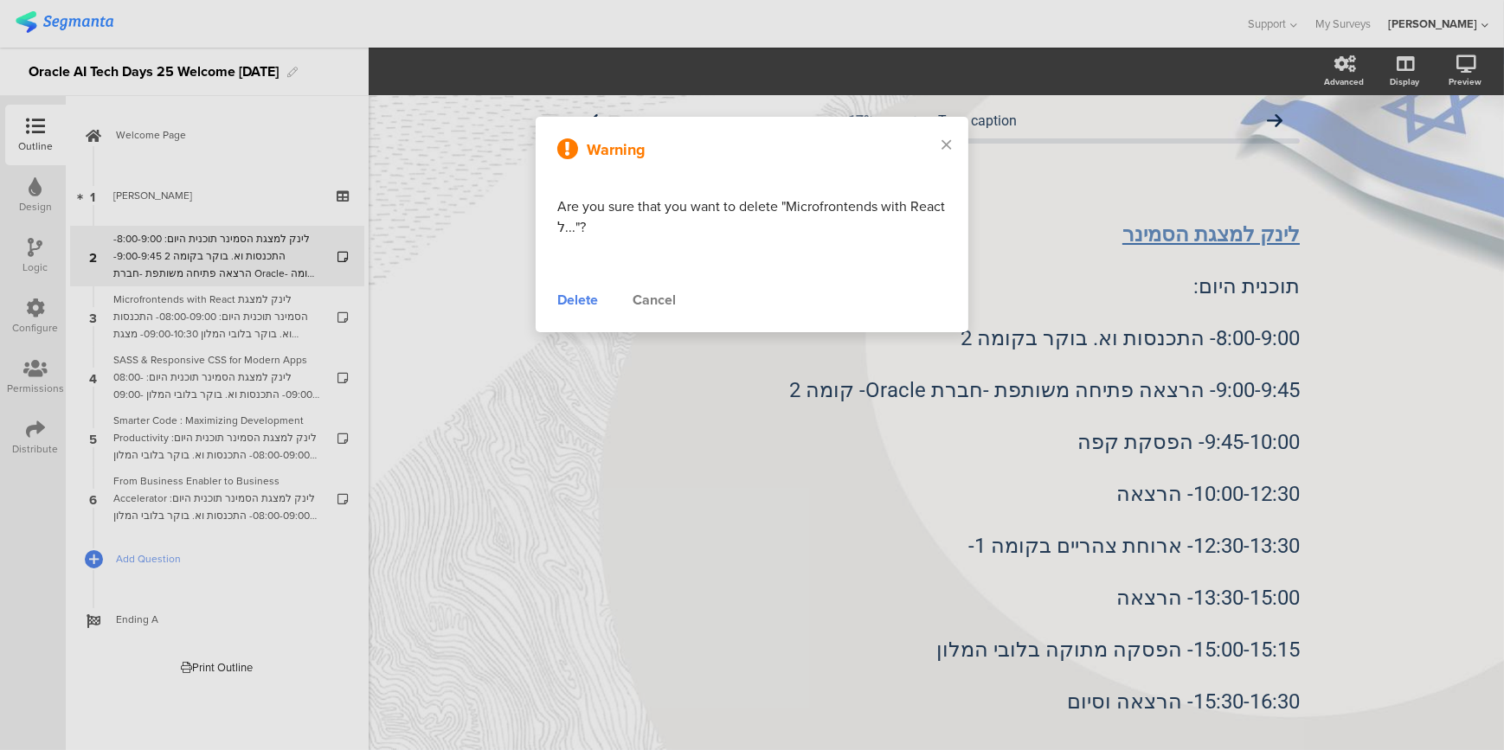
click at [571, 304] on div "Delete" at bounding box center [577, 300] width 41 height 21
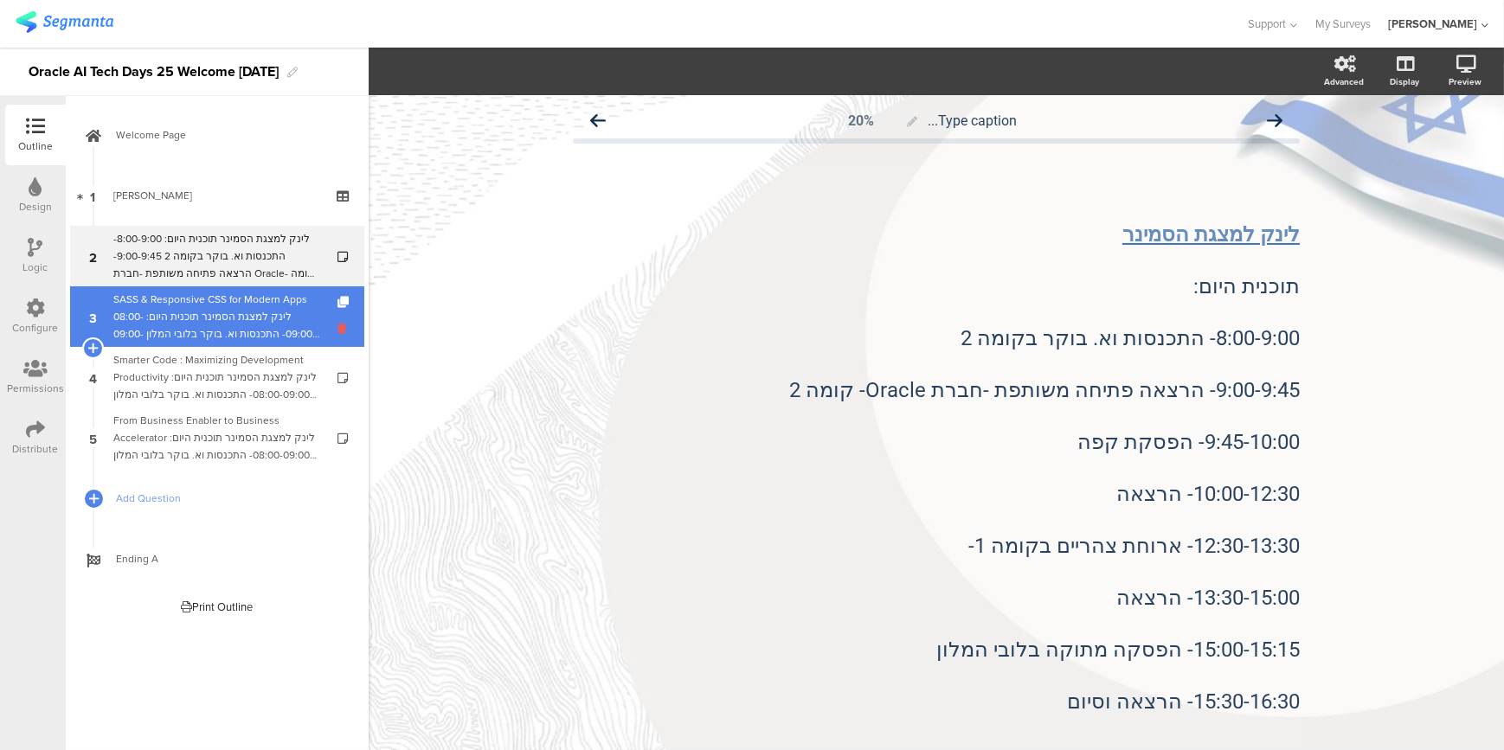
click at [343, 332] on icon at bounding box center [344, 328] width 15 height 16
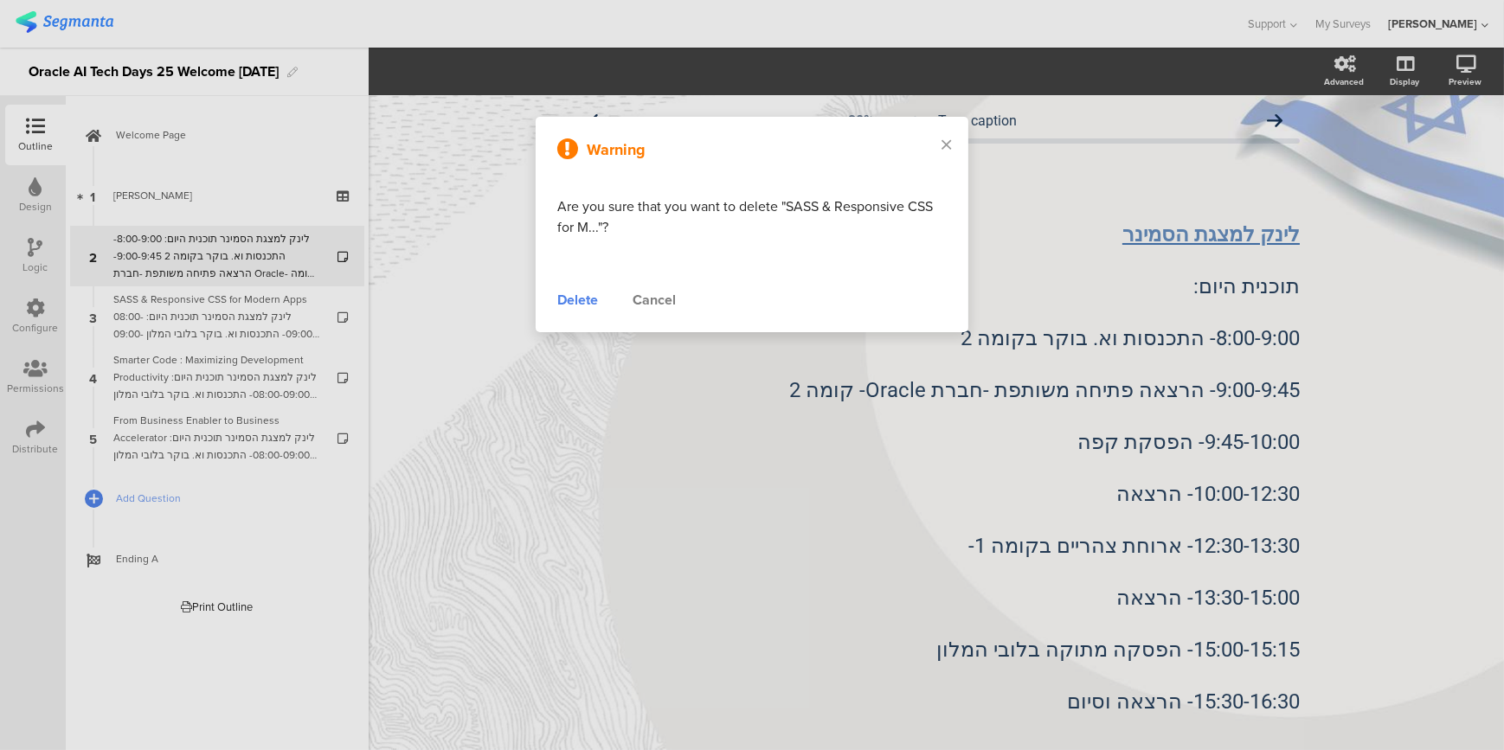
click at [575, 301] on div "Delete" at bounding box center [577, 300] width 41 height 21
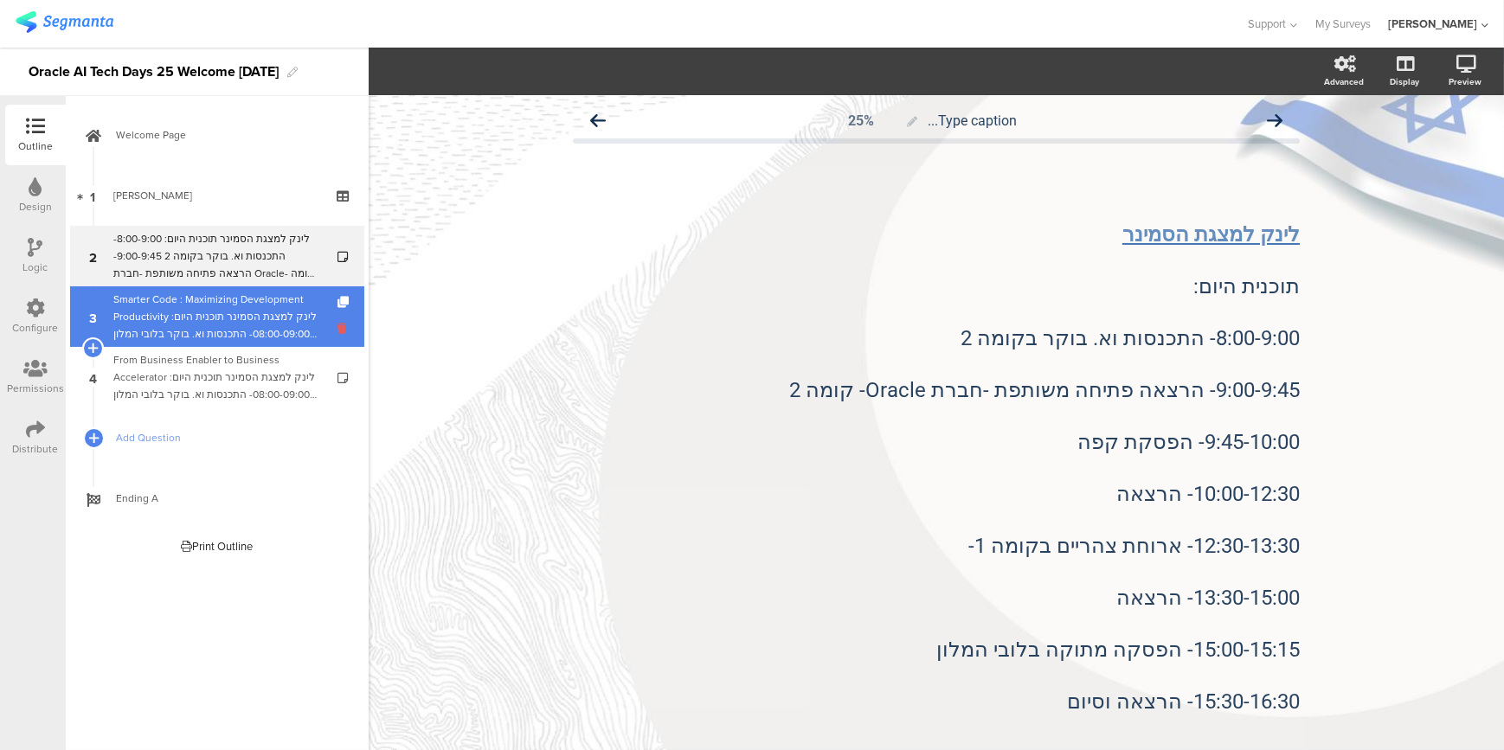
click at [337, 328] on icon at bounding box center [344, 328] width 15 height 16
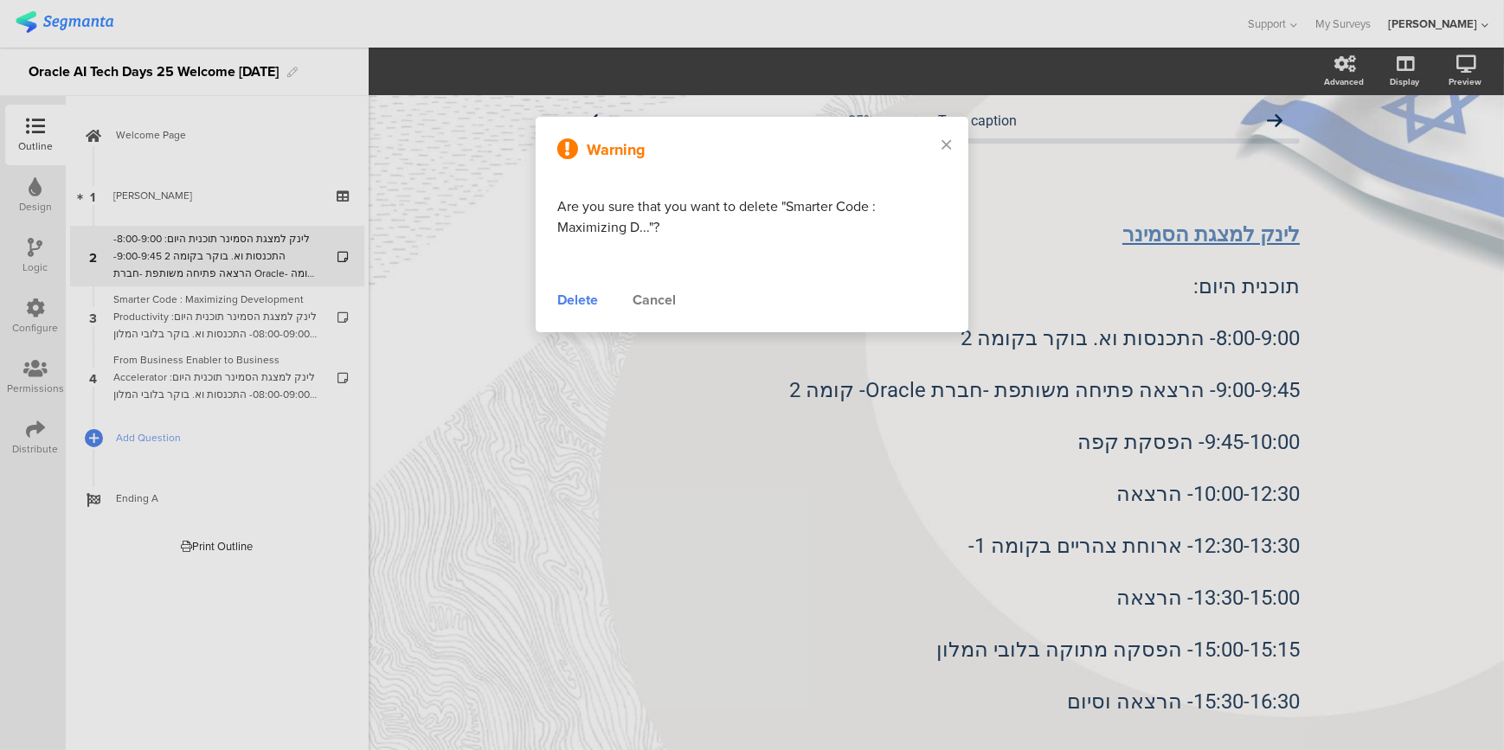
click at [583, 303] on div "Delete" at bounding box center [577, 300] width 41 height 21
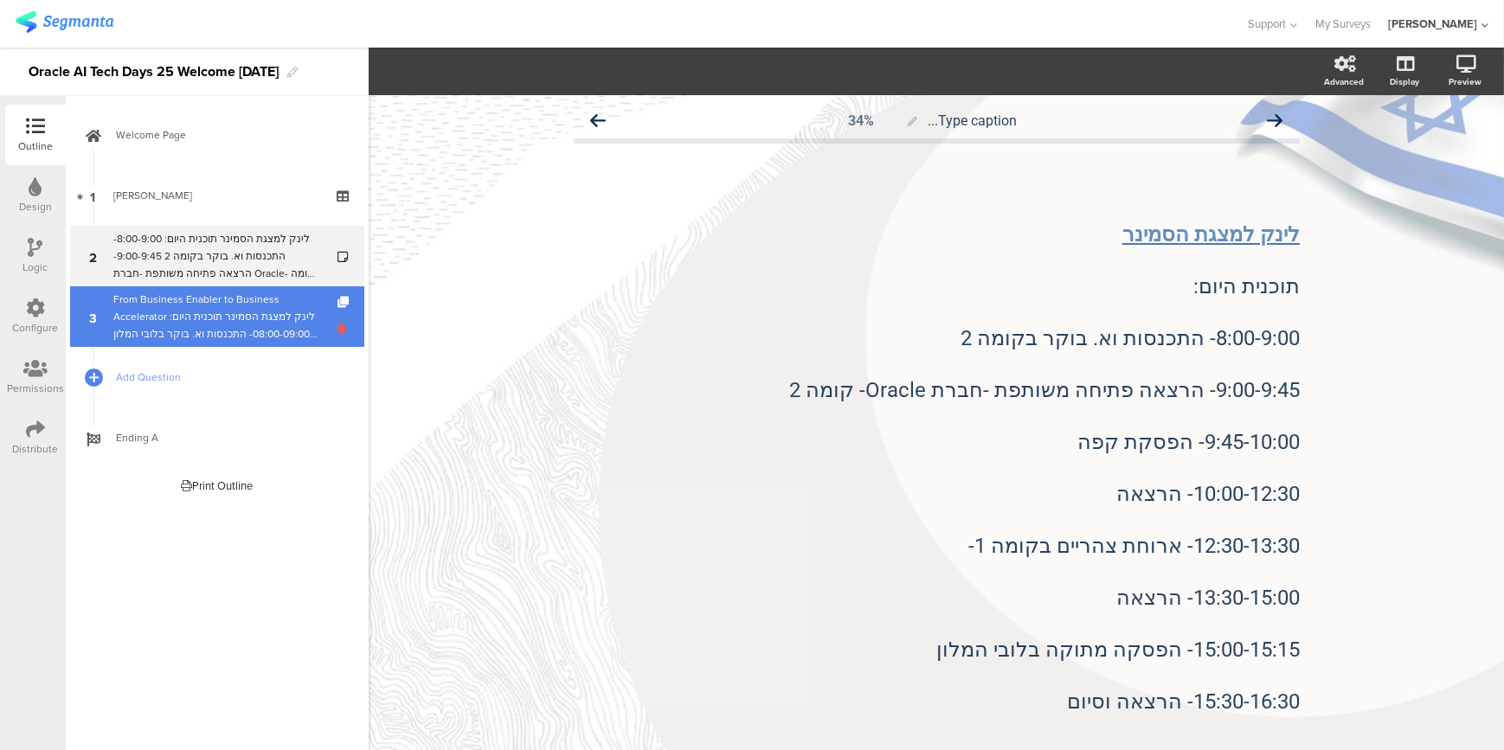
click at [338, 327] on icon at bounding box center [344, 328] width 15 height 16
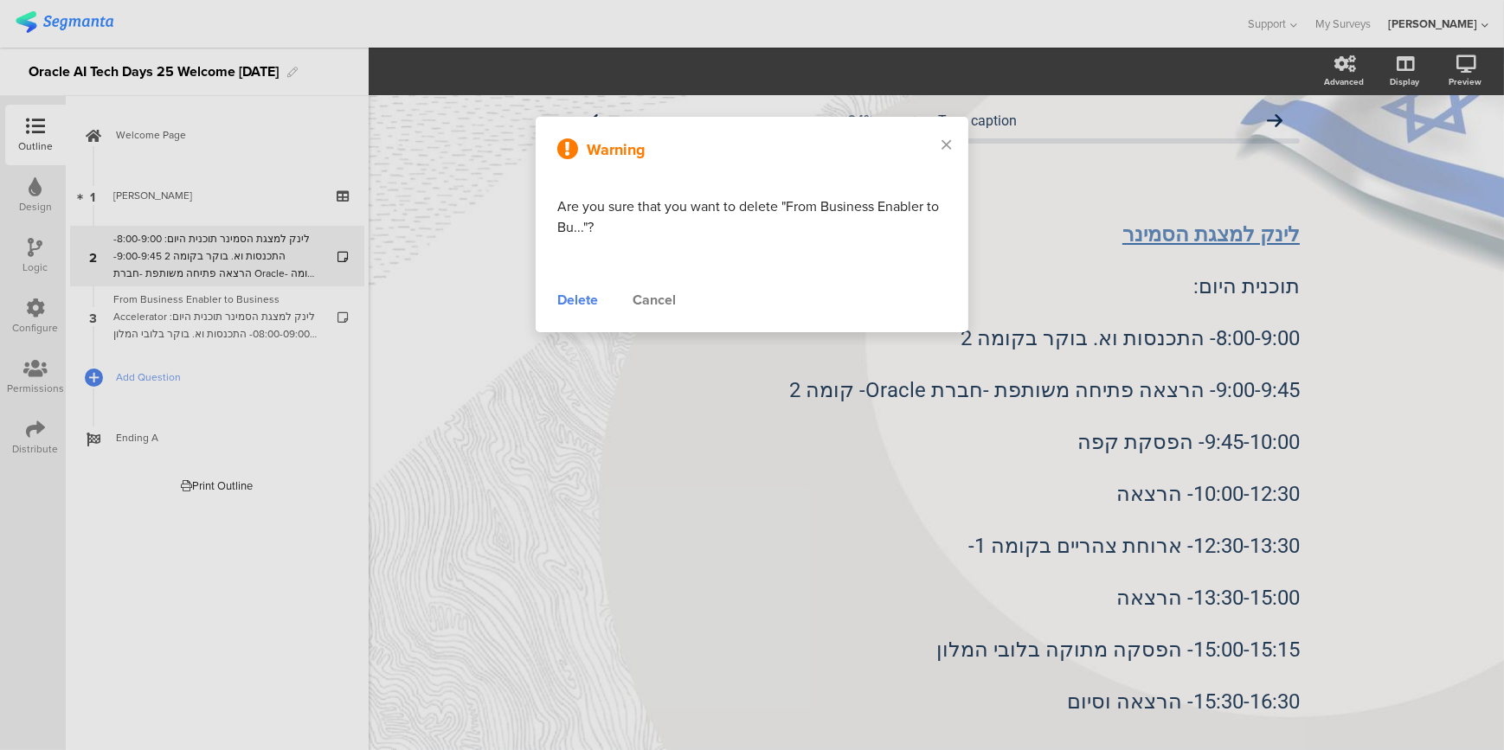
click at [585, 300] on div "Delete" at bounding box center [577, 300] width 41 height 21
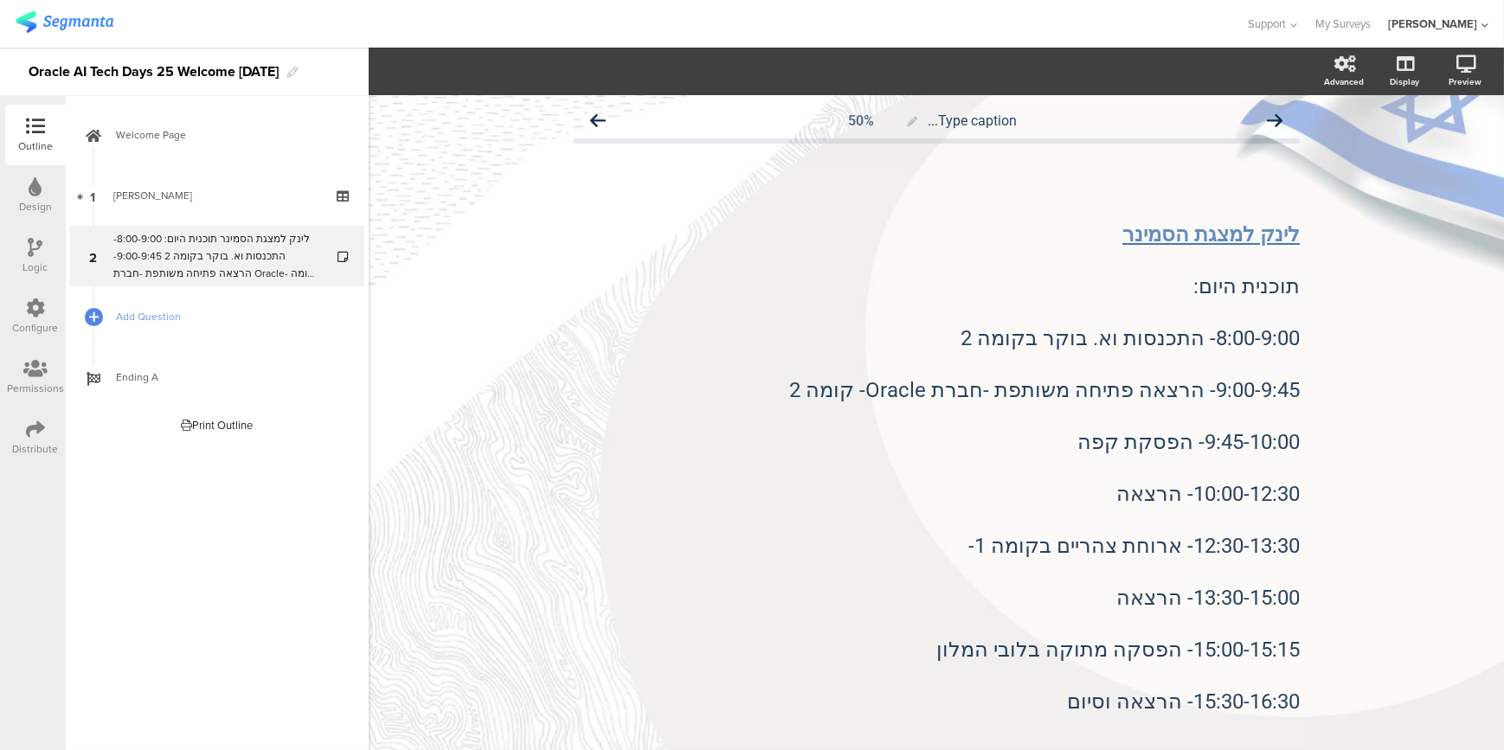
click at [555, 433] on div "Type caption... 50% לינק ל﻿מצגת הסמינר תוכנית היום: 8:00-9:00- התכנסות וא. בוקר…" at bounding box center [935, 547] width 761 height 905
drag, startPoint x: 1473, startPoint y: 0, endPoint x: 1429, endPoint y: 199, distance: 203.8
click at [1428, 242] on div "Type caption... 50% לינק ל﻿מצגת הסמינר תוכנית היום: 8:00-9:00- התכנסות וא. בוקר…" at bounding box center [936, 547] width 1135 height 905
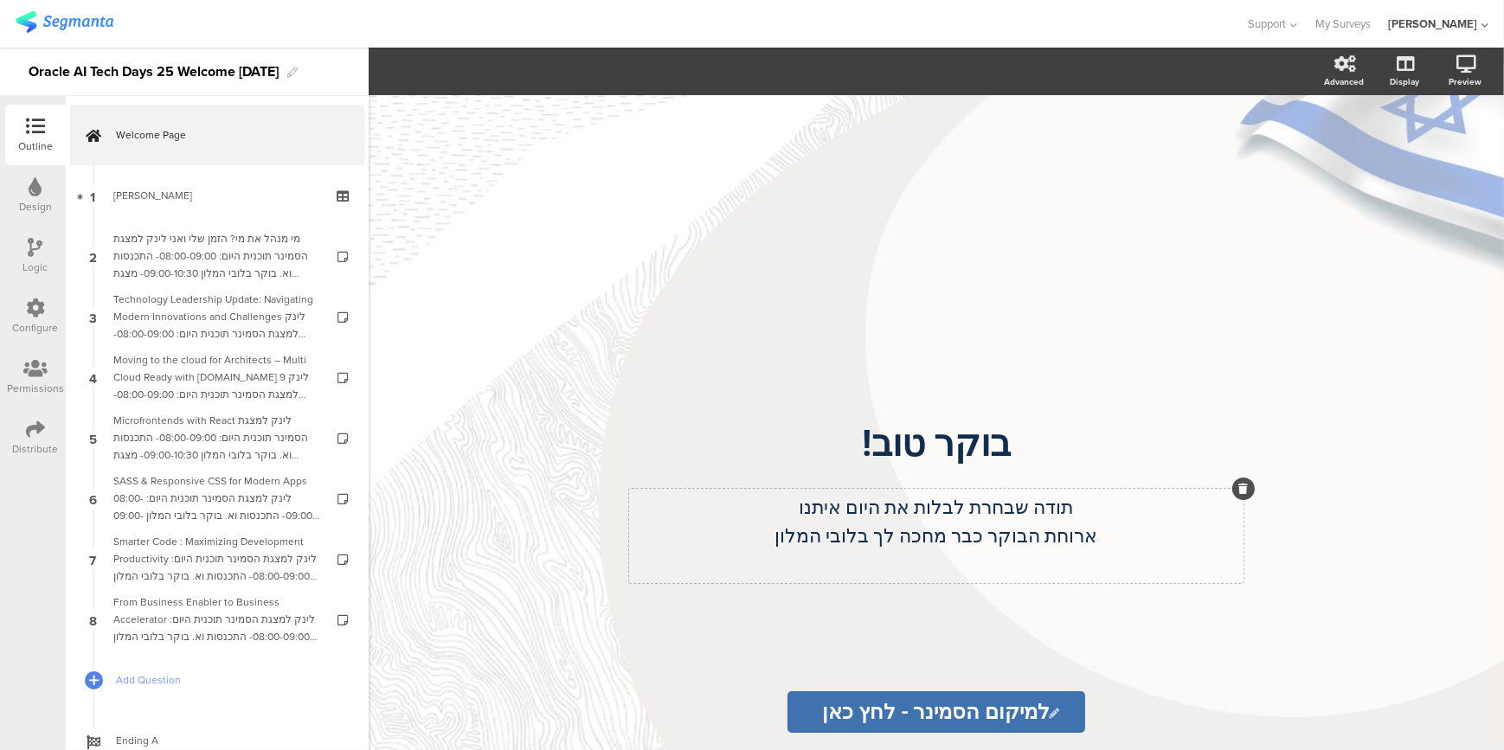
click at [807, 541] on div "תודה שבחרת לבלות את היום איתנו ארוחת הבוקר כבר מחכה לך בלובי המלון תודה שבחרת ל…" at bounding box center [936, 536] width 614 height 94
drag, startPoint x: 792, startPoint y: 539, endPoint x: 873, endPoint y: 538, distance: 81.3
click at [873, 538] on p "ארוחת הבוקר כבר מחכה לך בלובי המלון" at bounding box center [936, 536] width 606 height 29
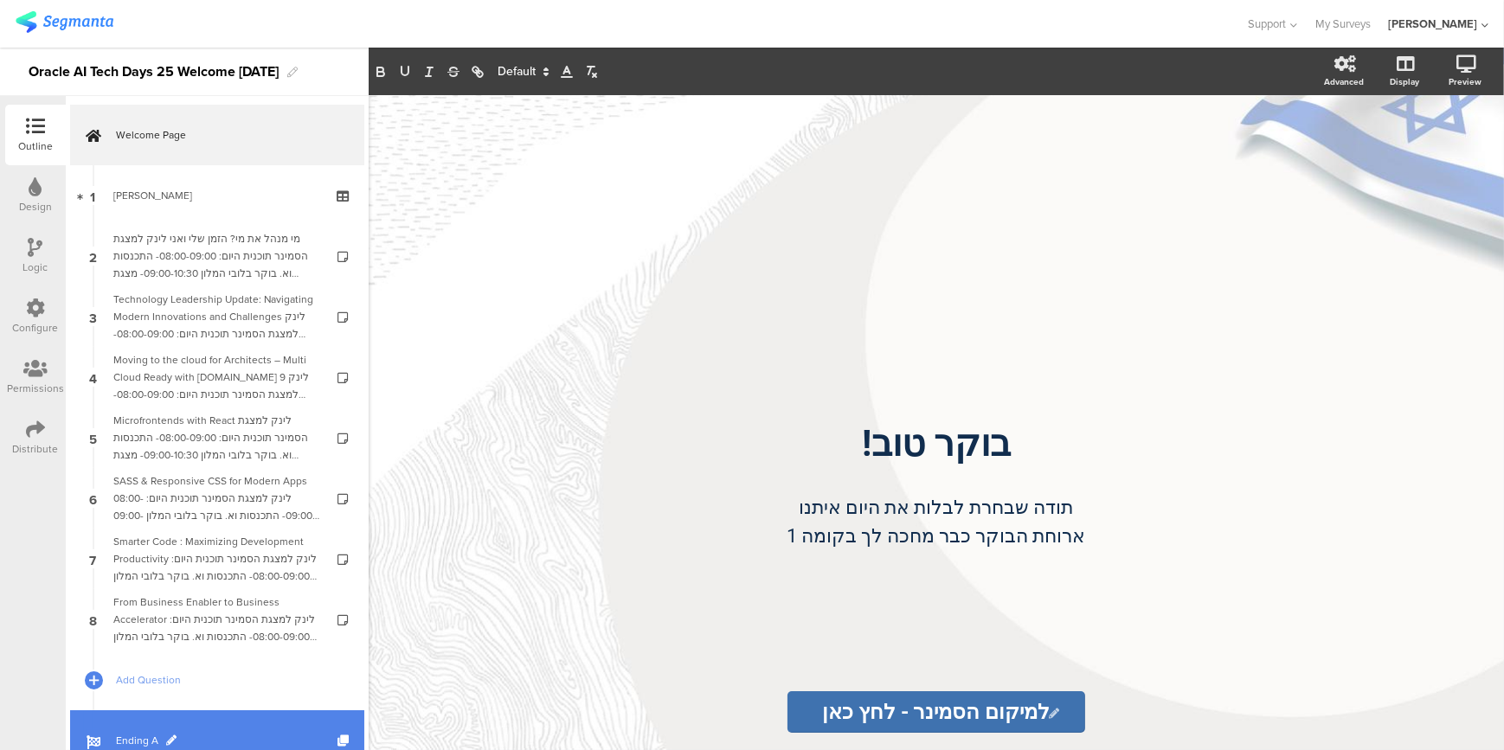
click at [155, 734] on span "Ending A" at bounding box center [226, 740] width 221 height 17
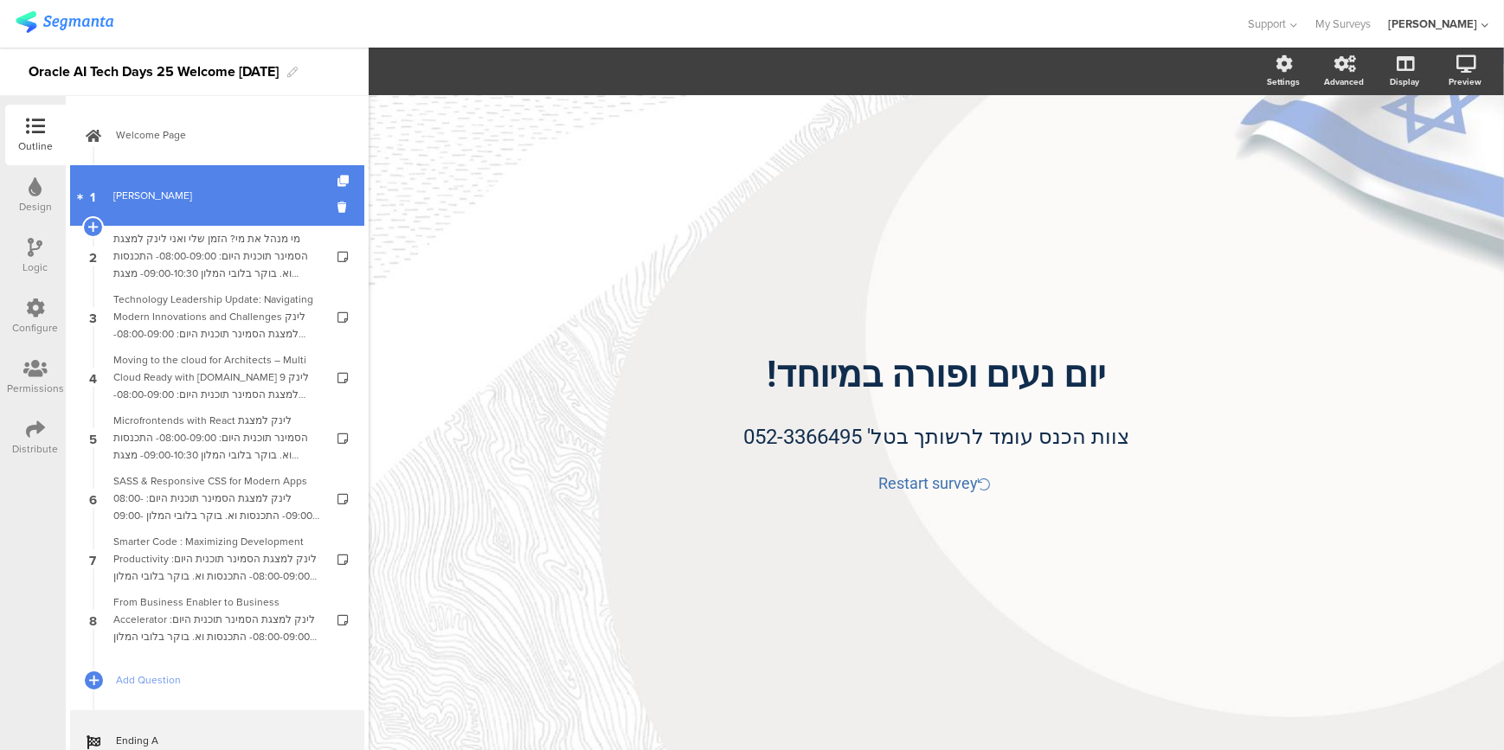
click at [189, 197] on div "[PERSON_NAME]" at bounding box center [216, 195] width 207 height 17
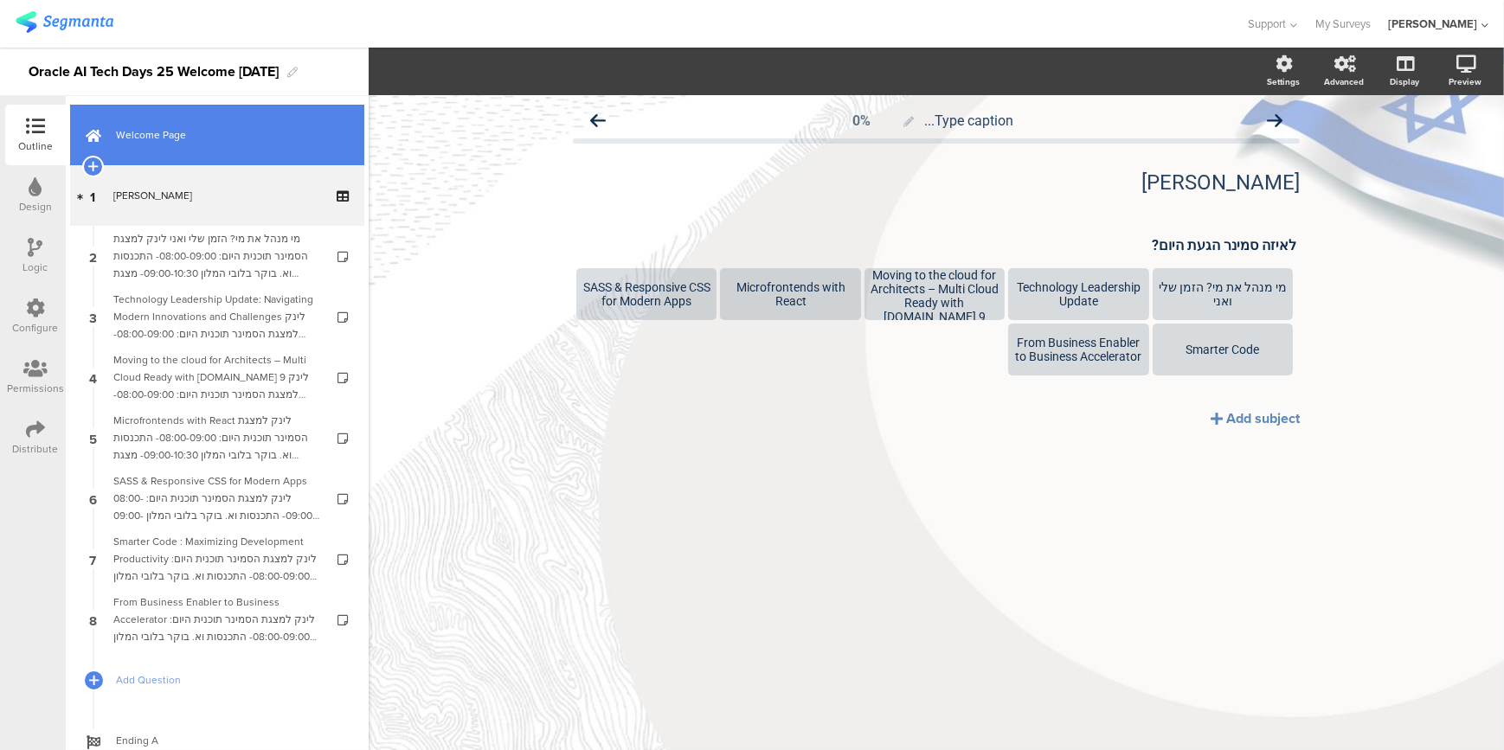
click at [215, 157] on link "Welcome Page" at bounding box center [217, 135] width 294 height 61
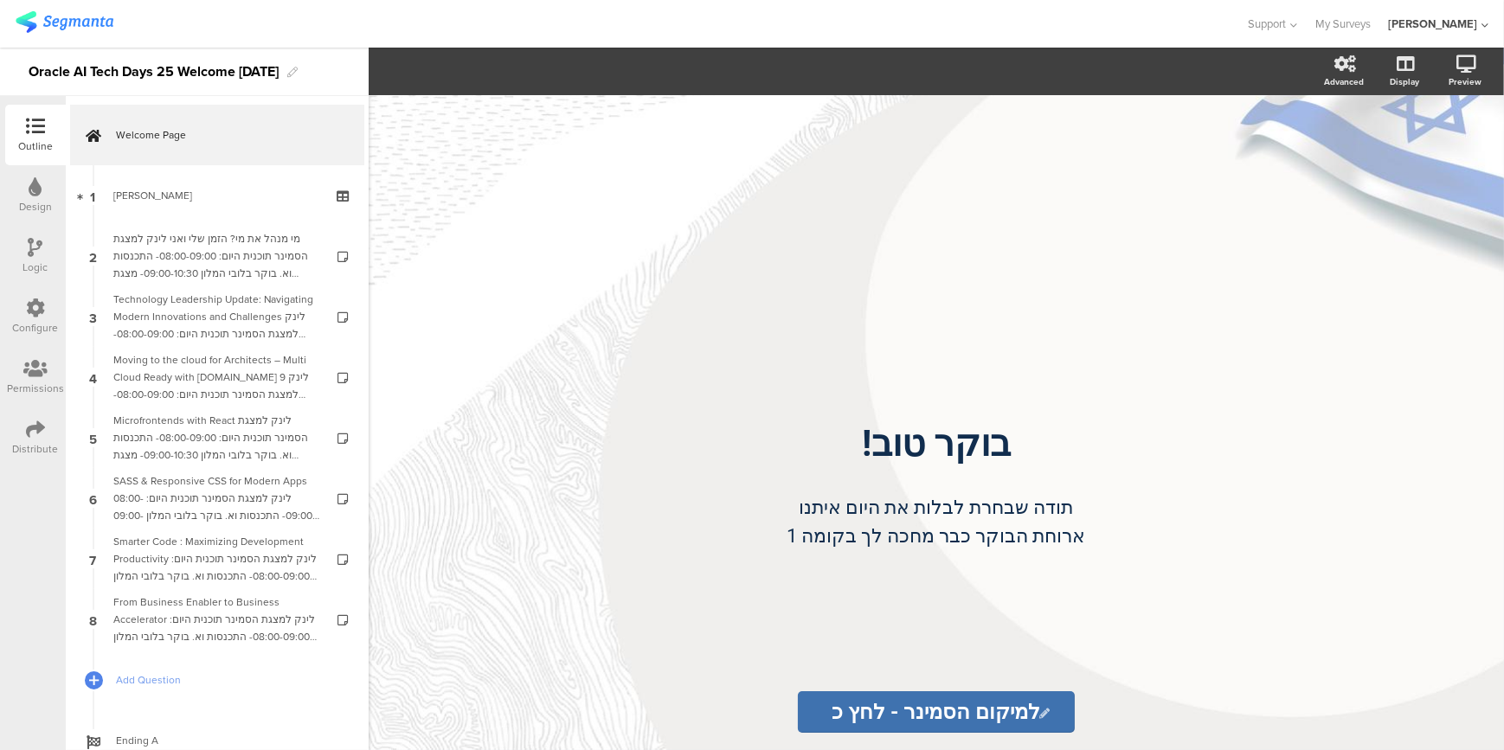
click at [958, 719] on input "למיקום הסמינר - לחץ כאן" at bounding box center [936, 712] width 277 height 42
click at [791, 536] on div "תודה שבחרת לבלות את היום איתנו ארוחת הבוקר כבר מחכה לך בלובי המלון תודה שבחרת ל…" at bounding box center [936, 536] width 614 height 94
drag, startPoint x: 789, startPoint y: 536, endPoint x: 875, endPoint y: 540, distance: 85.7
click at [875, 540] on p "ארוחת הבוקר כבר מחכה לך בלובי המלון" at bounding box center [936, 536] width 606 height 29
click at [559, 225] on div "/ בוקר טוב! בוקר טוב! תודה שבחרת לבלות את היום איתנו ארוחת הבוקר כבר מחכה לך בק…" at bounding box center [936, 422] width 1135 height 655
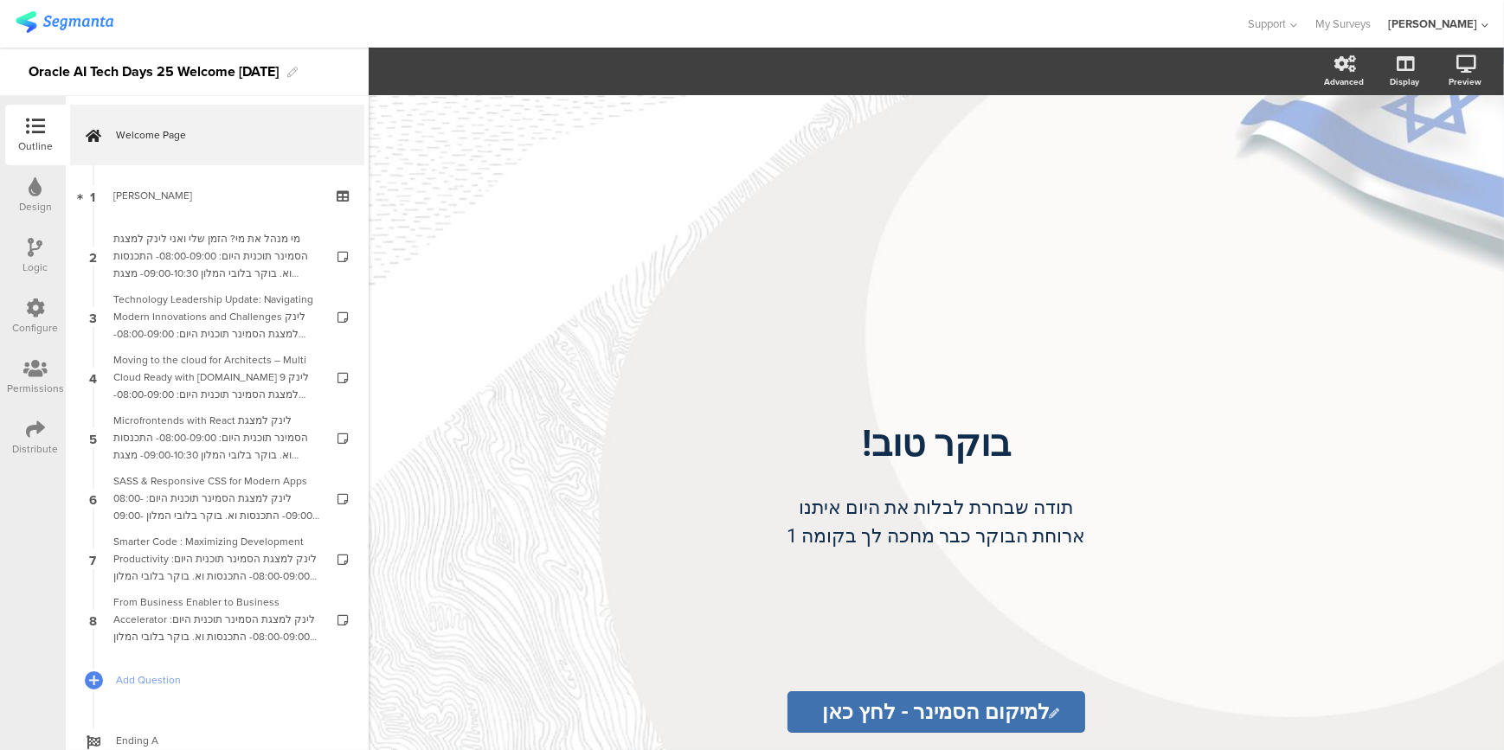
click at [613, 667] on div "/ בוקר טוב! בוקר טוב! תודה שבחרת לבלות את היום איתנו ארוחת הבוקר כבר מחכה לך בק…" at bounding box center [936, 384] width 692 height 579
drag, startPoint x: 800, startPoint y: 536, endPoint x: 878, endPoint y: 541, distance: 78.0
click at [878, 541] on div "תודה שבחרת לבלות את היום איתנו ארוחת הבוקר כבר מחכה לך בלובי המלון תודה שבחרת ל…" at bounding box center [936, 536] width 614 height 94
drag, startPoint x: 802, startPoint y: 538, endPoint x: 831, endPoint y: 487, distance: 58.9
click at [875, 536] on div "תודה שבחרת לבלות את היום איתנו ארוחת הבוקר כבר מחכה לך בלובי המלון תודה שבחרת ל…" at bounding box center [936, 536] width 614 height 94
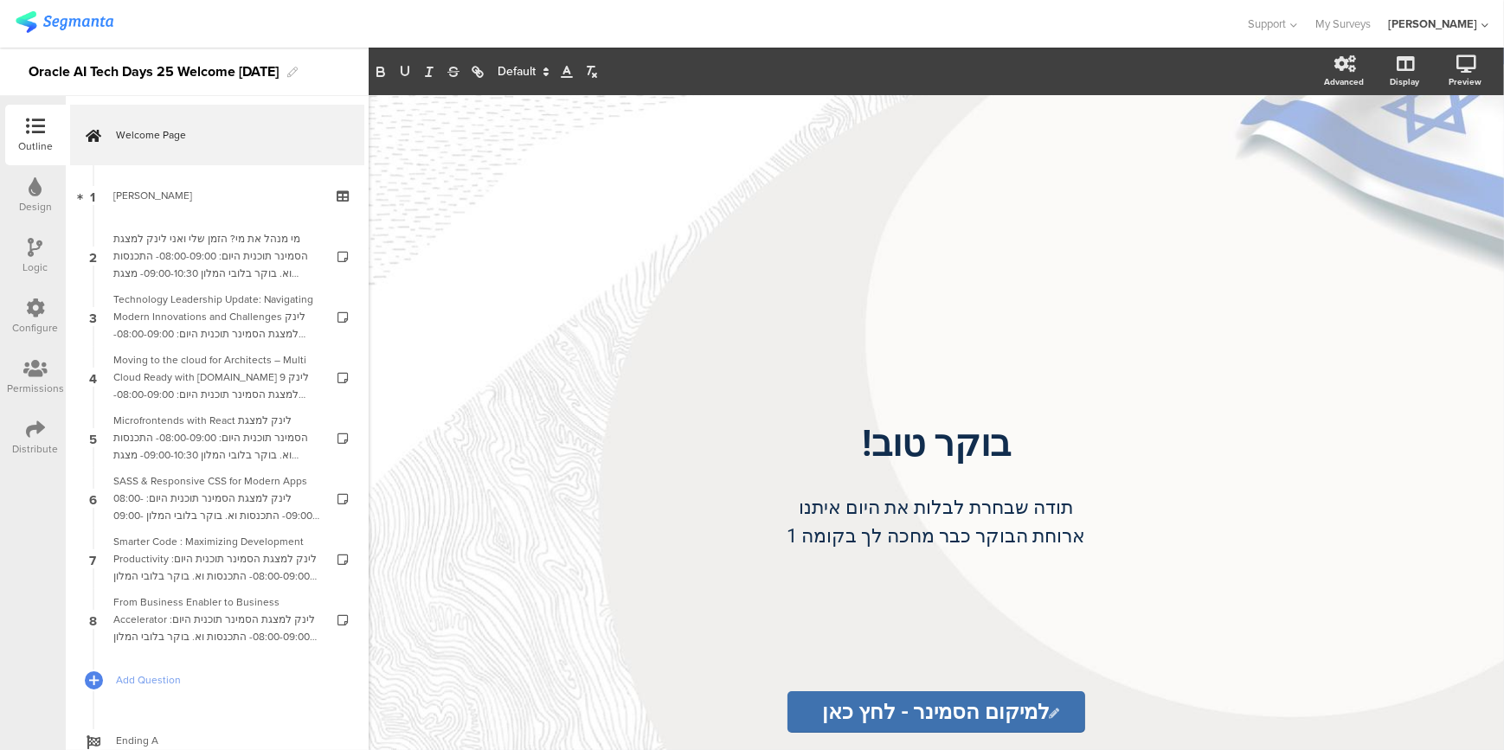
click at [504, 332] on div "/ בוקר טוב! בוקר טוב! תודה שבחרת לבלות את היום איתנו ארוחת הבוקר כבר מחכה לך בק…" at bounding box center [936, 422] width 1135 height 655
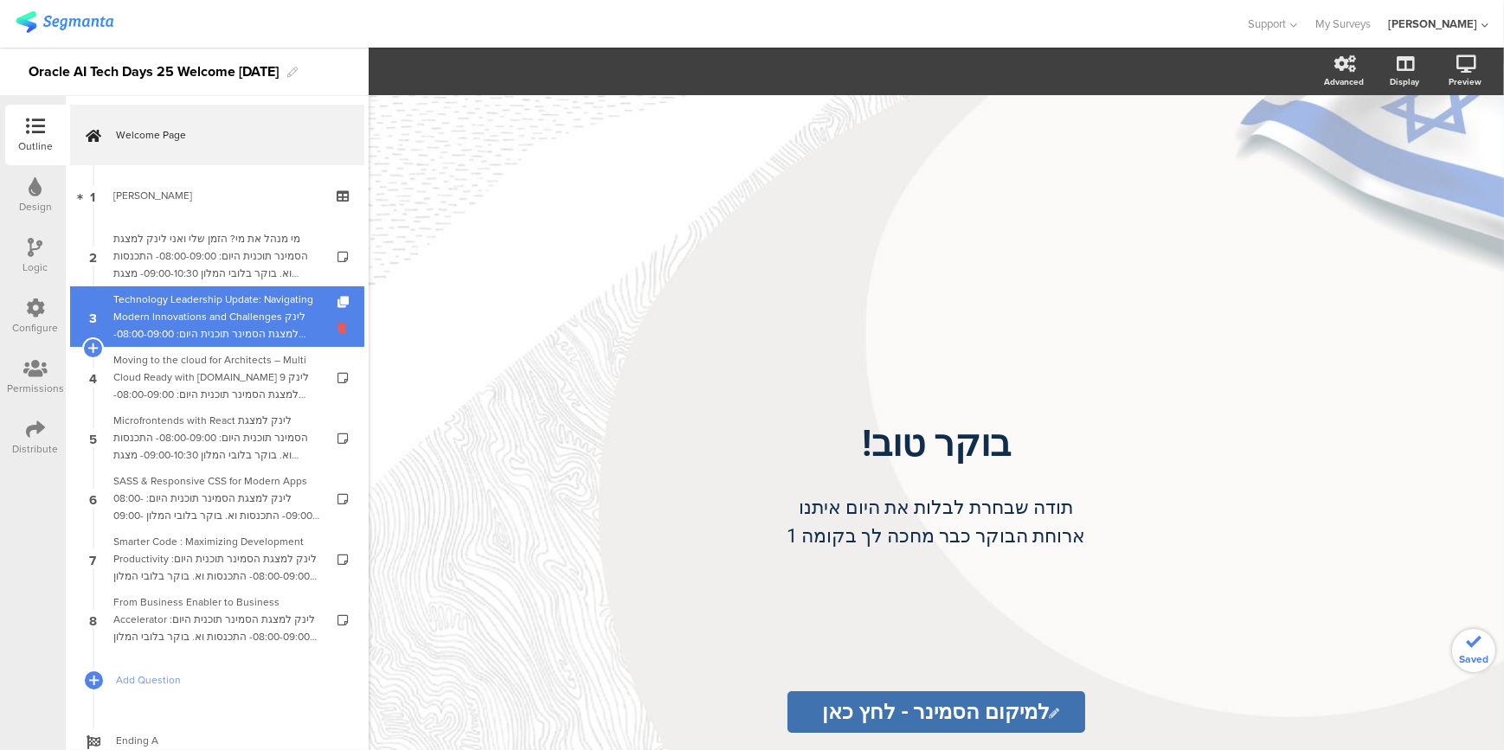
click at [337, 333] on icon at bounding box center [344, 328] width 15 height 16
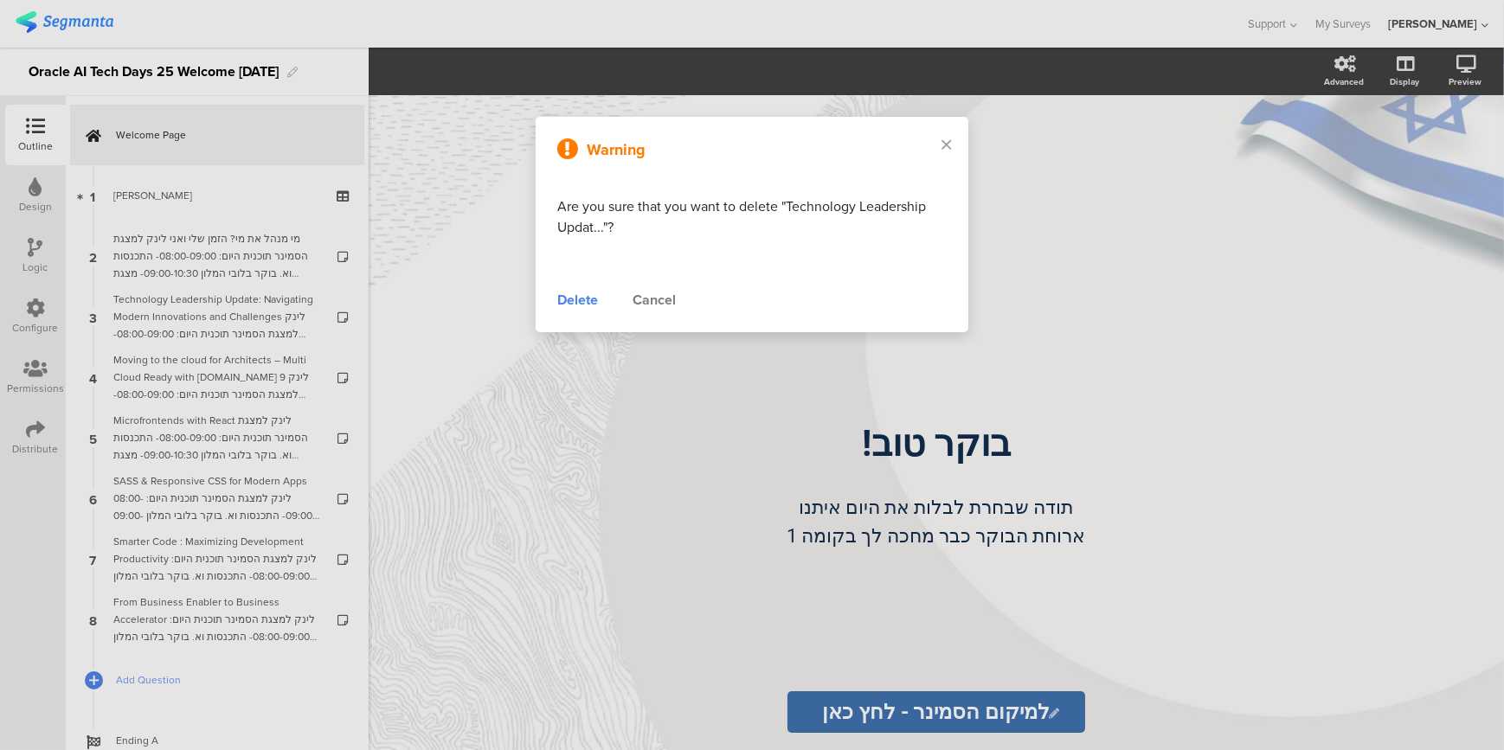
click at [591, 293] on div "Delete" at bounding box center [577, 300] width 41 height 21
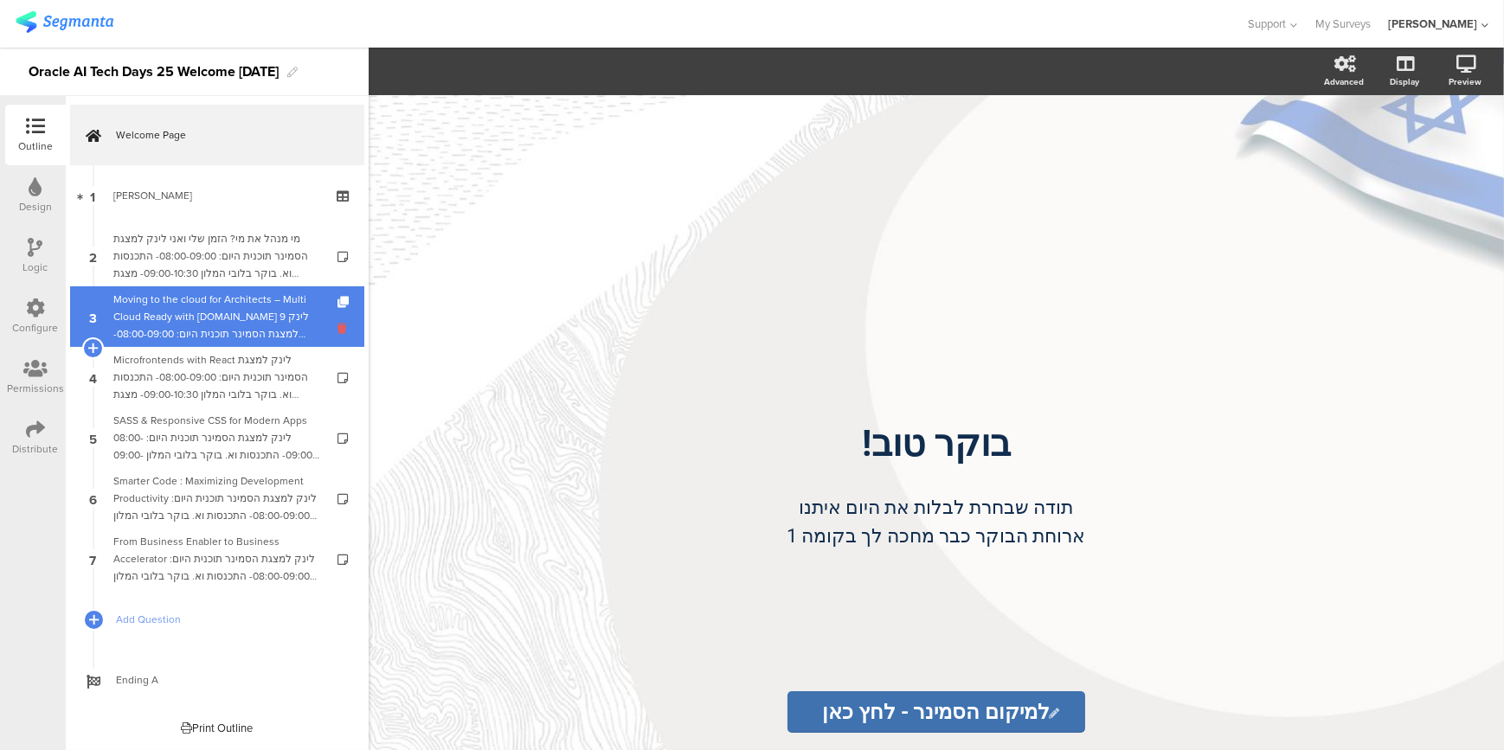
click at [339, 325] on icon at bounding box center [344, 328] width 15 height 16
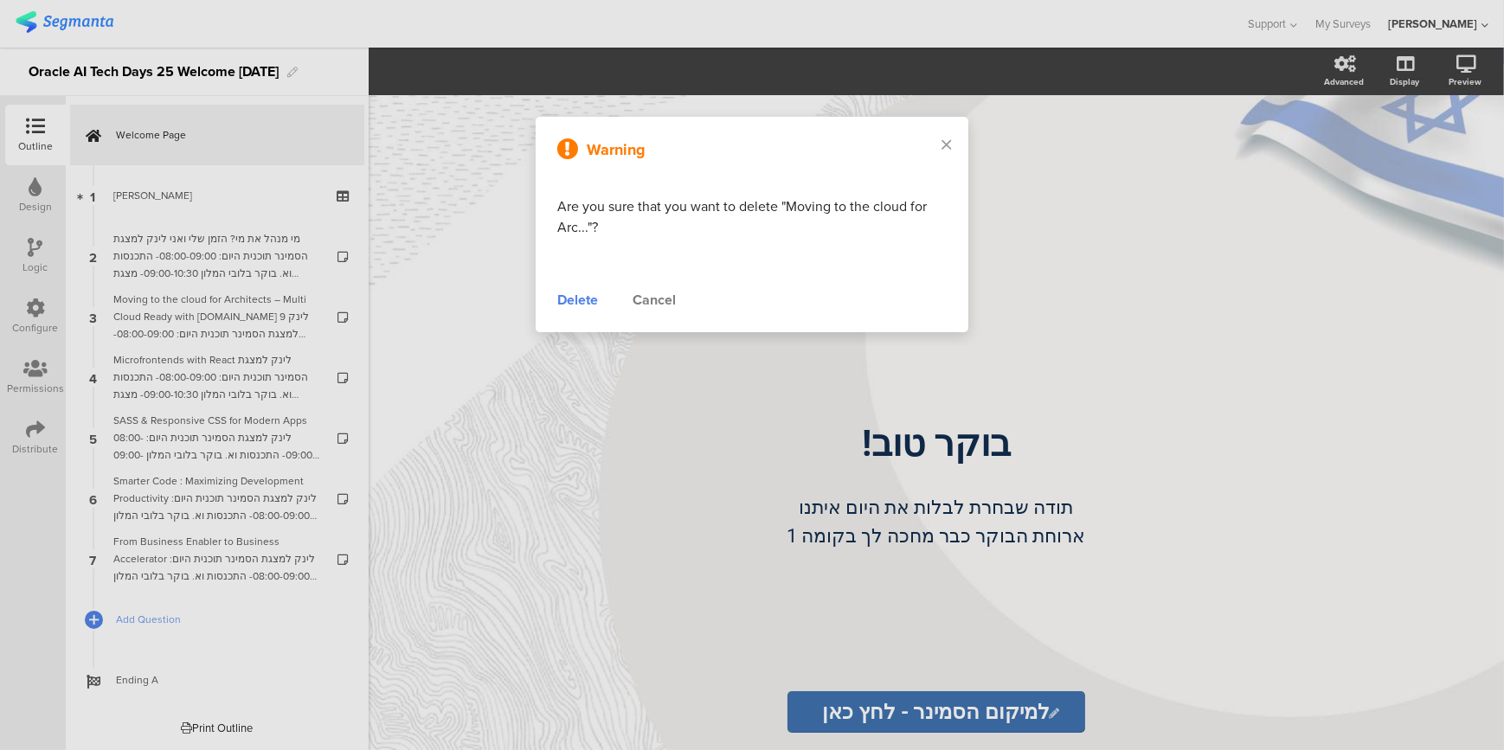
click at [586, 298] on div "Delete" at bounding box center [577, 300] width 41 height 21
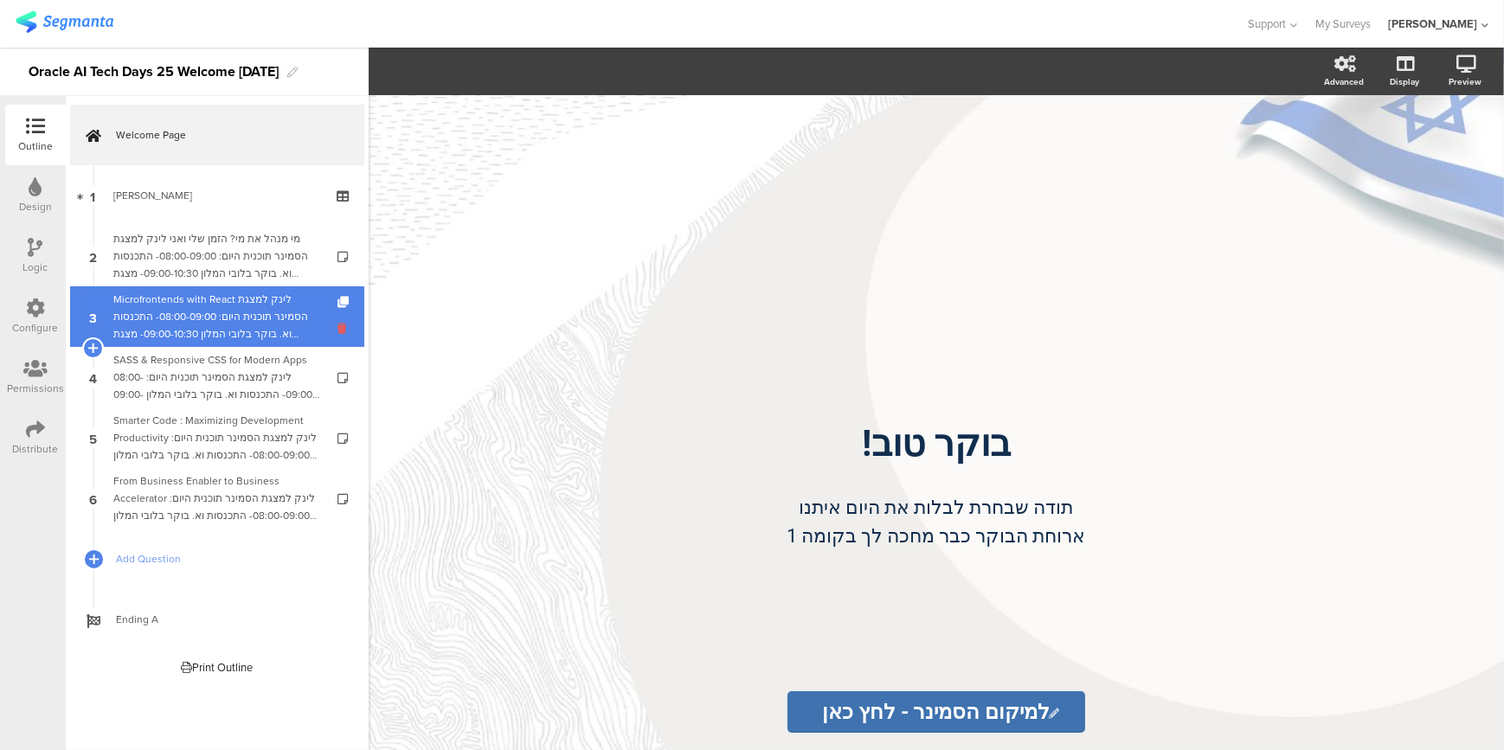
drag, startPoint x: 336, startPoint y: 327, endPoint x: 350, endPoint y: 327, distance: 14.7
click at [342, 329] on icon at bounding box center [344, 328] width 15 height 16
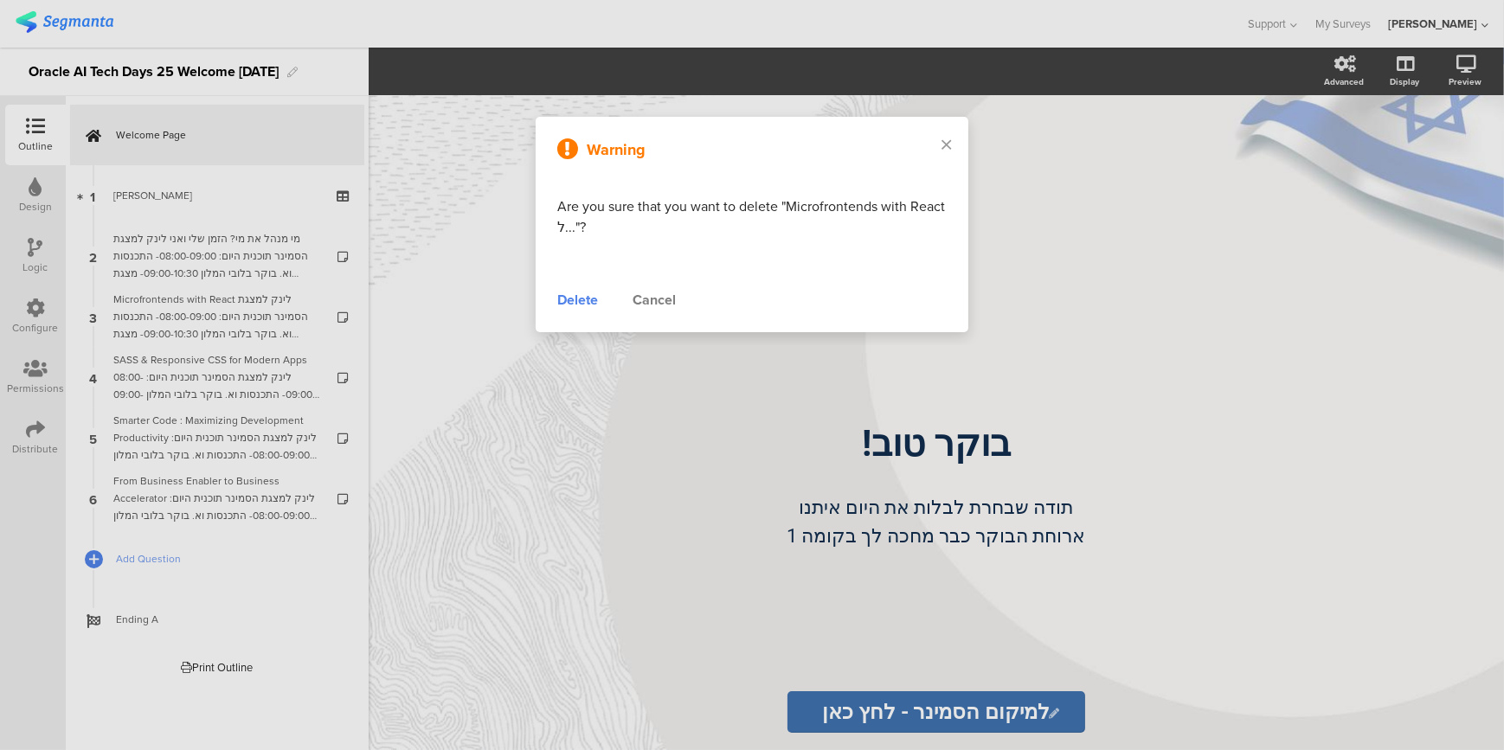
click at [579, 304] on div "Delete" at bounding box center [577, 300] width 41 height 21
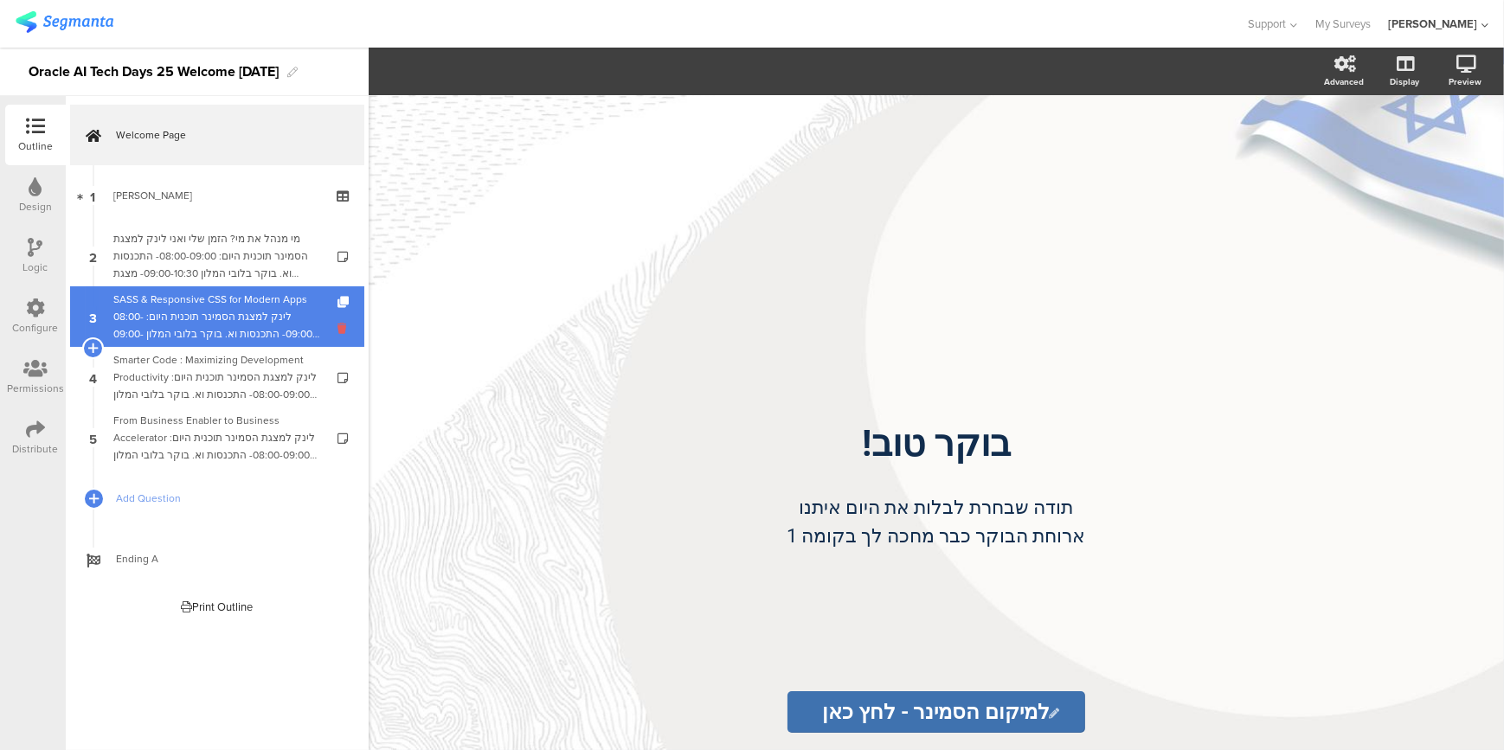
click at [343, 329] on icon at bounding box center [344, 328] width 15 height 16
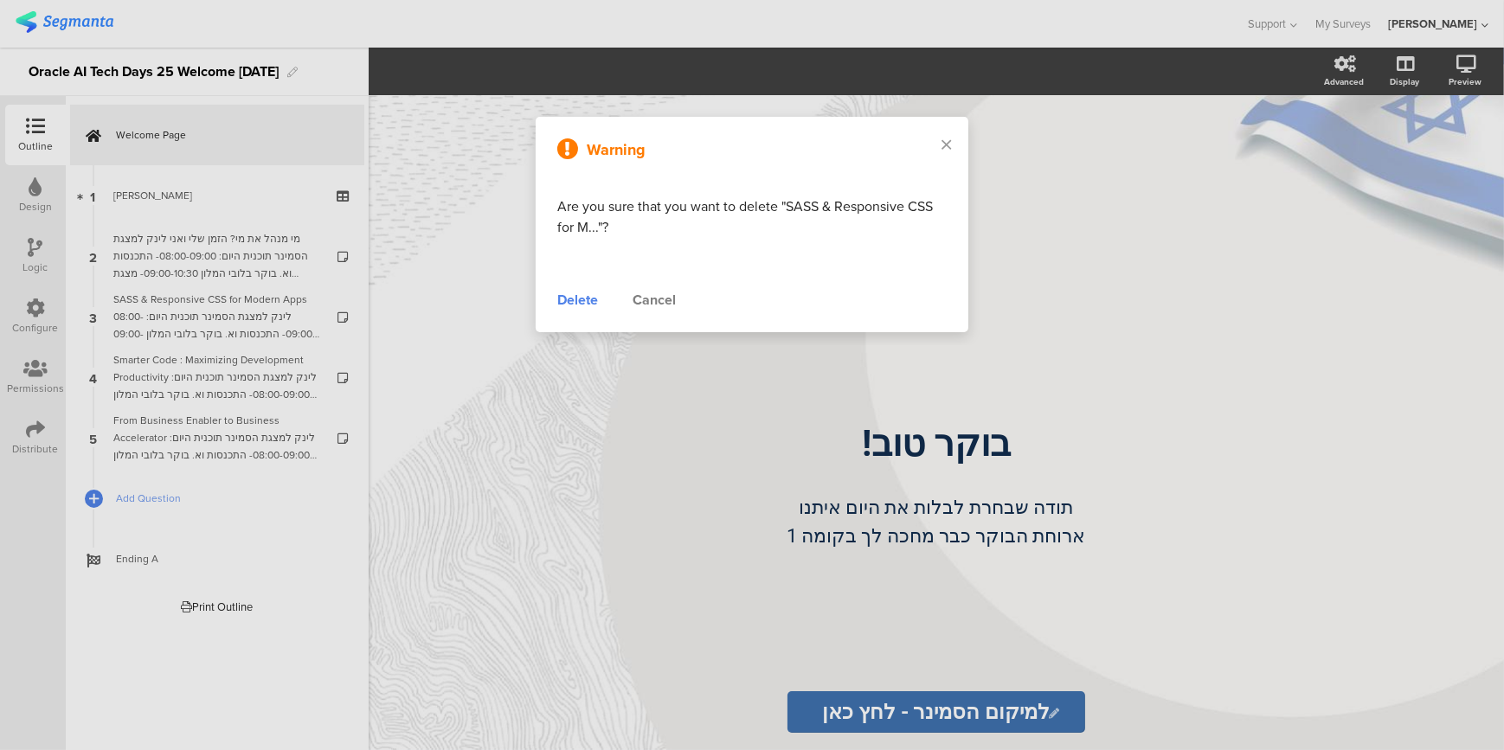
click at [581, 295] on div "Delete" at bounding box center [577, 300] width 41 height 21
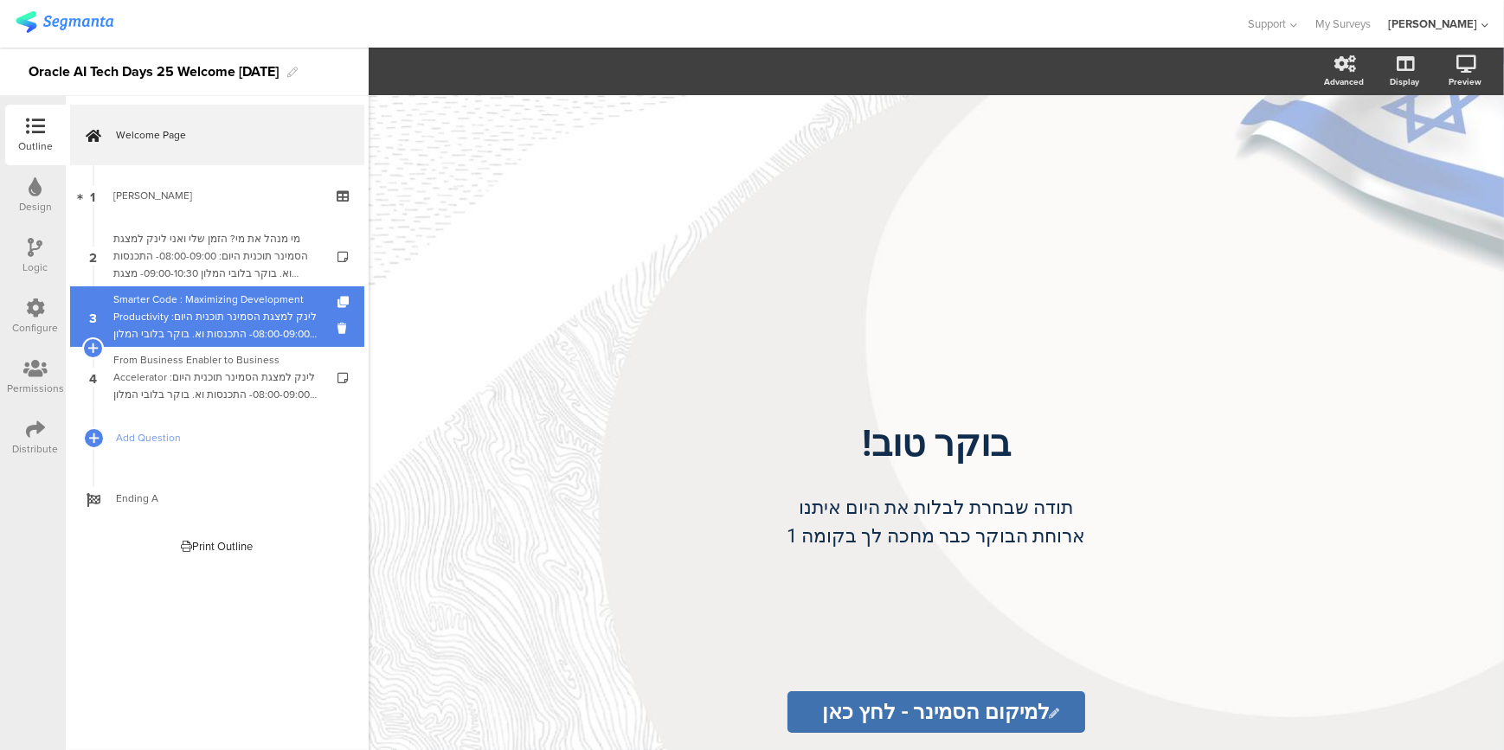
click at [337, 331] on link "3 Smarter Code : Maximizing Development Productivity לינק למצגת הסמינר תוכנית ה…" at bounding box center [217, 316] width 294 height 61
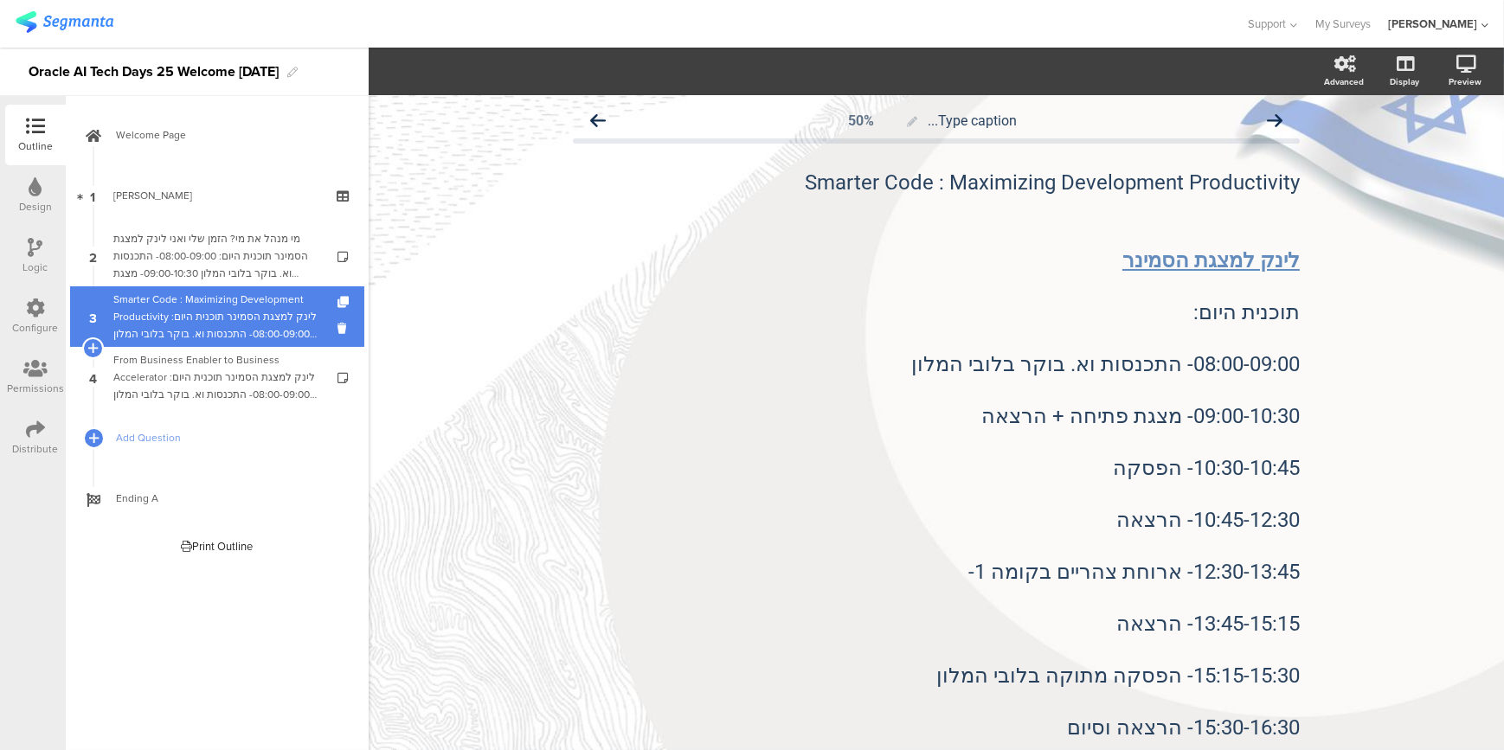
drag, startPoint x: 345, startPoint y: 331, endPoint x: 358, endPoint y: 331, distance: 13.0
click at [343, 328] on icon at bounding box center [344, 328] width 15 height 16
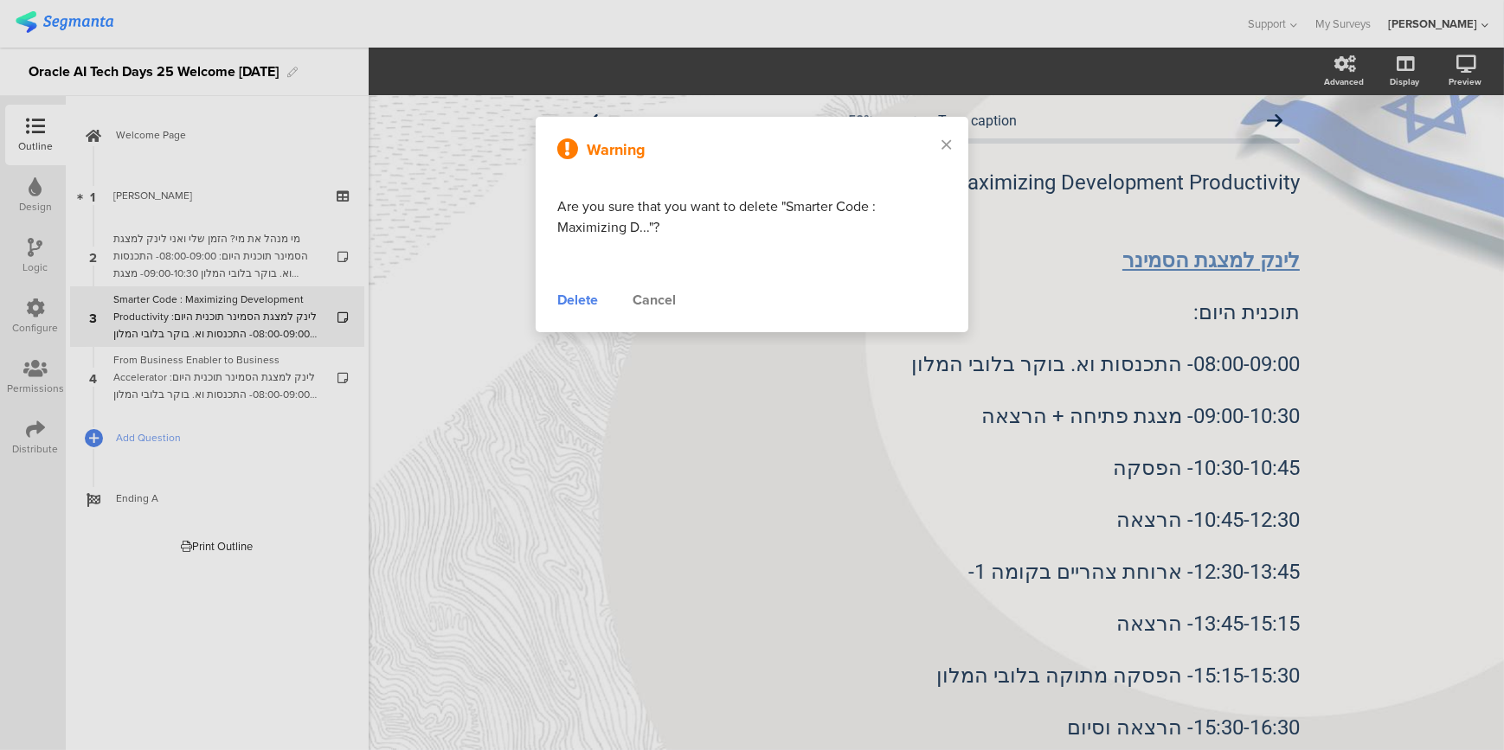
click at [565, 295] on div "Delete" at bounding box center [577, 300] width 41 height 21
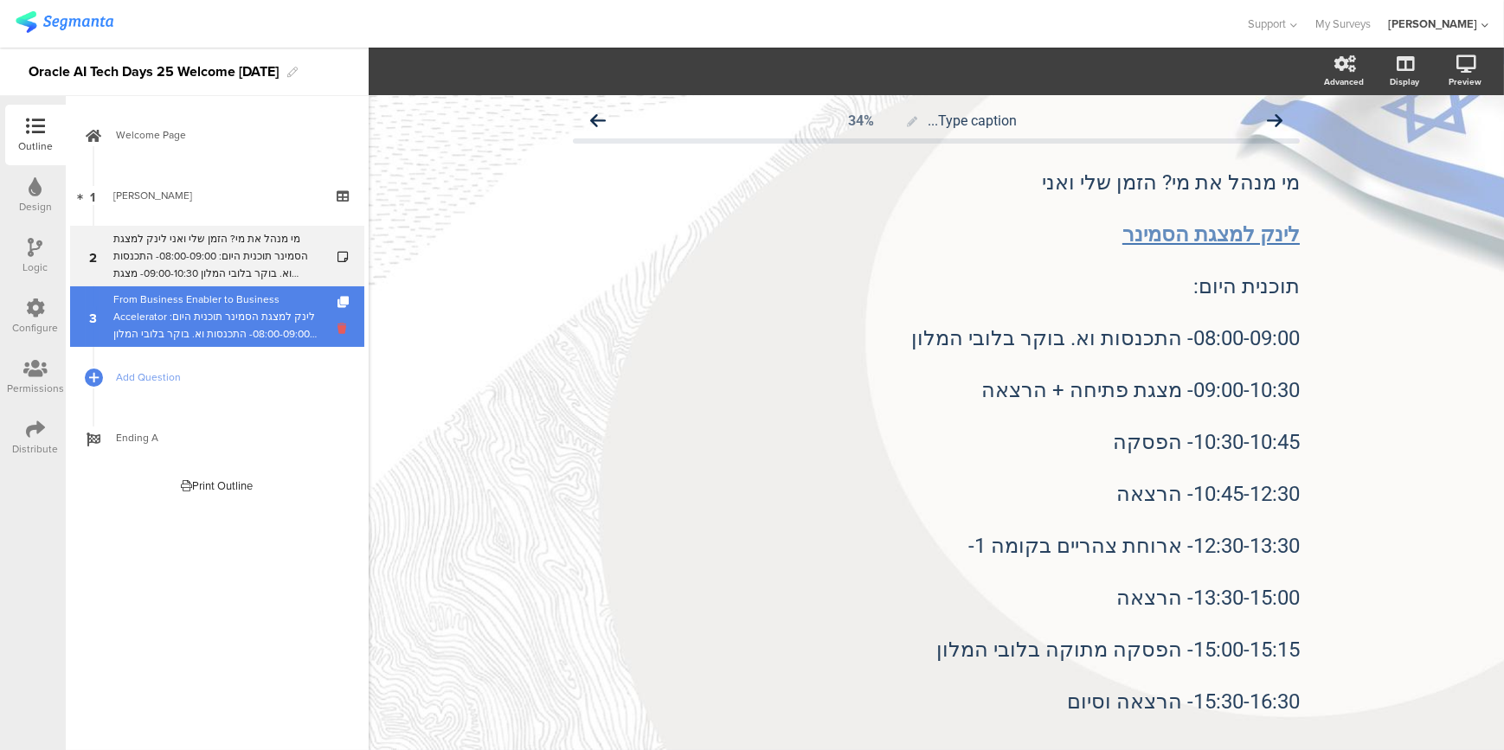
click at [337, 334] on icon at bounding box center [344, 328] width 15 height 16
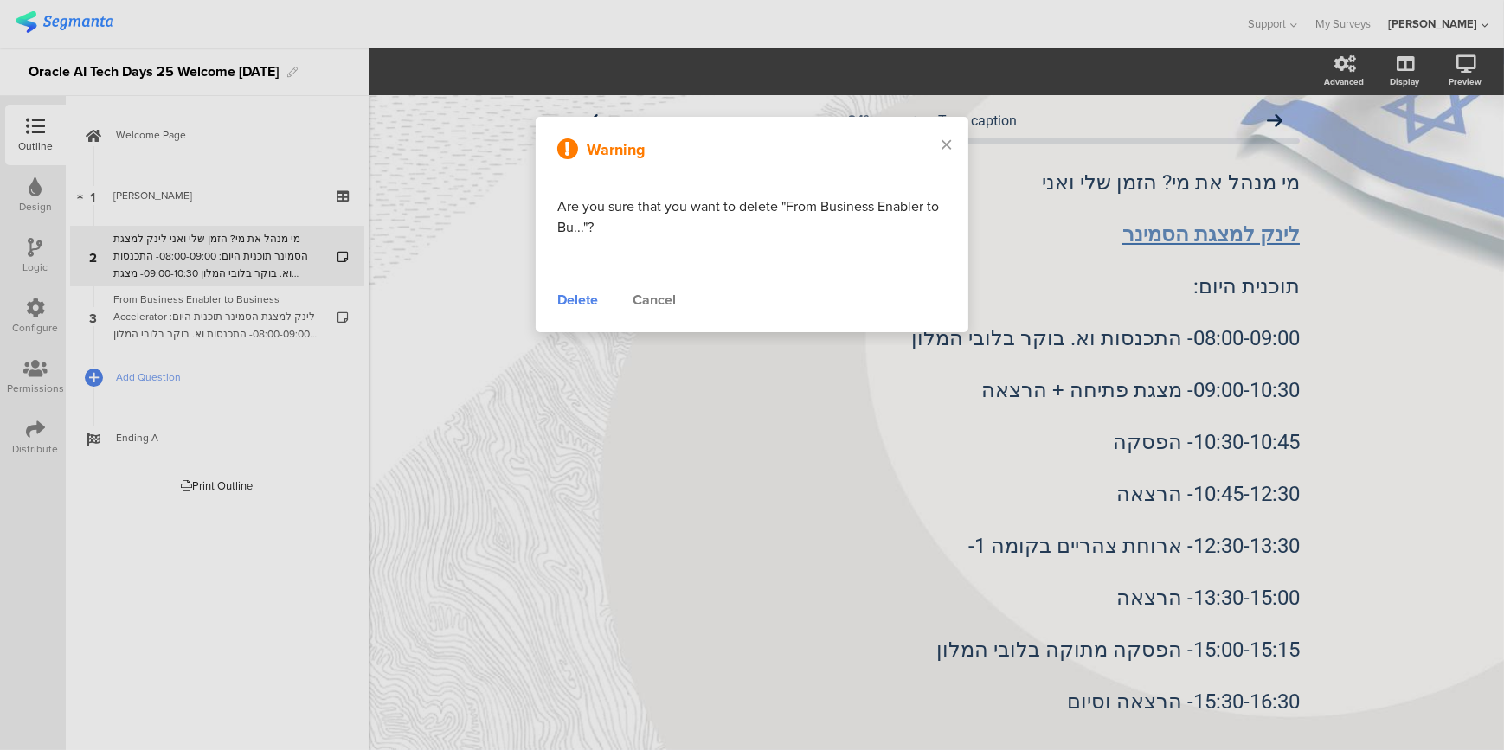
click at [575, 293] on div "Delete" at bounding box center [577, 300] width 41 height 21
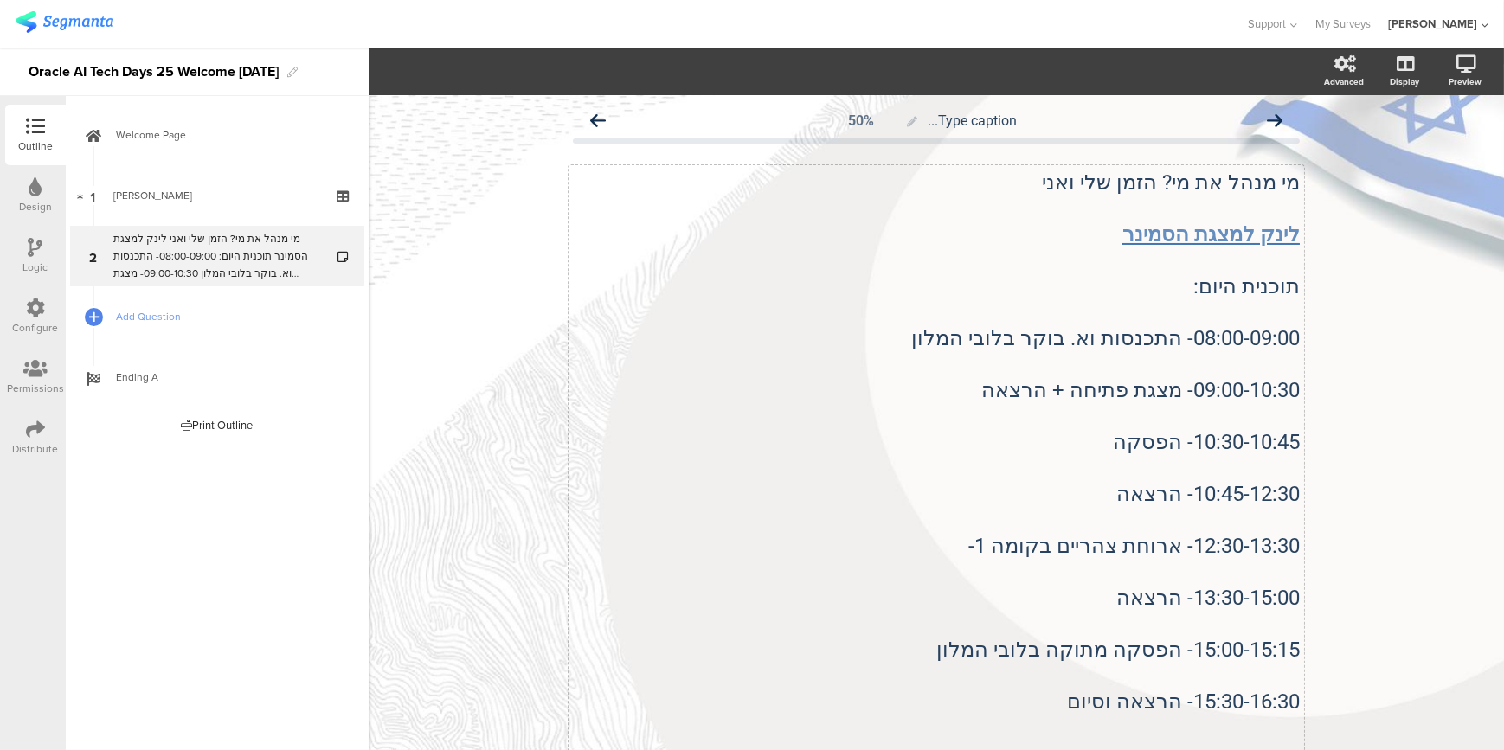
click at [722, 423] on div "מי מנהל את מי? הזמן שלי ואני לינק ל﻿מצגת הסמינר תוכנית היום: 08:00-09:00- התכנס…" at bounding box center [935, 532] width 735 height 735
drag, startPoint x: 943, startPoint y: 348, endPoint x: 859, endPoint y: 220, distance: 153.1
click at [1030, 328] on p "08:00-09:00- התכנסות וא. בוקר בלובי המלון" at bounding box center [936, 338] width 727 height 26
drag, startPoint x: 991, startPoint y: 554, endPoint x: 1069, endPoint y: 550, distance: 77.9
click at [1069, 550] on p "12:30-13:30- ארוחת צהריים בקומה 1-" at bounding box center [936, 546] width 727 height 26
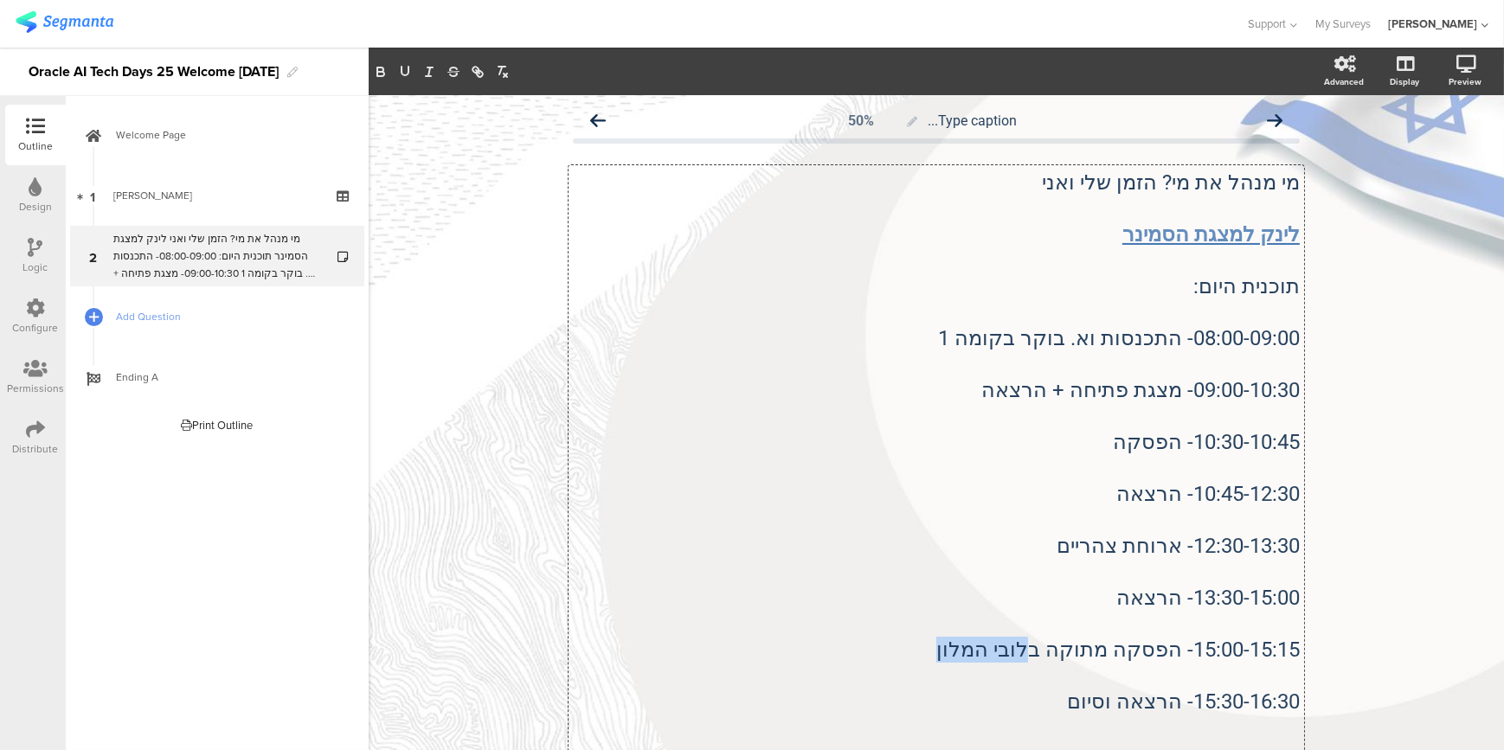
drag, startPoint x: 967, startPoint y: 648, endPoint x: 1055, endPoint y: 656, distance: 88.6
click at [1055, 656] on p "15:00-15:15- הפסקה מתוקה בלובי המלון" at bounding box center [936, 650] width 727 height 26
click at [1036, 549] on p "12:30-13:30- ארוחת צהריים" at bounding box center [936, 546] width 727 height 26
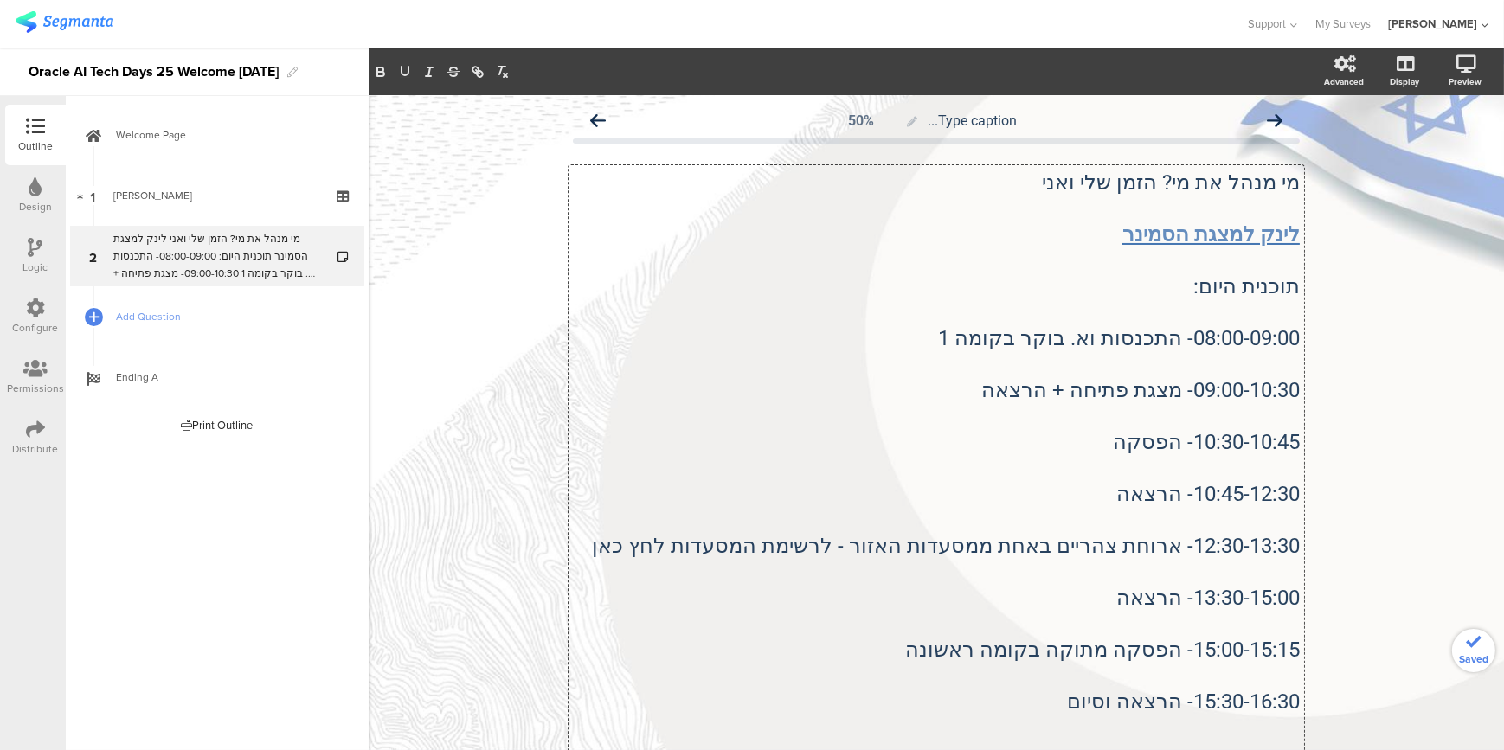
click at [873, 581] on p at bounding box center [936, 572] width 727 height 26
click at [870, 604] on p "13:30-15:00- הרצאה" at bounding box center [936, 598] width 727 height 26
click at [895, 626] on p at bounding box center [936, 624] width 727 height 26
drag, startPoint x: 1073, startPoint y: 187, endPoint x: 1284, endPoint y: 187, distance: 211.1
click at [1284, 187] on p "מי מנהל את מי? הזמן שלי ואני" at bounding box center [936, 183] width 727 height 26
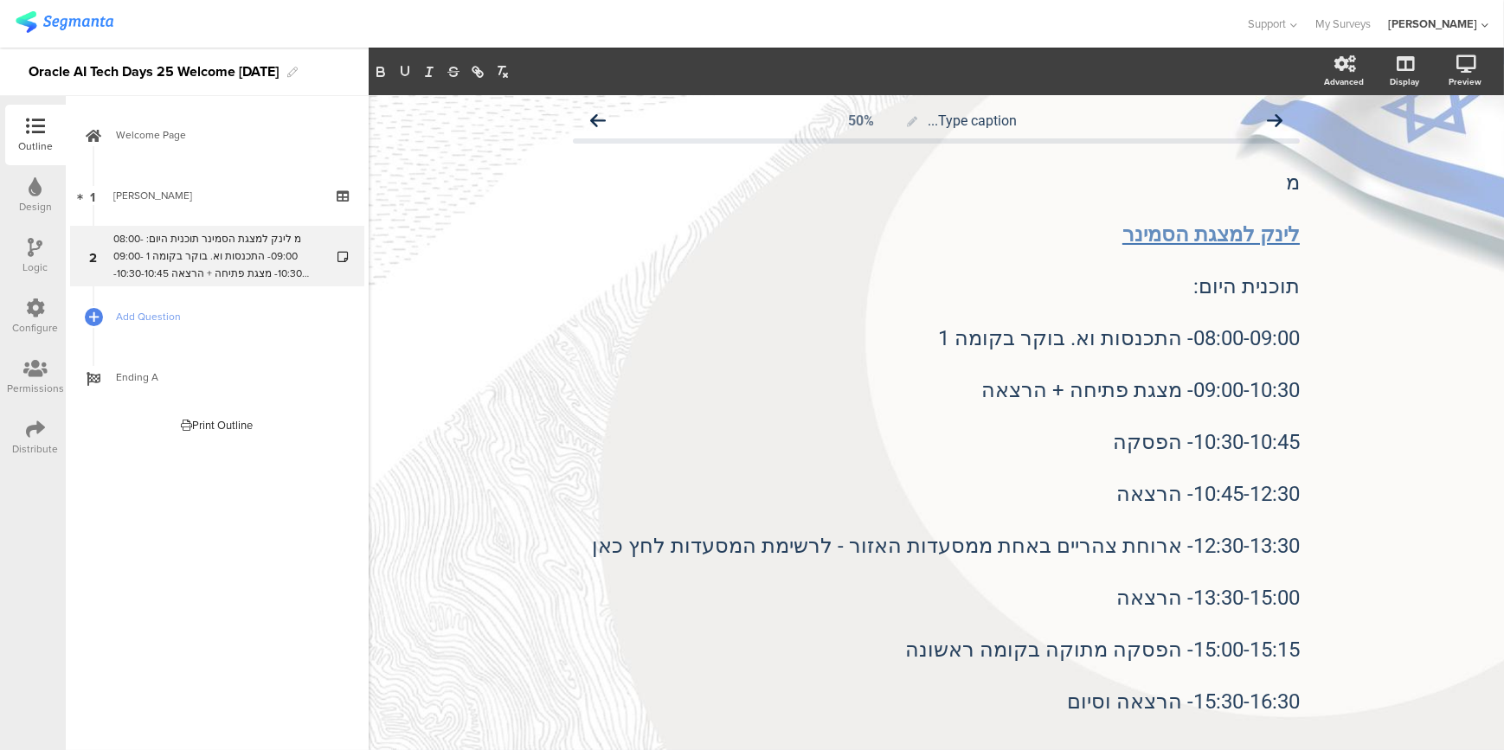
click at [459, 337] on div "Type caption... 50% מ לינק ל﻿מצגת הסמינר תוכנית היום: 08:00-09:00- התכנסות וא. …" at bounding box center [936, 547] width 1135 height 905
